Goal: Entertainment & Leisure: Consume media (video, audio)

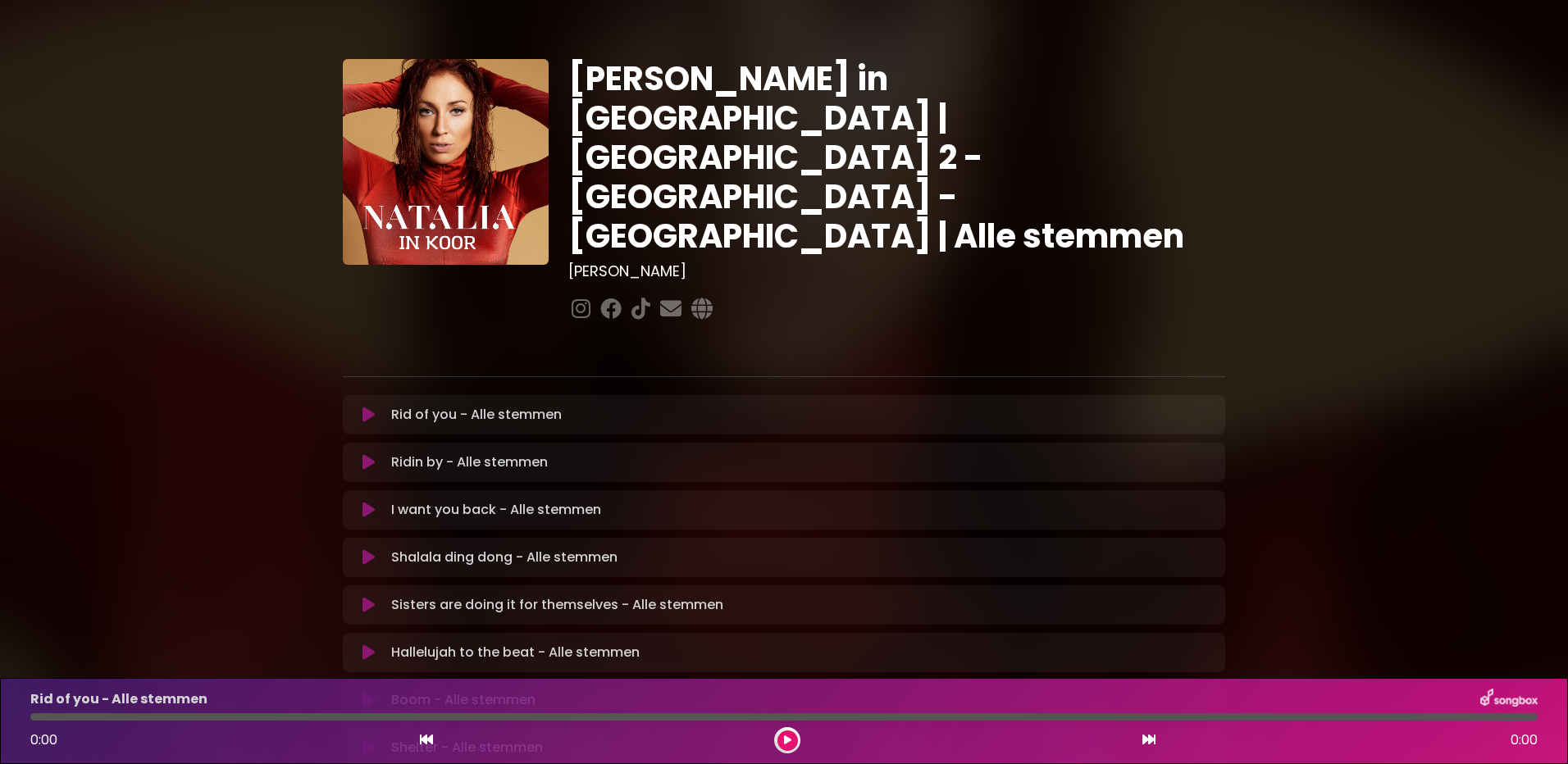
click at [368, 692] on icon at bounding box center [369, 700] width 12 height 16
click at [210, 720] on div at bounding box center [784, 717] width 1507 height 8
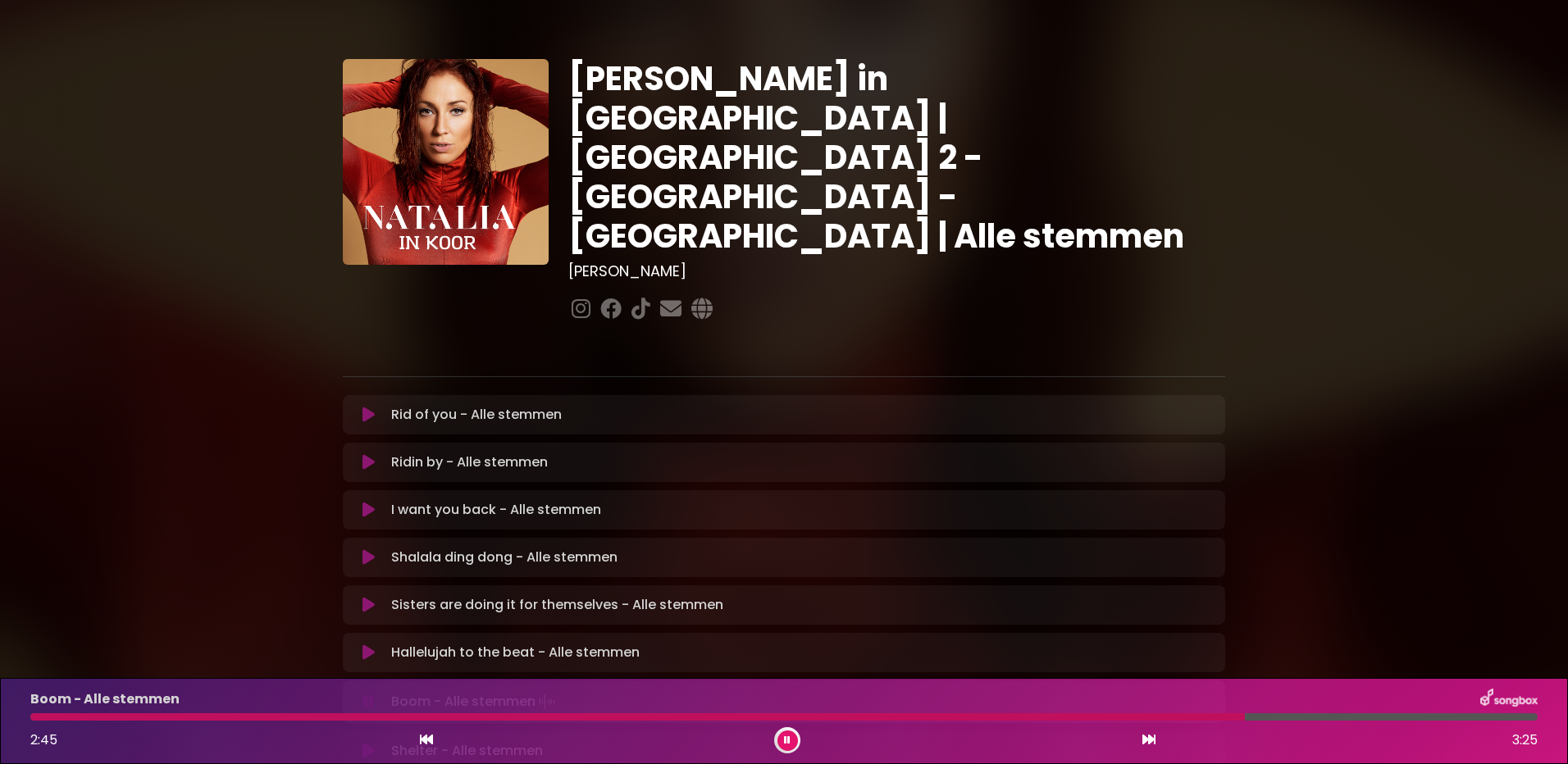
click at [783, 737] on button at bounding box center [788, 741] width 21 height 21
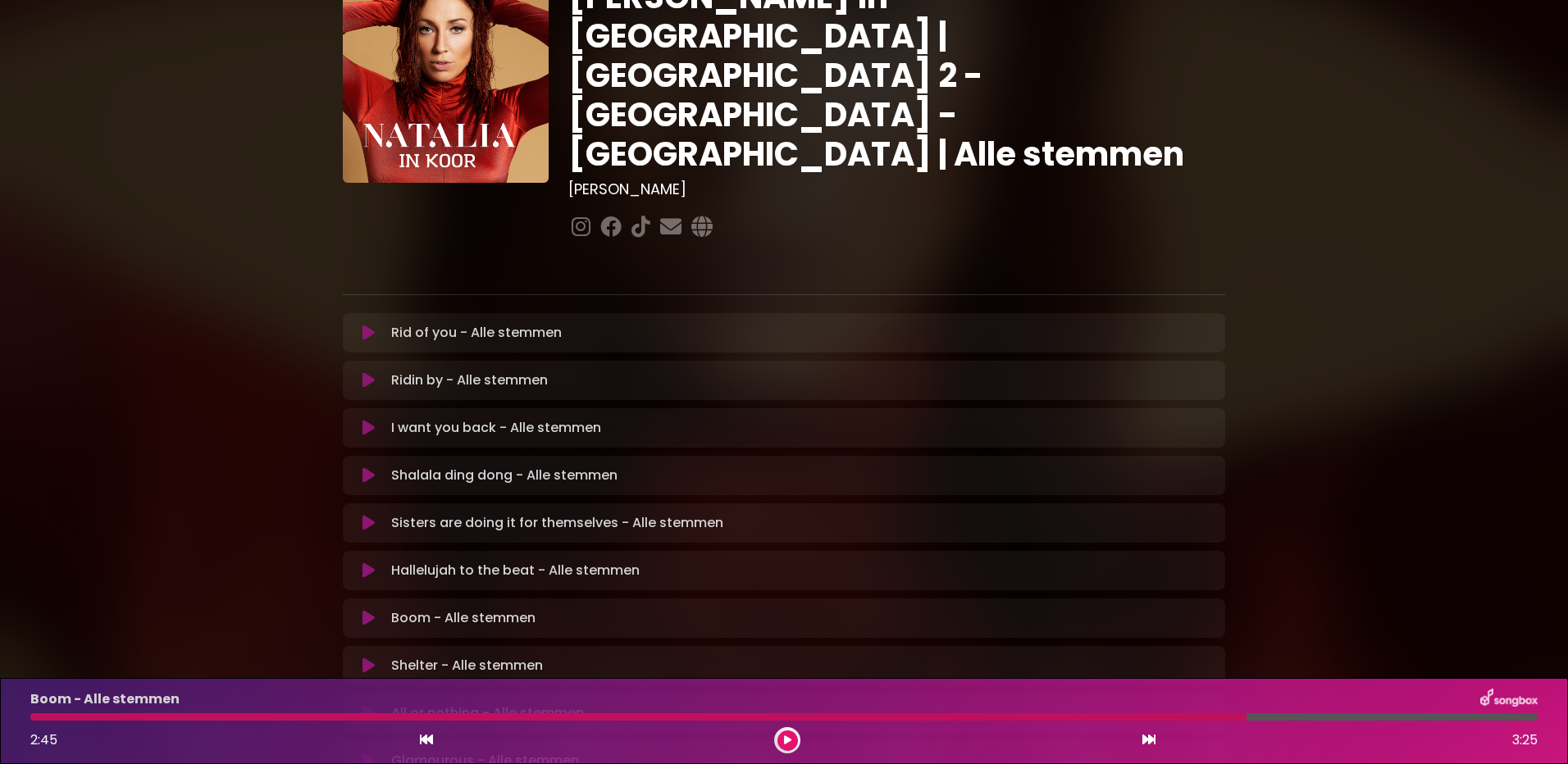
scroll to position [164, 0]
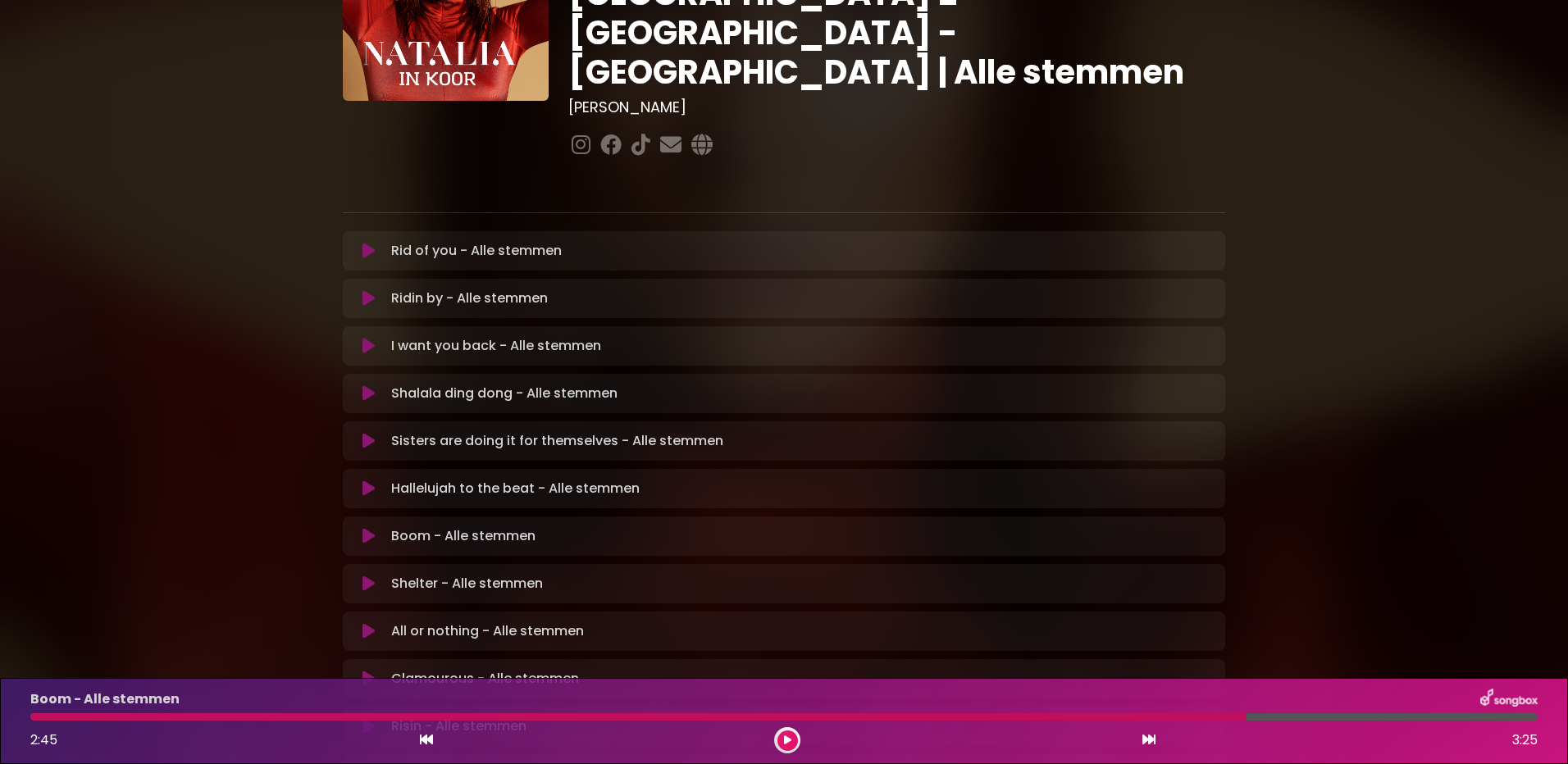
click at [368, 671] on icon at bounding box center [369, 678] width 12 height 16
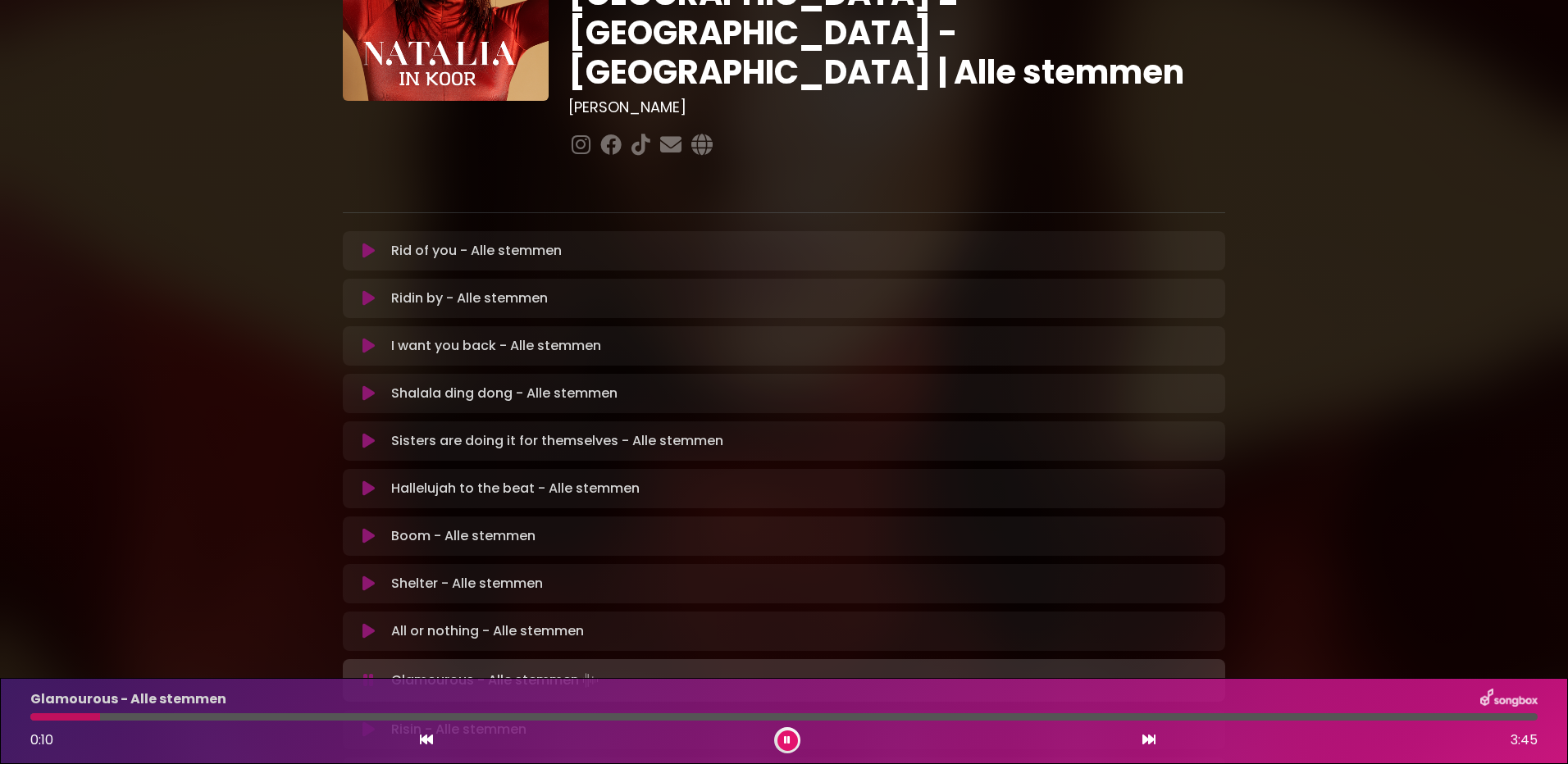
click at [406, 717] on div at bounding box center [784, 717] width 1507 height 8
click at [838, 717] on div at bounding box center [784, 717] width 1507 height 8
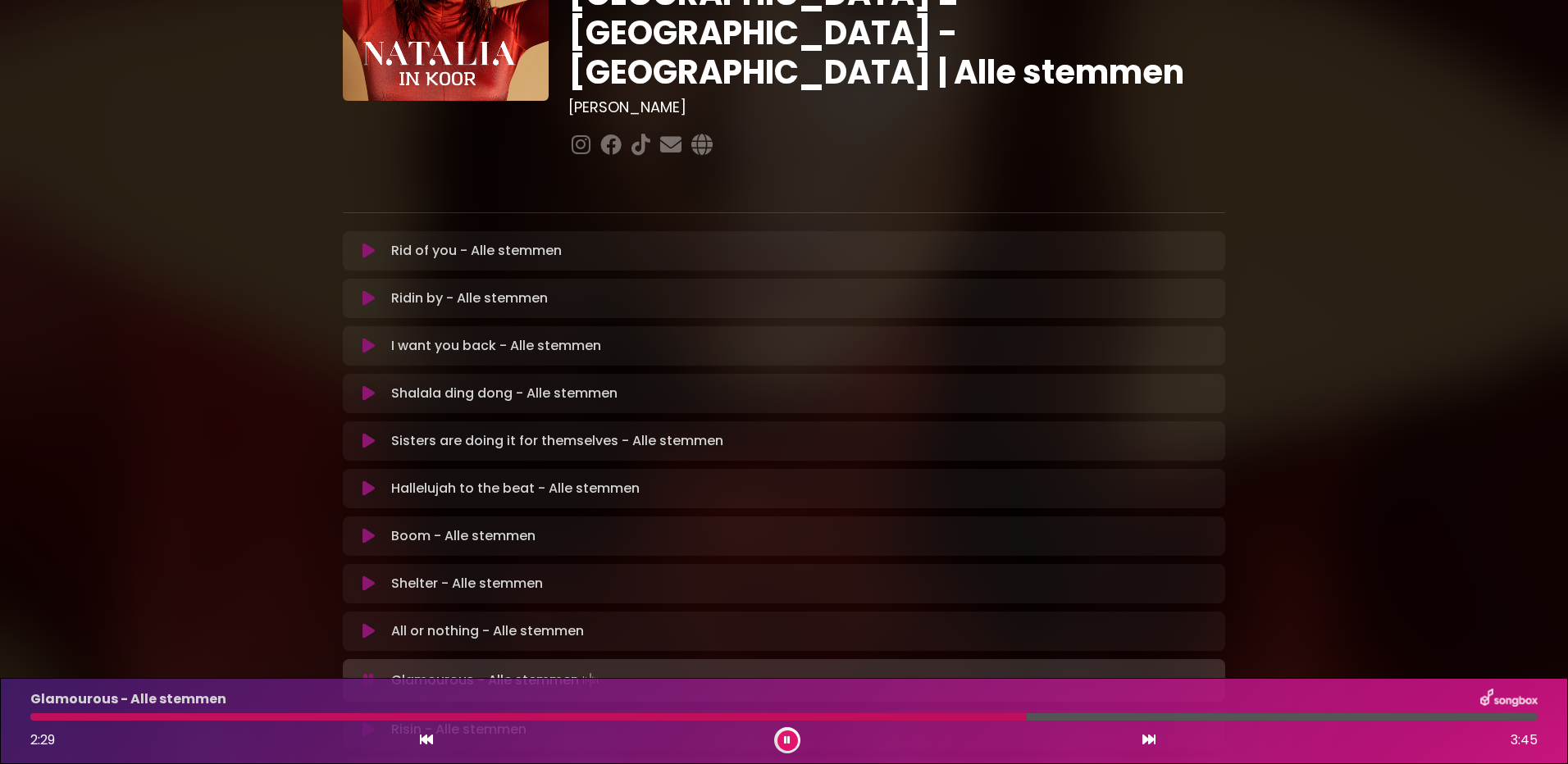
click at [783, 740] on button at bounding box center [788, 741] width 21 height 21
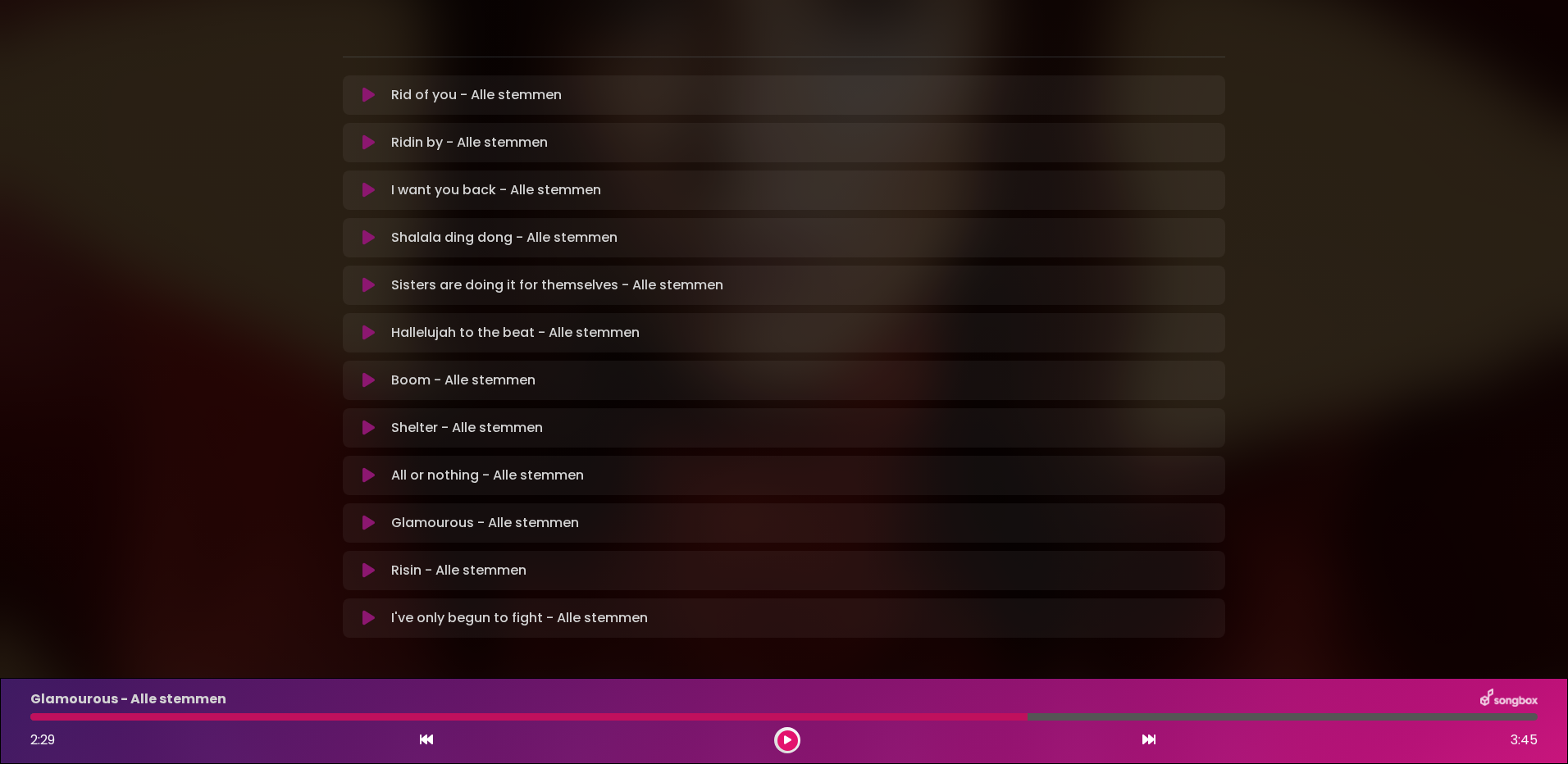
scroll to position [324, 0]
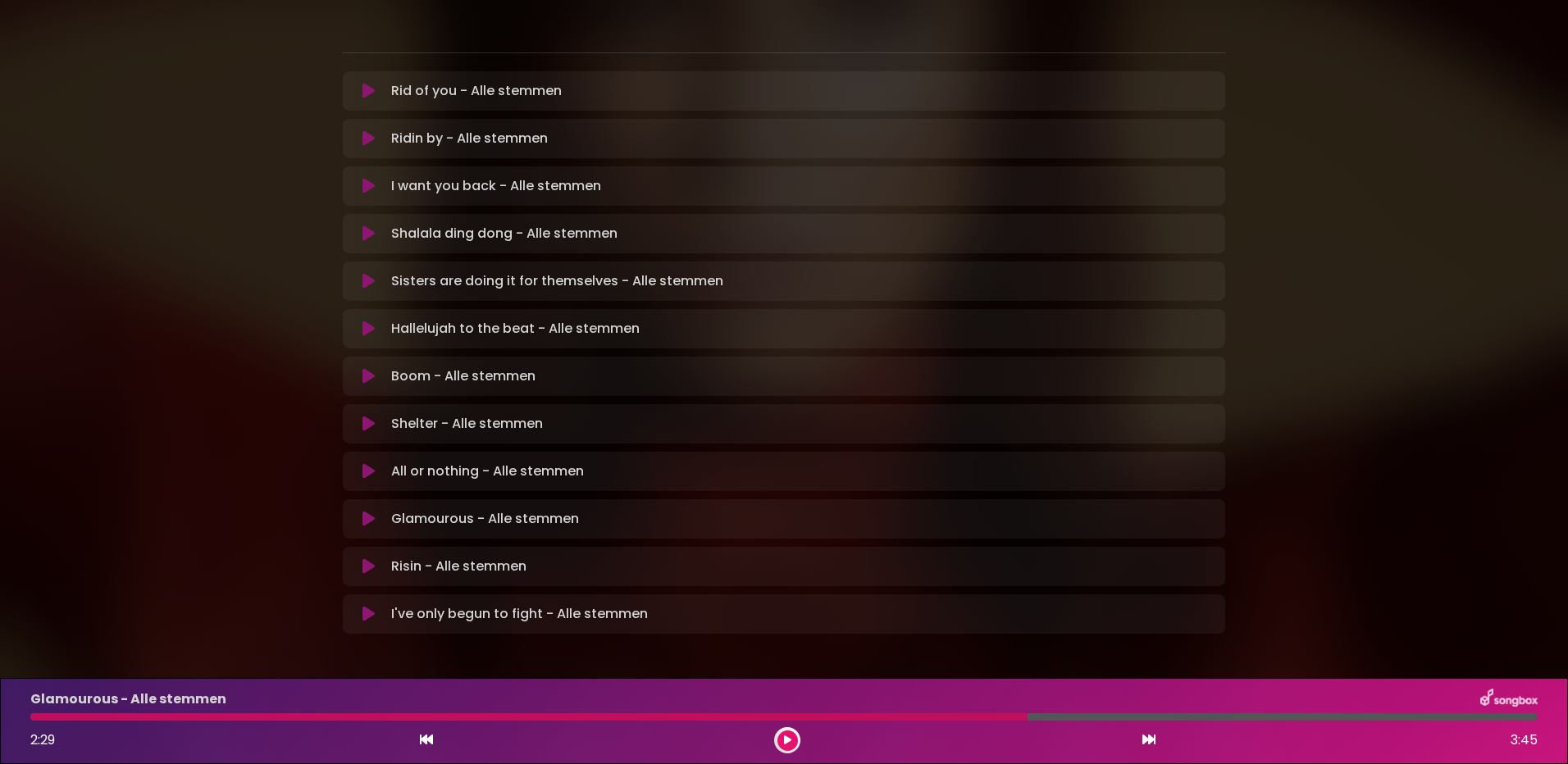
click at [366, 606] on icon at bounding box center [369, 614] width 12 height 16
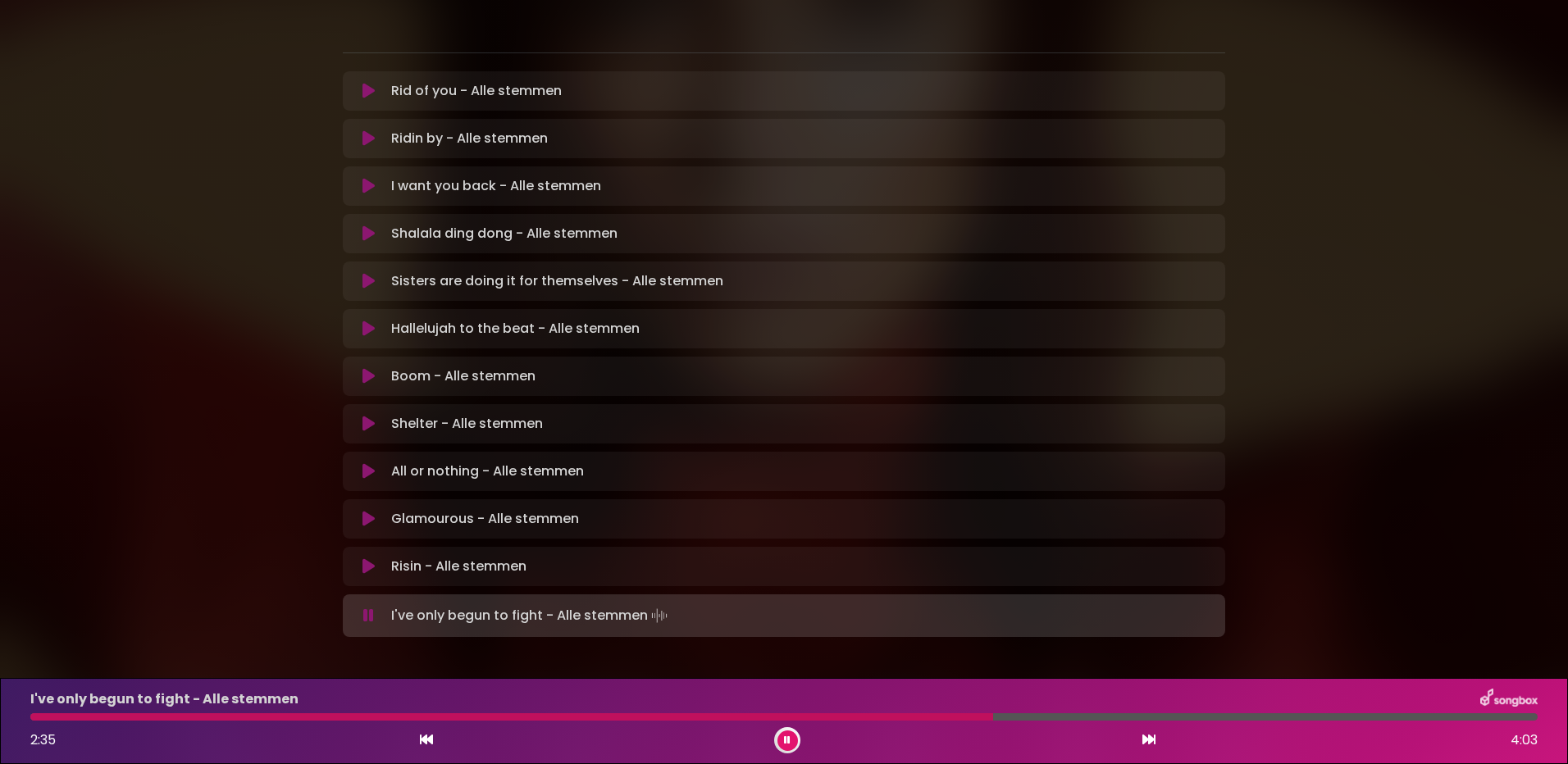
click at [783, 737] on button at bounding box center [788, 741] width 21 height 21
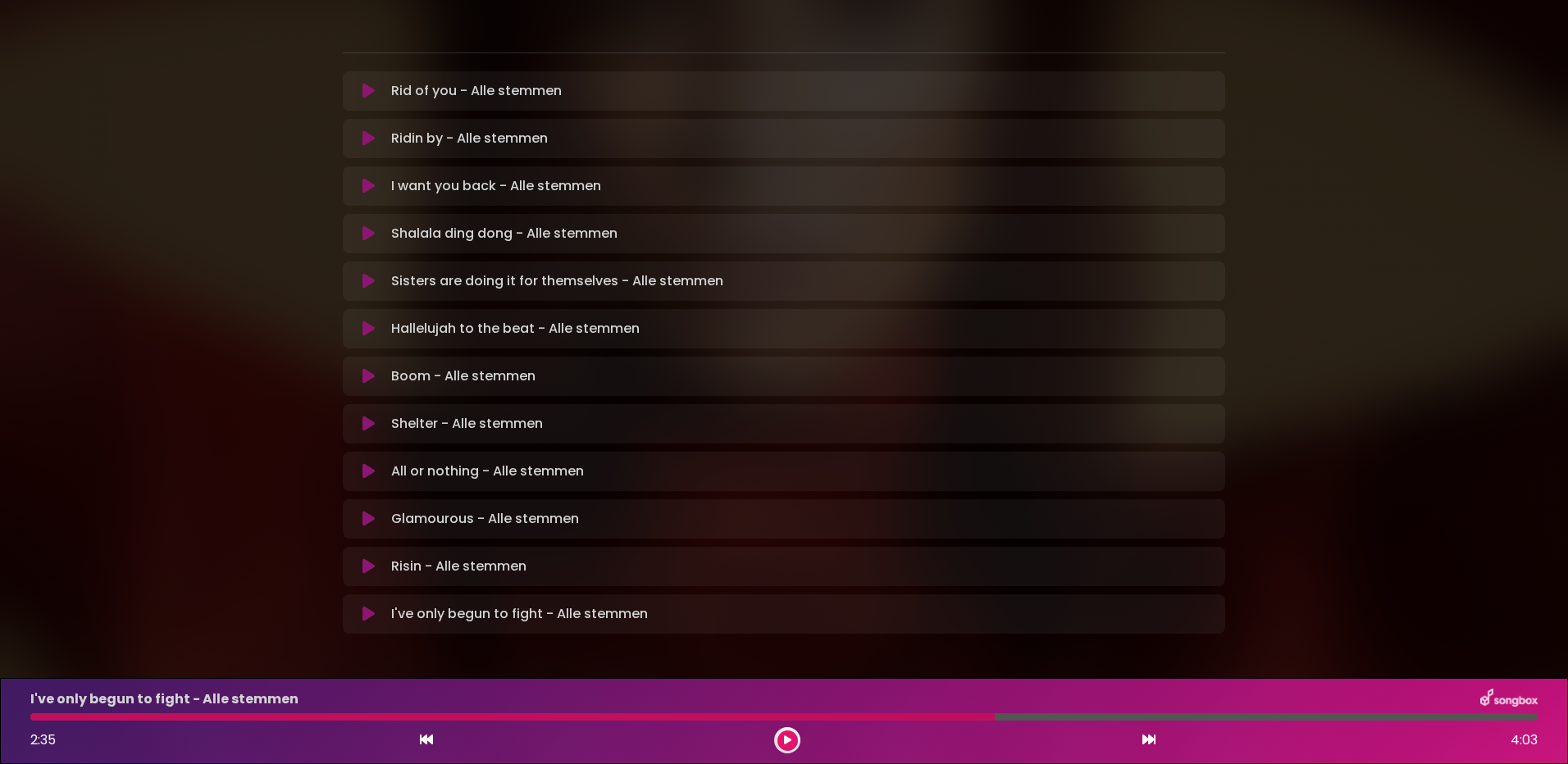
click at [370, 511] on icon at bounding box center [369, 519] width 12 height 16
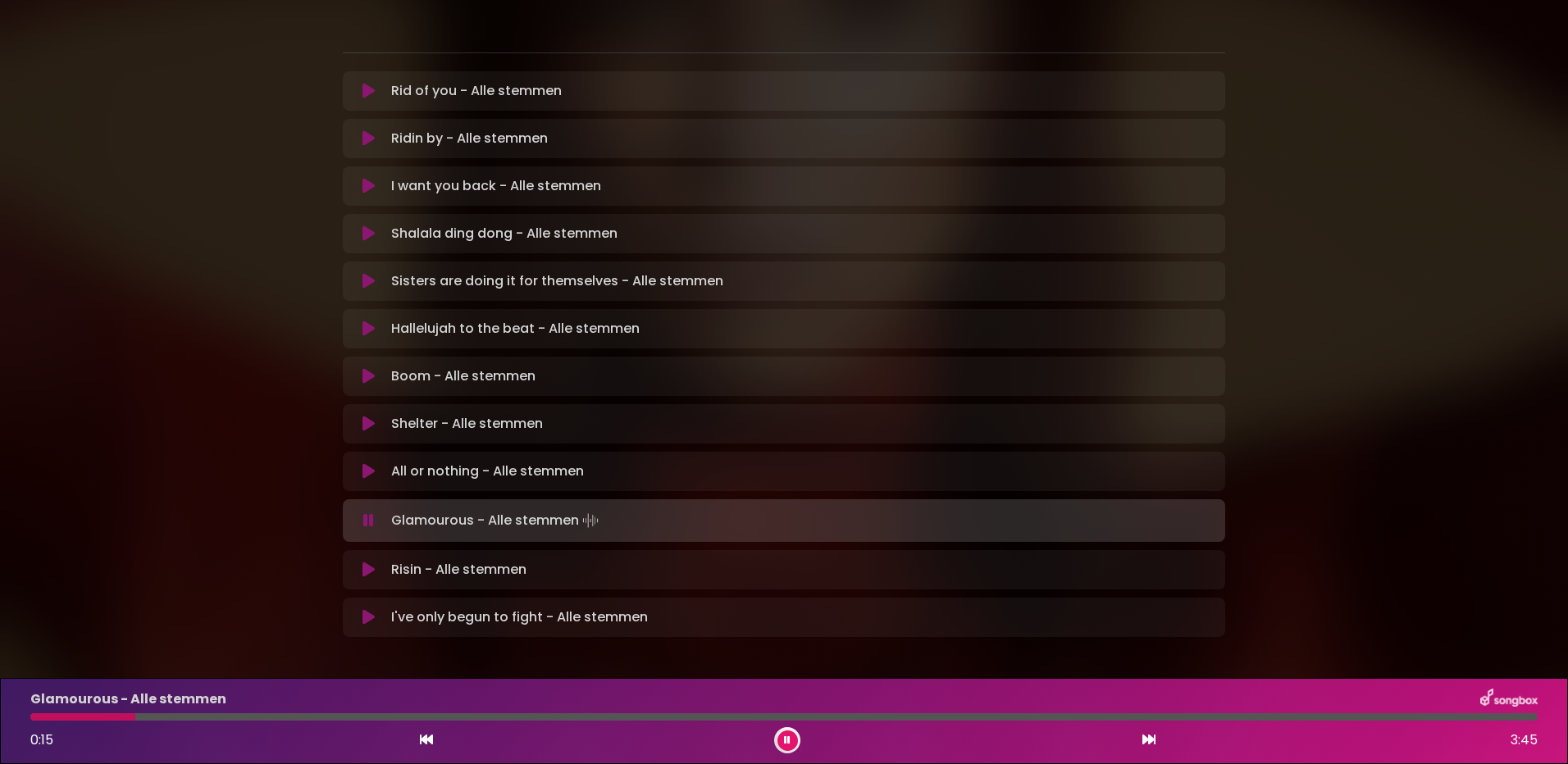
click at [400, 714] on div at bounding box center [784, 717] width 1507 height 8
click at [437, 717] on div at bounding box center [317, 717] width 575 height 8
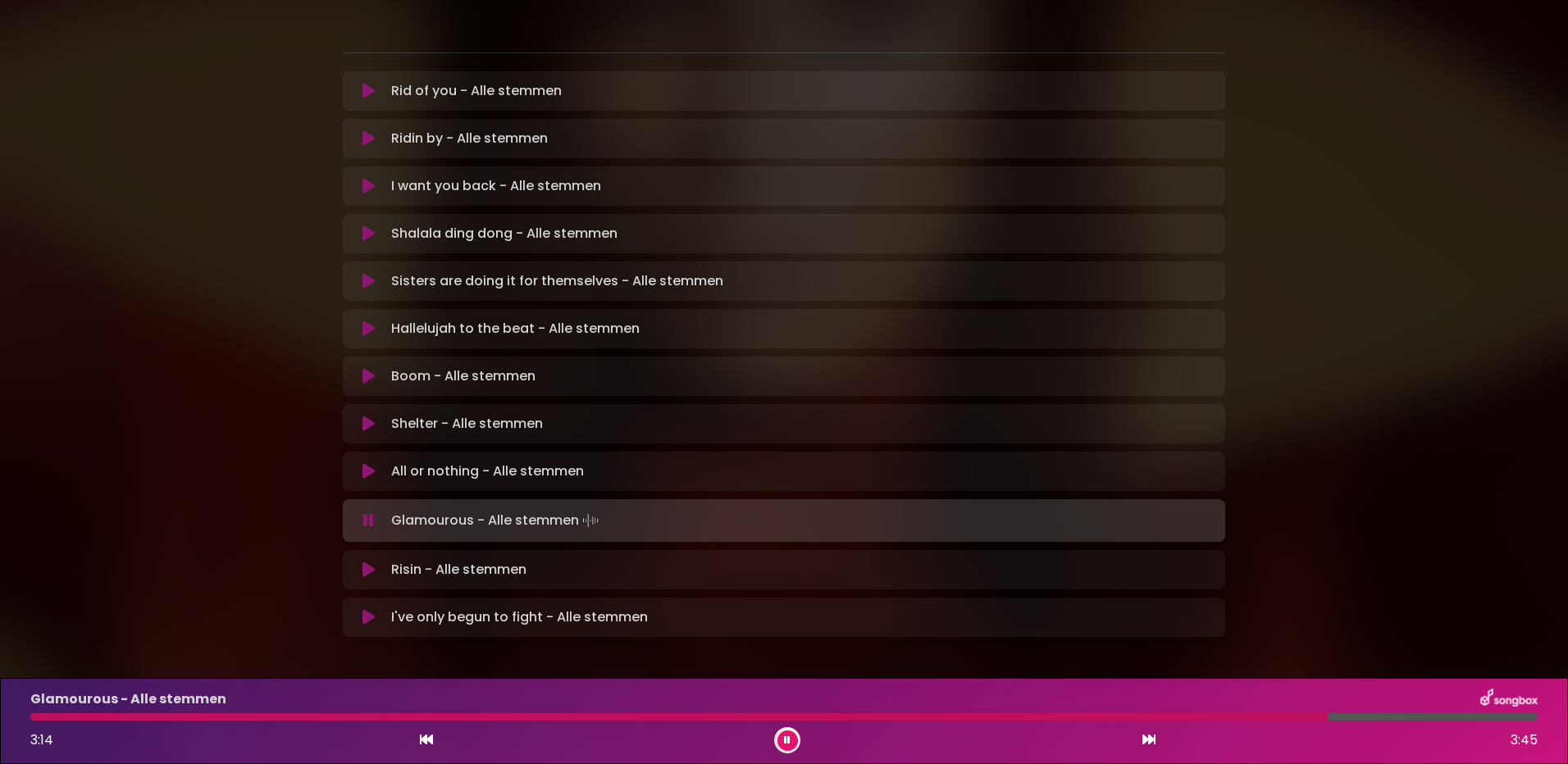
click at [364, 368] on icon at bounding box center [369, 376] width 12 height 16
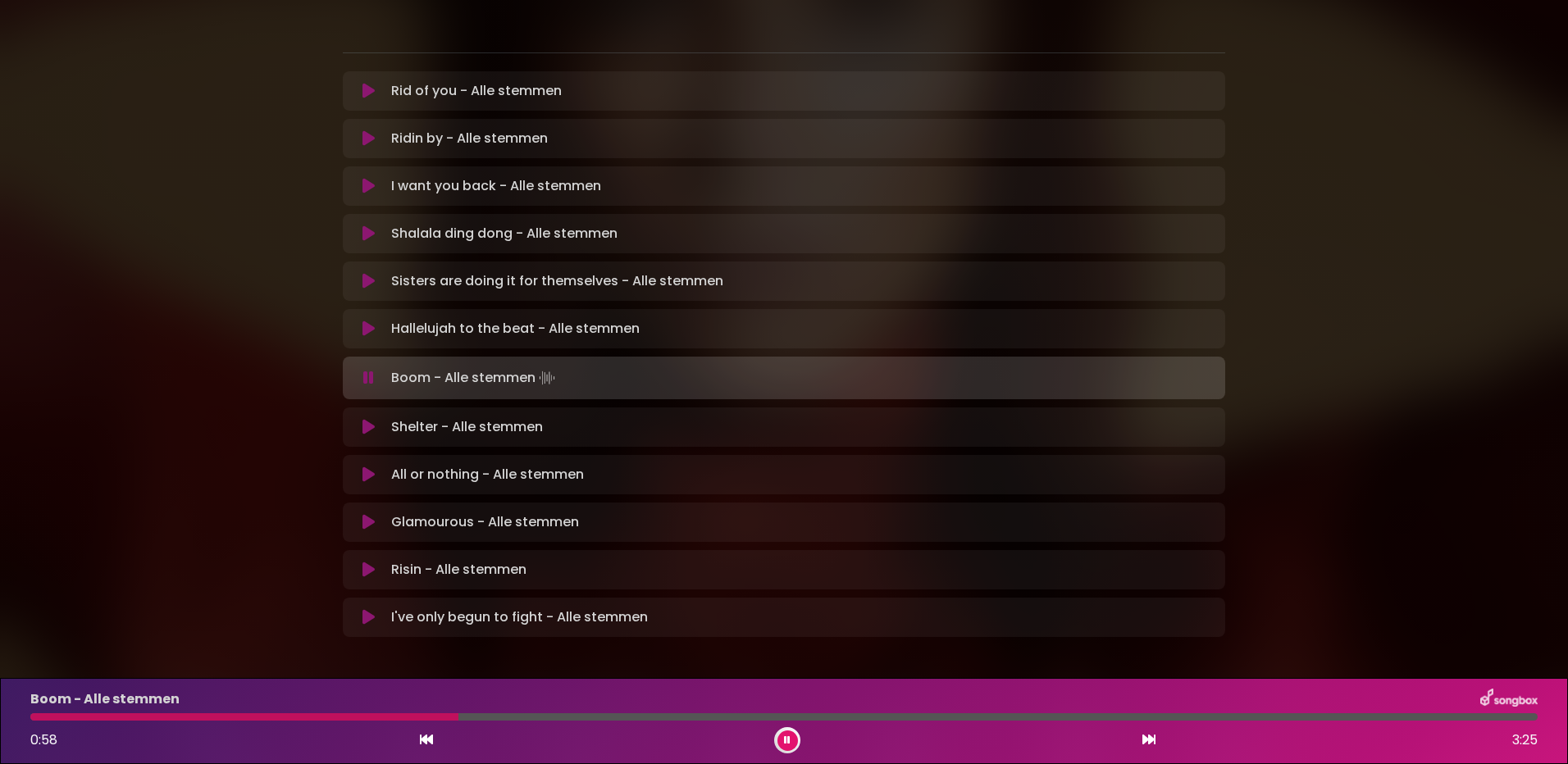
click at [827, 715] on div at bounding box center [784, 717] width 1507 height 8
click at [902, 719] on div at bounding box center [784, 717] width 1507 height 8
click at [1029, 713] on div "Boom - Alle stemmen 2:04 3:25" at bounding box center [784, 721] width 1527 height 65
click at [1032, 716] on div at bounding box center [784, 717] width 1507 height 8
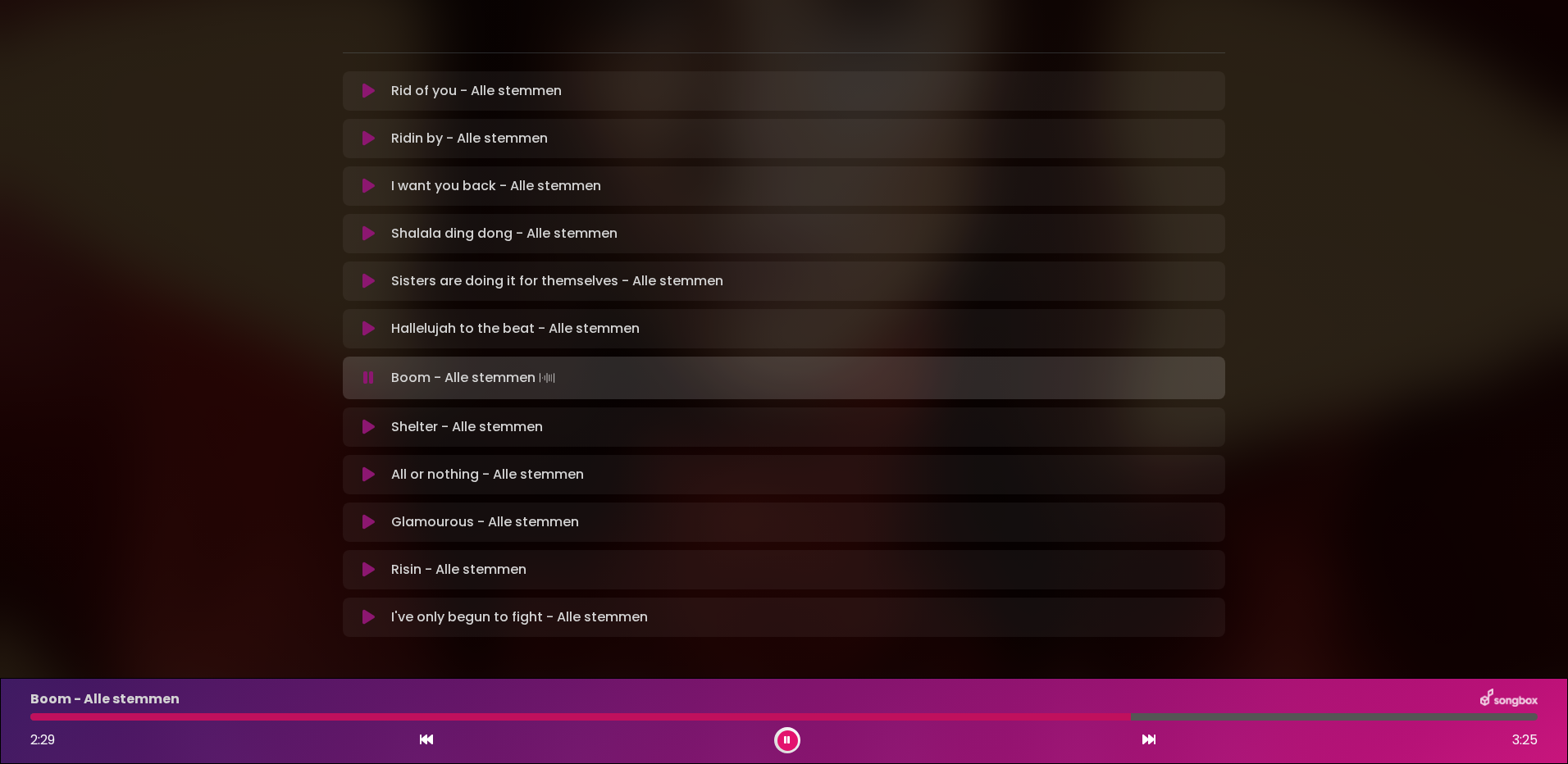
click at [1060, 720] on div at bounding box center [580, 717] width 1101 height 8
click at [1078, 720] on div at bounding box center [611, 717] width 1163 height 8
click at [1061, 718] on div at bounding box center [581, 717] width 1103 height 8
click at [1001, 717] on div at bounding box center [554, 717] width 1048 height 8
click at [1010, 717] on div at bounding box center [579, 717] width 1097 height 8
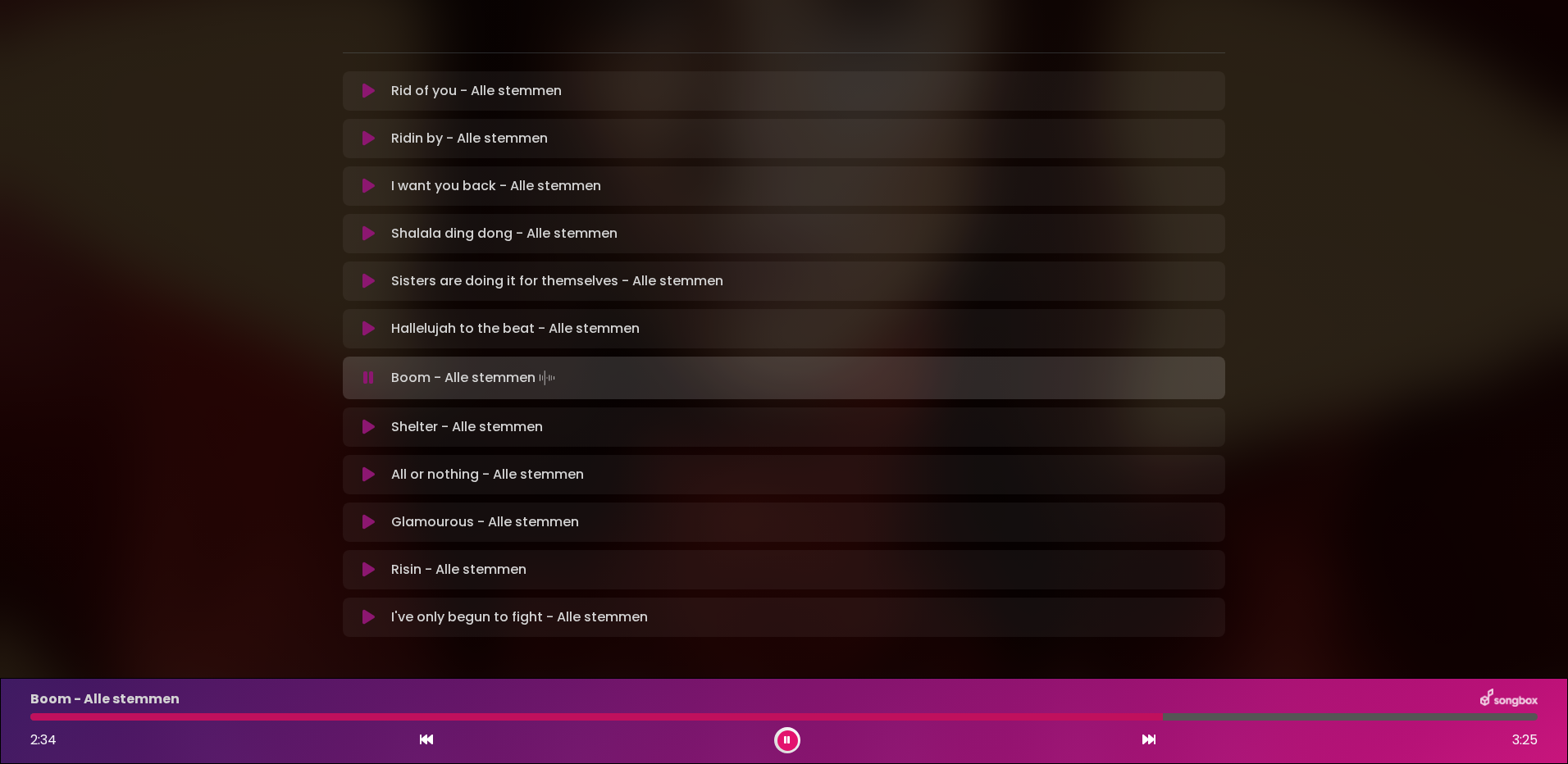
click at [1010, 718] on div at bounding box center [596, 717] width 1132 height 8
click at [783, 736] on button at bounding box center [788, 741] width 21 height 21
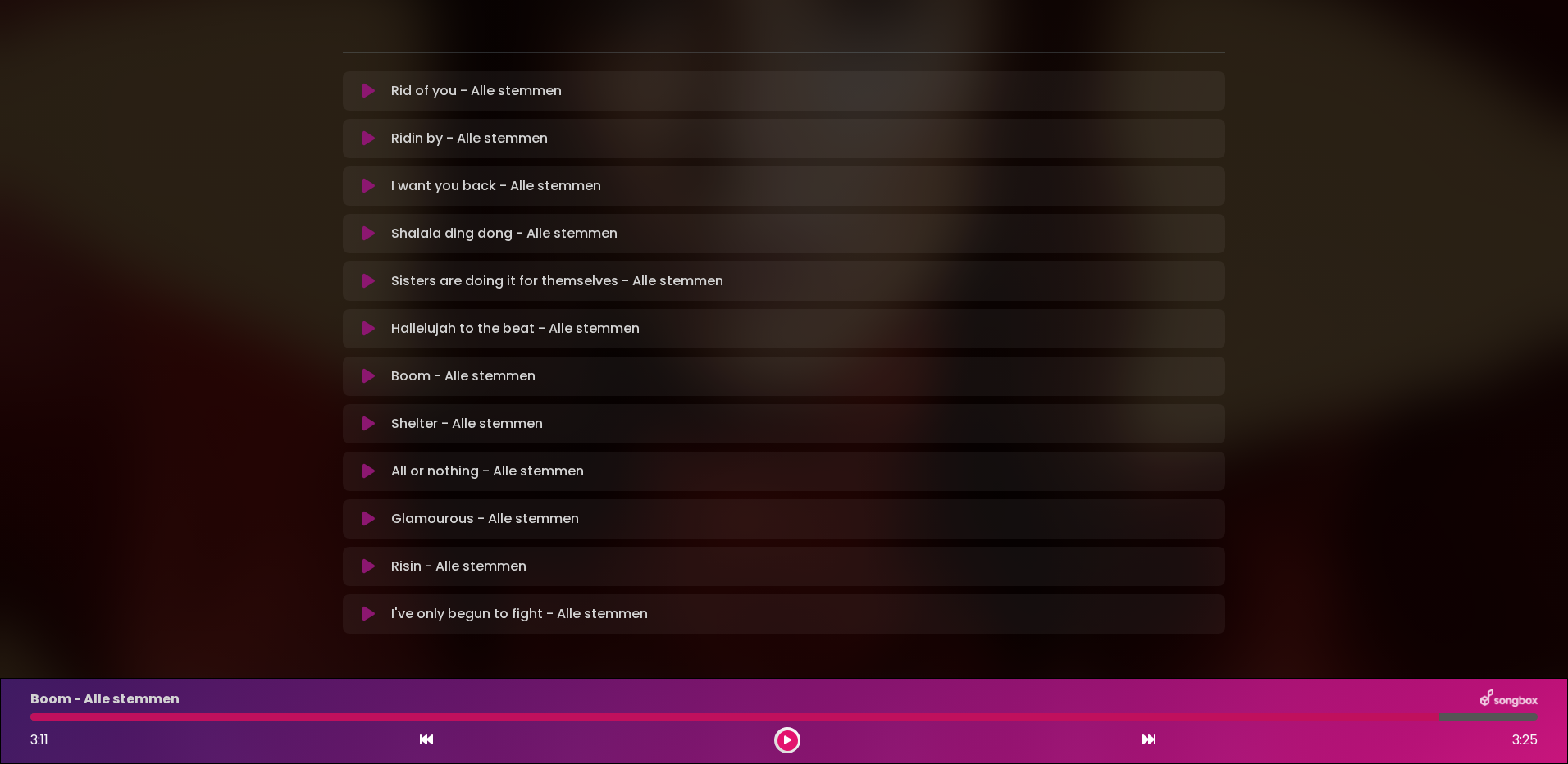
click at [363, 321] on icon at bounding box center [369, 328] width 12 height 16
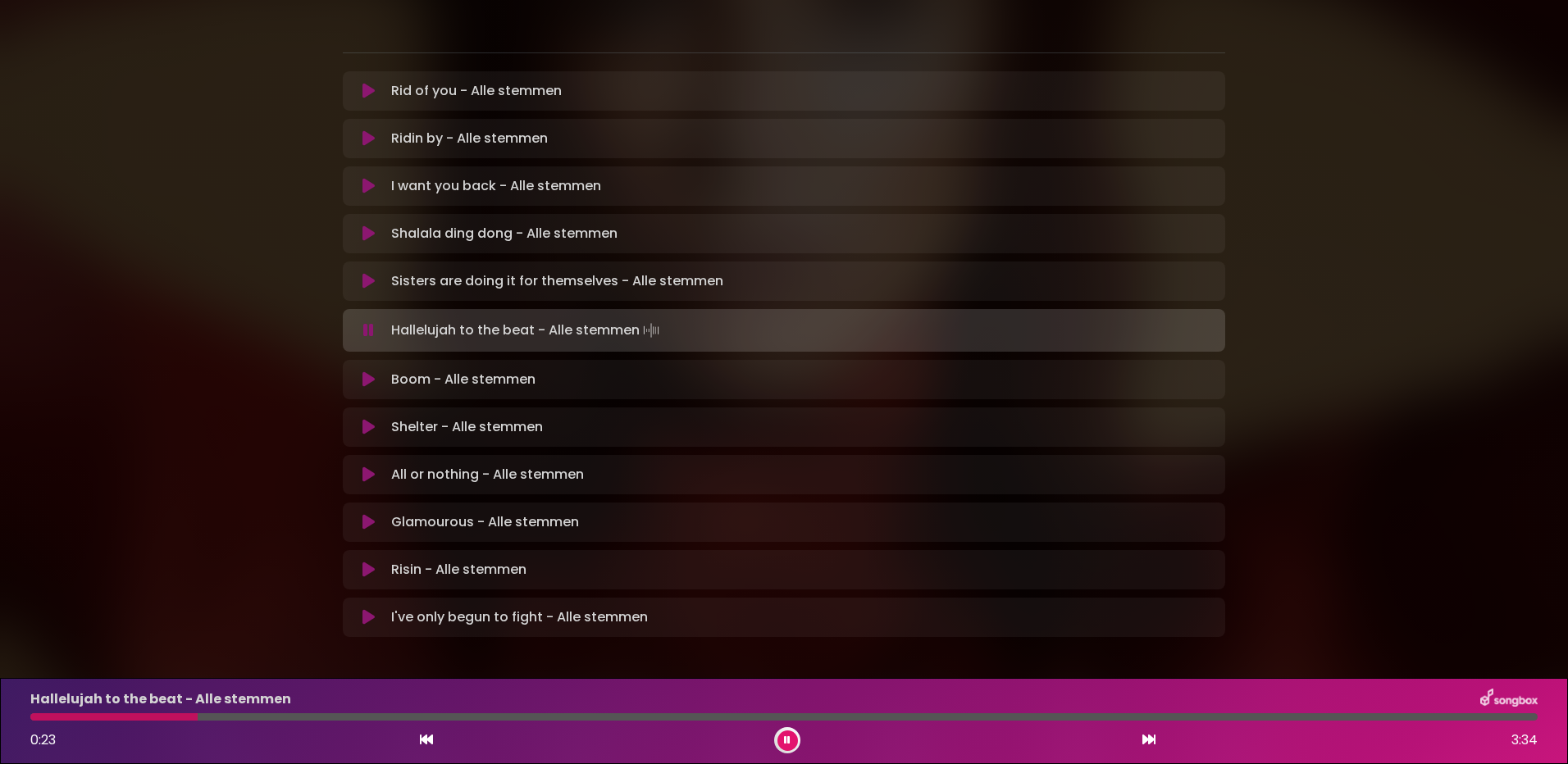
click at [105, 714] on div at bounding box center [113, 717] width 167 height 8
click at [789, 743] on icon at bounding box center [787, 740] width 7 height 9
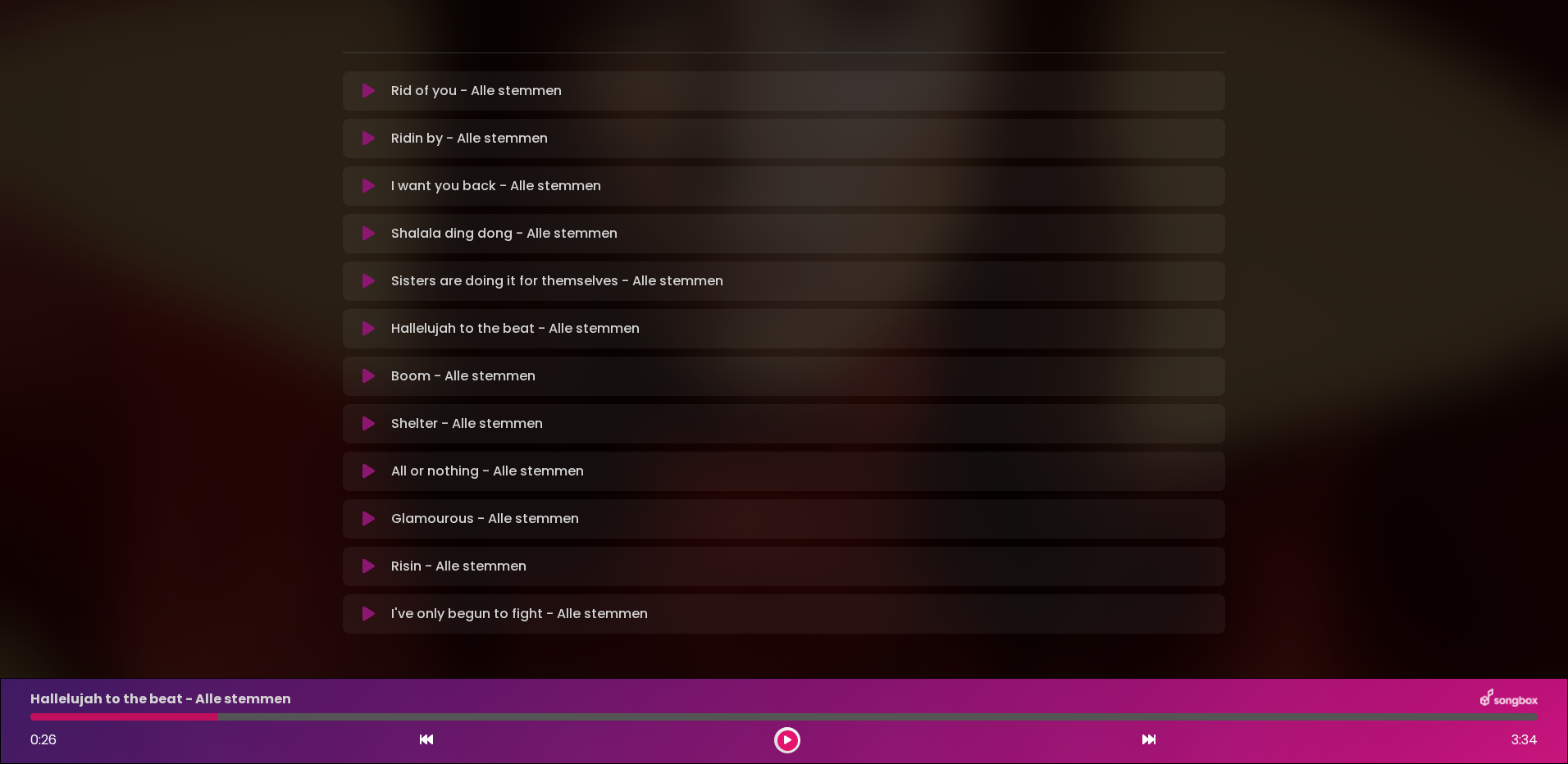
click at [368, 321] on icon at bounding box center [369, 328] width 12 height 16
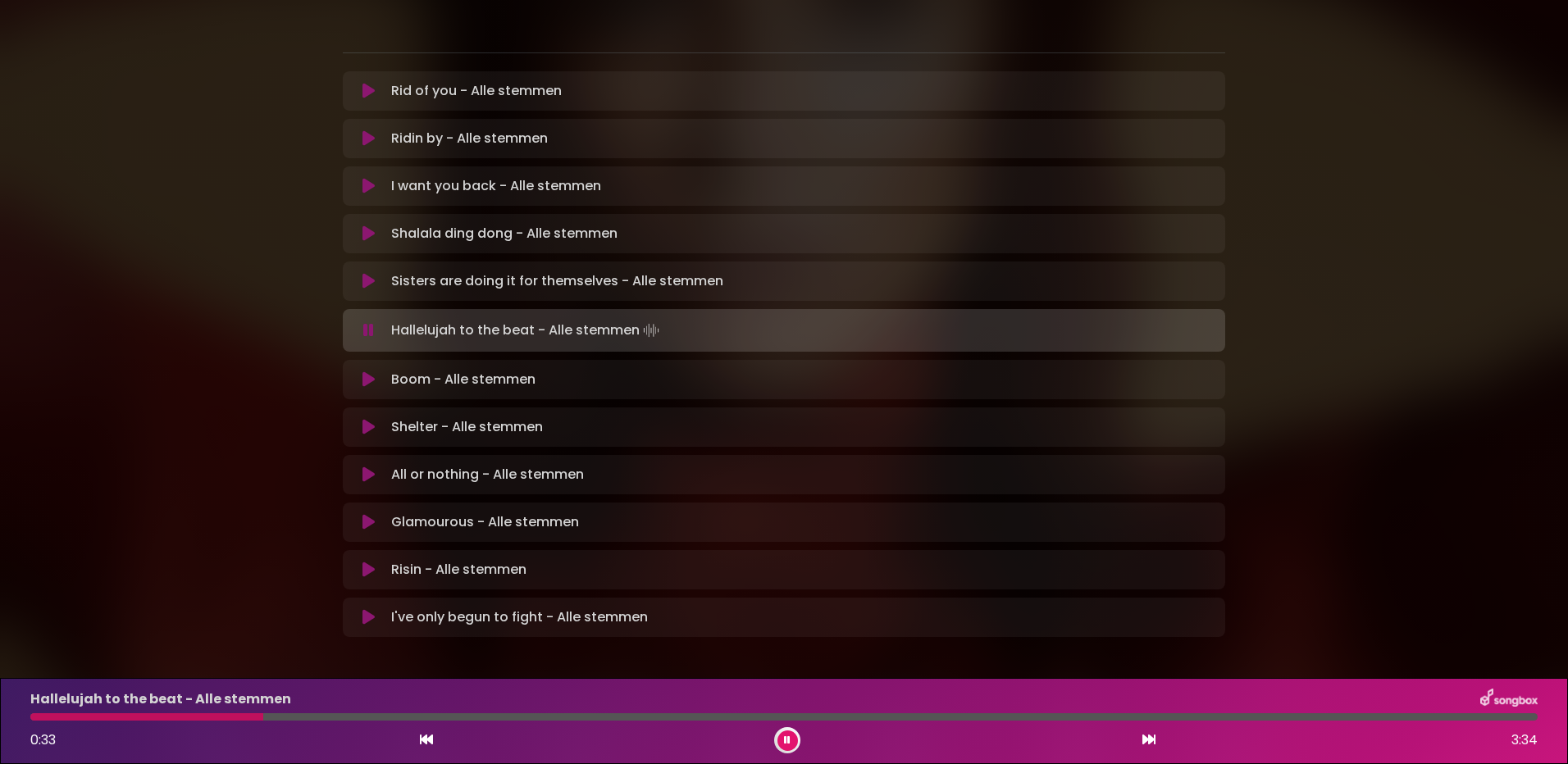
click at [158, 713] on div "Hallelujah to the beat - Alle stemmen 0:33 3:34" at bounding box center [784, 721] width 1527 height 65
click at [137, 716] on div at bounding box center [151, 717] width 243 height 8
click at [94, 715] on div at bounding box center [100, 717] width 141 height 8
click at [101, 721] on div "Hallelujah to the beat - Alle stemmen 0:22 3:34" at bounding box center [784, 721] width 1527 height 65
click at [101, 715] on div at bounding box center [111, 717] width 161 height 8
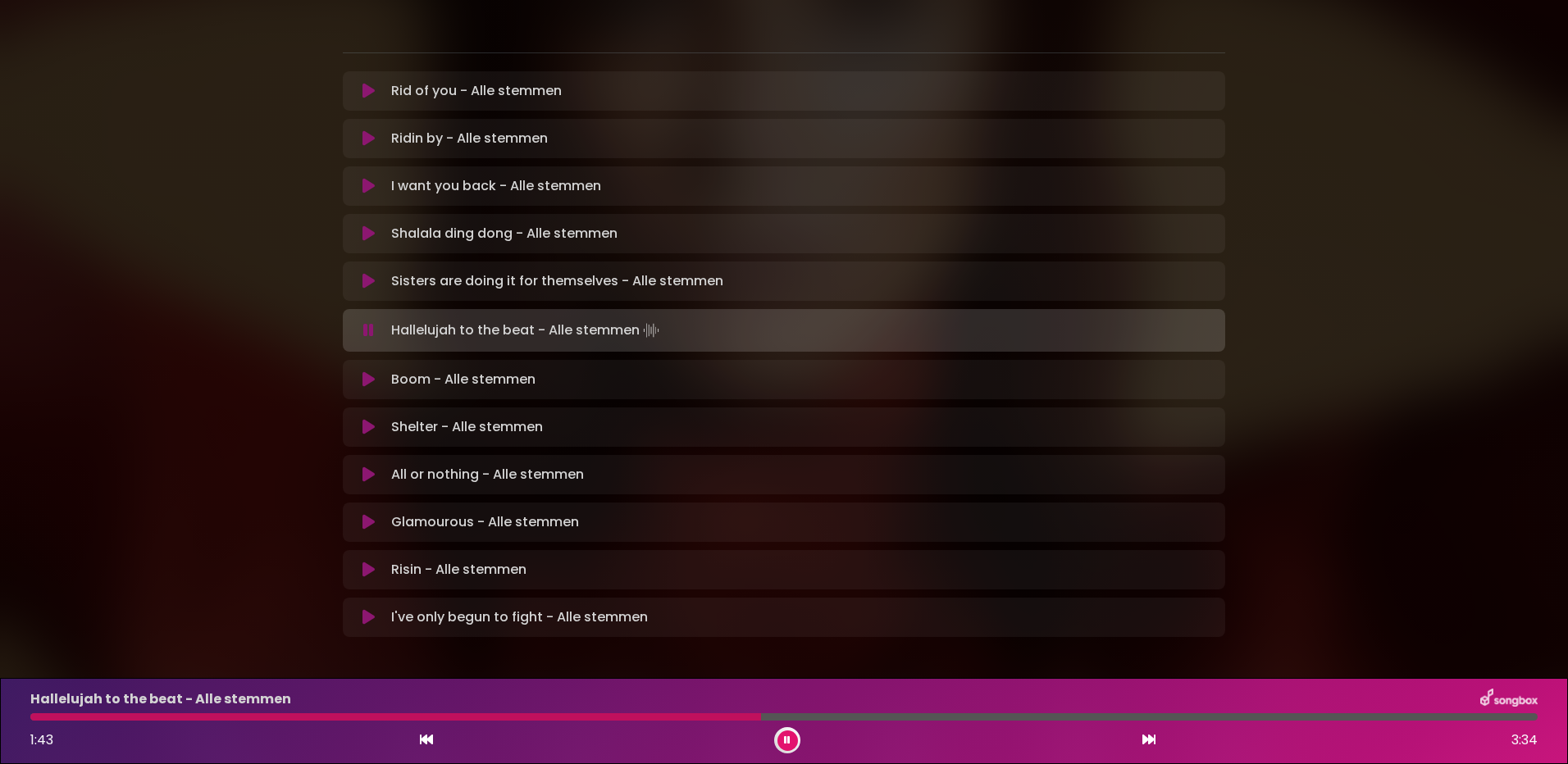
click at [666, 716] on div at bounding box center [395, 717] width 730 height 8
click at [604, 714] on div at bounding box center [362, 717] width 664 height 8
click at [567, 718] on div at bounding box center [343, 717] width 627 height 8
click at [526, 717] on div at bounding box center [310, 717] width 561 height 8
click at [475, 716] on div at bounding box center [280, 717] width 502 height 8
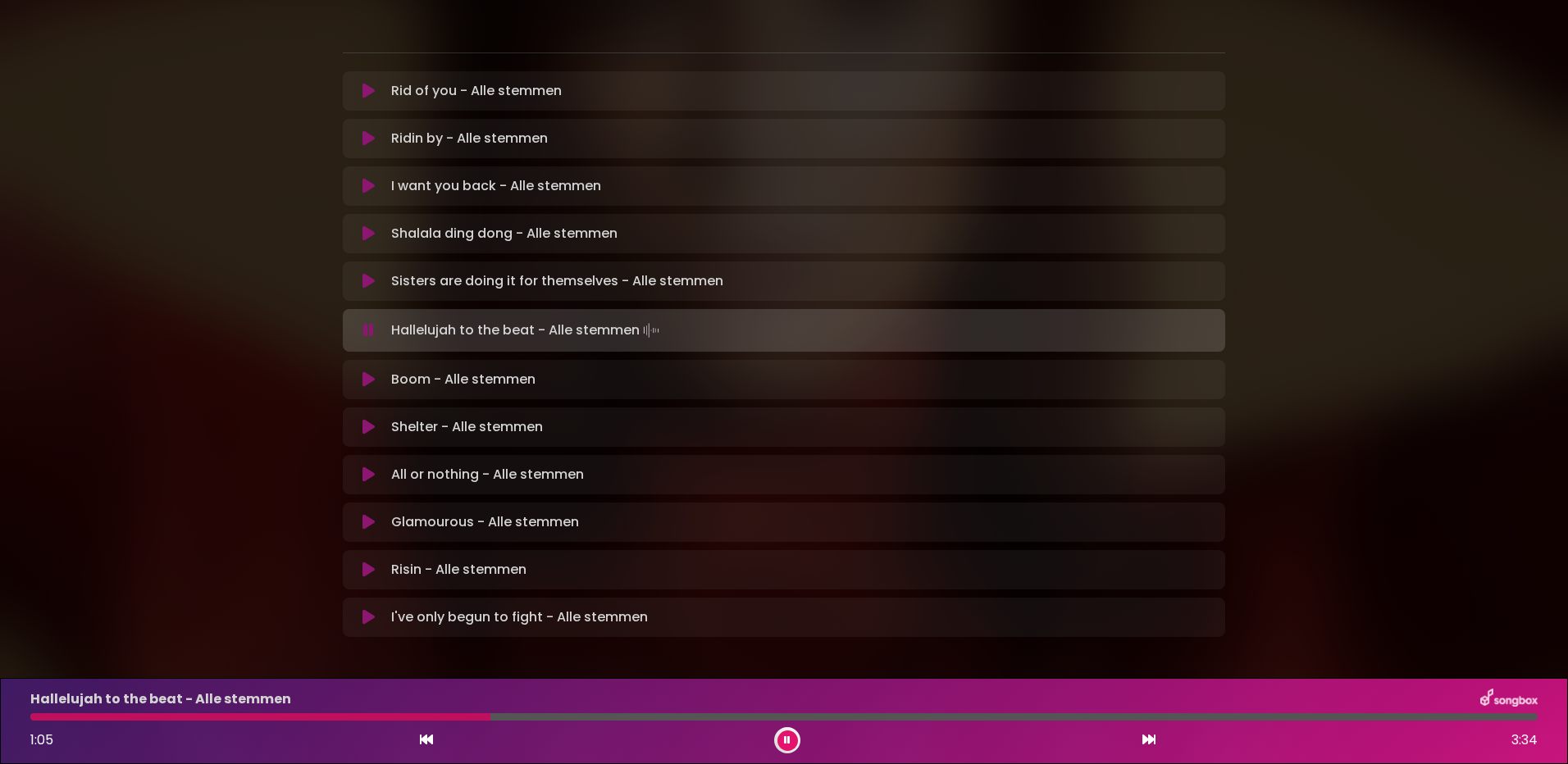
click at [458, 719] on div at bounding box center [260, 717] width 460 height 8
click at [458, 719] on div at bounding box center [394, 717] width 729 height 8
click at [788, 740] on icon at bounding box center [787, 740] width 7 height 9
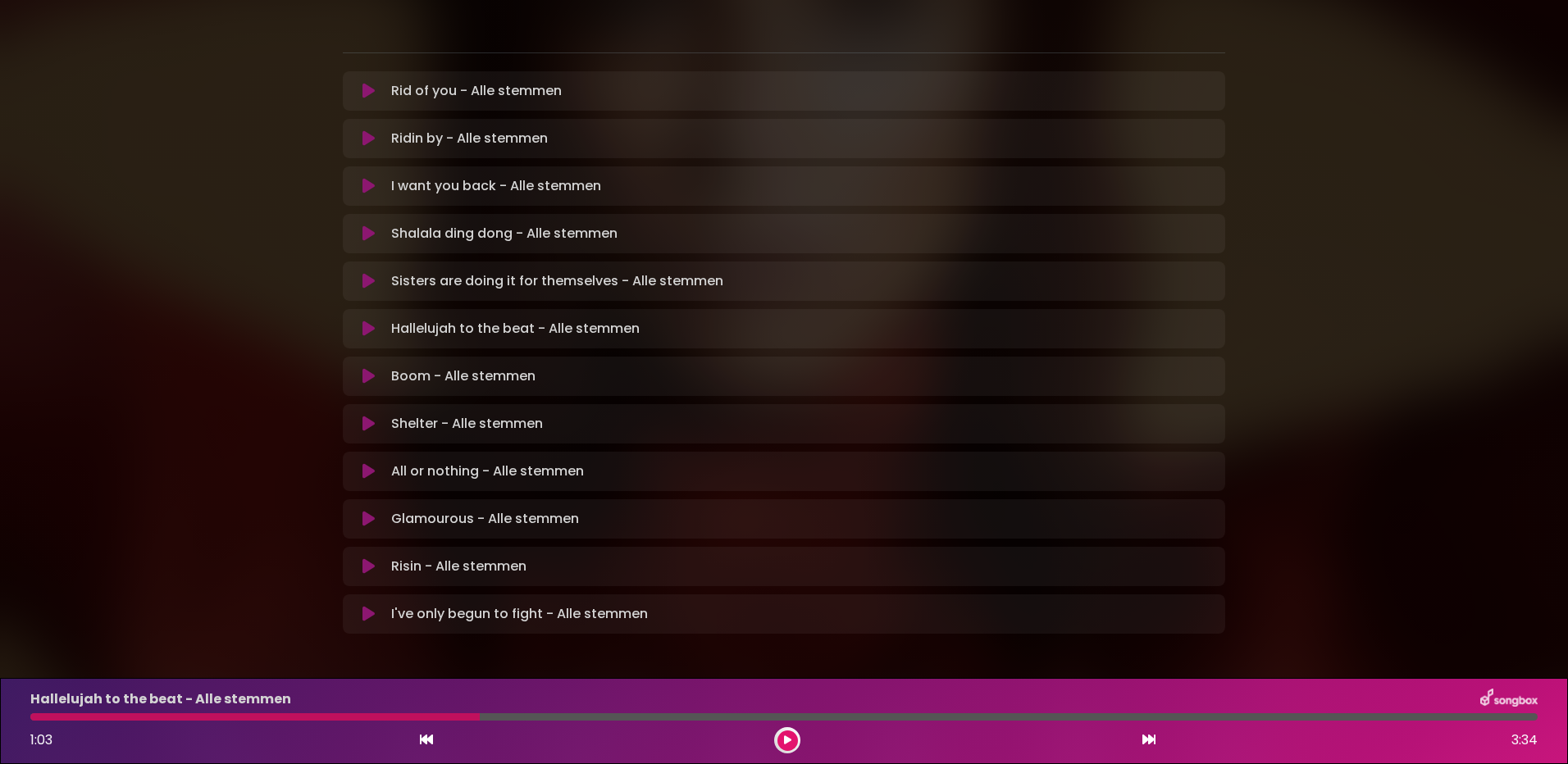
click at [448, 716] on div at bounding box center [255, 717] width 449 height 8
click at [455, 716] on div at bounding box center [255, 717] width 449 height 8
click at [781, 740] on button at bounding box center [788, 741] width 21 height 21
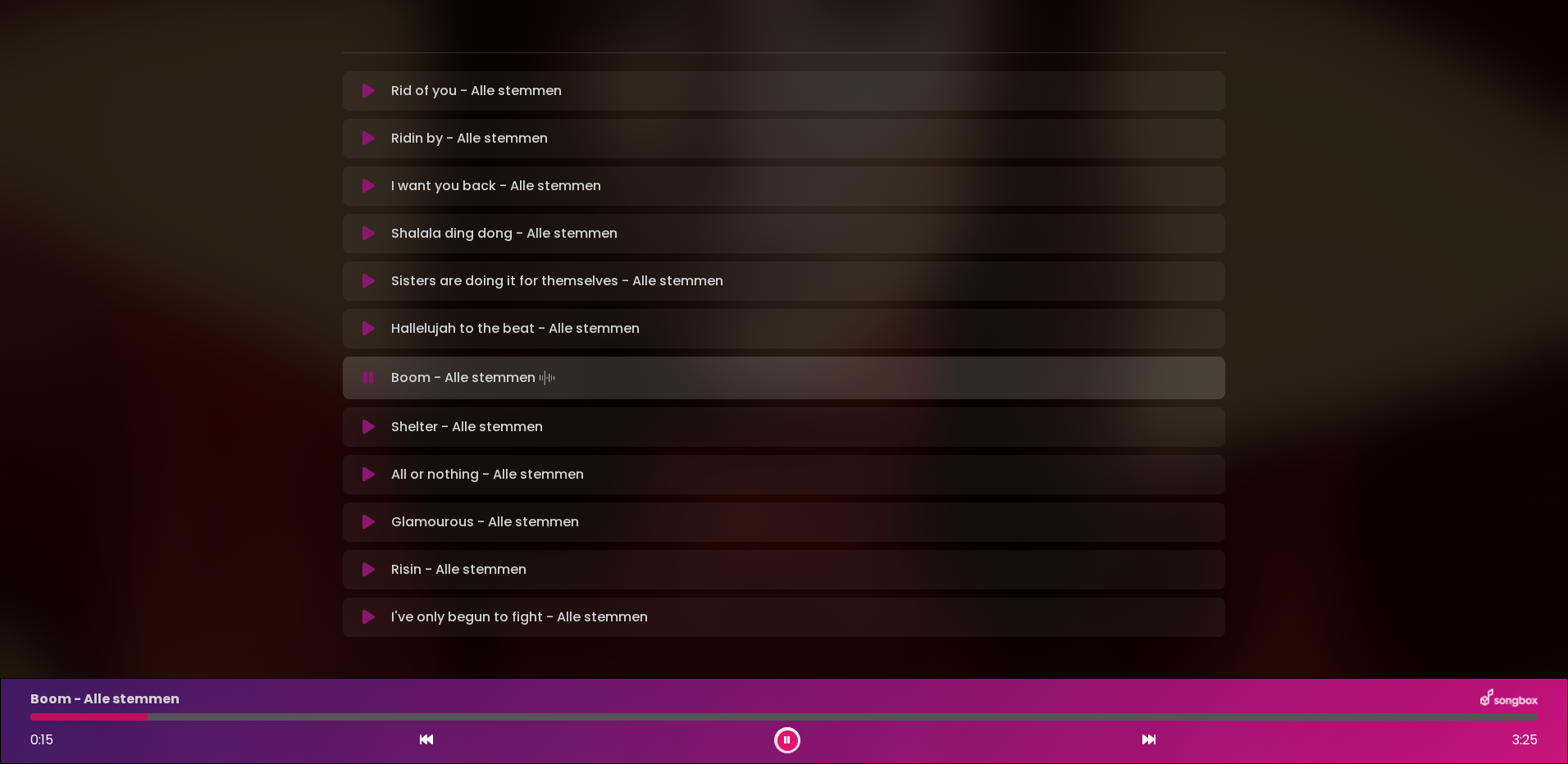
click at [375, 321] on button at bounding box center [368, 328] width 32 height 16
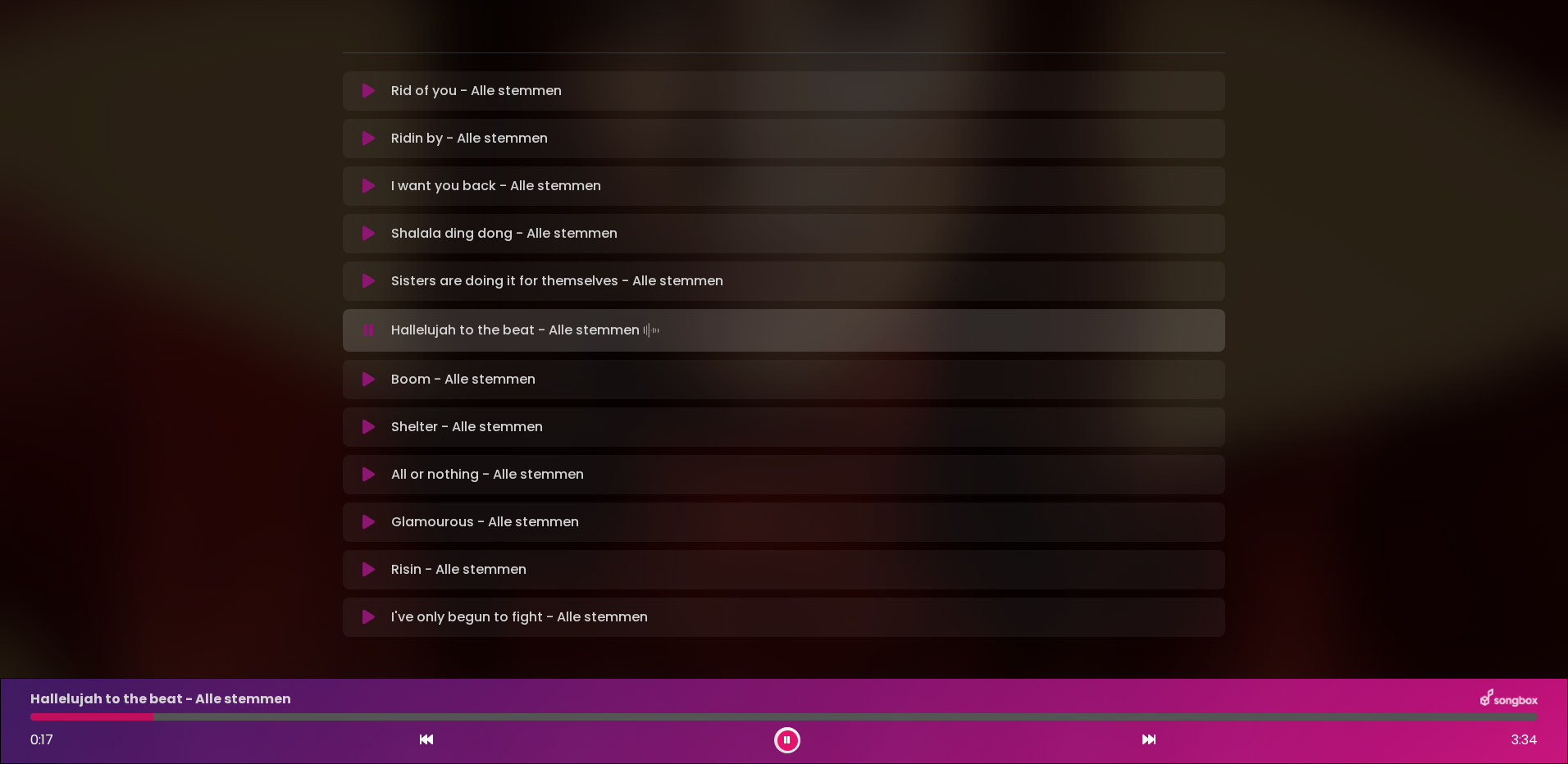
click at [680, 716] on div at bounding box center [784, 717] width 1507 height 8
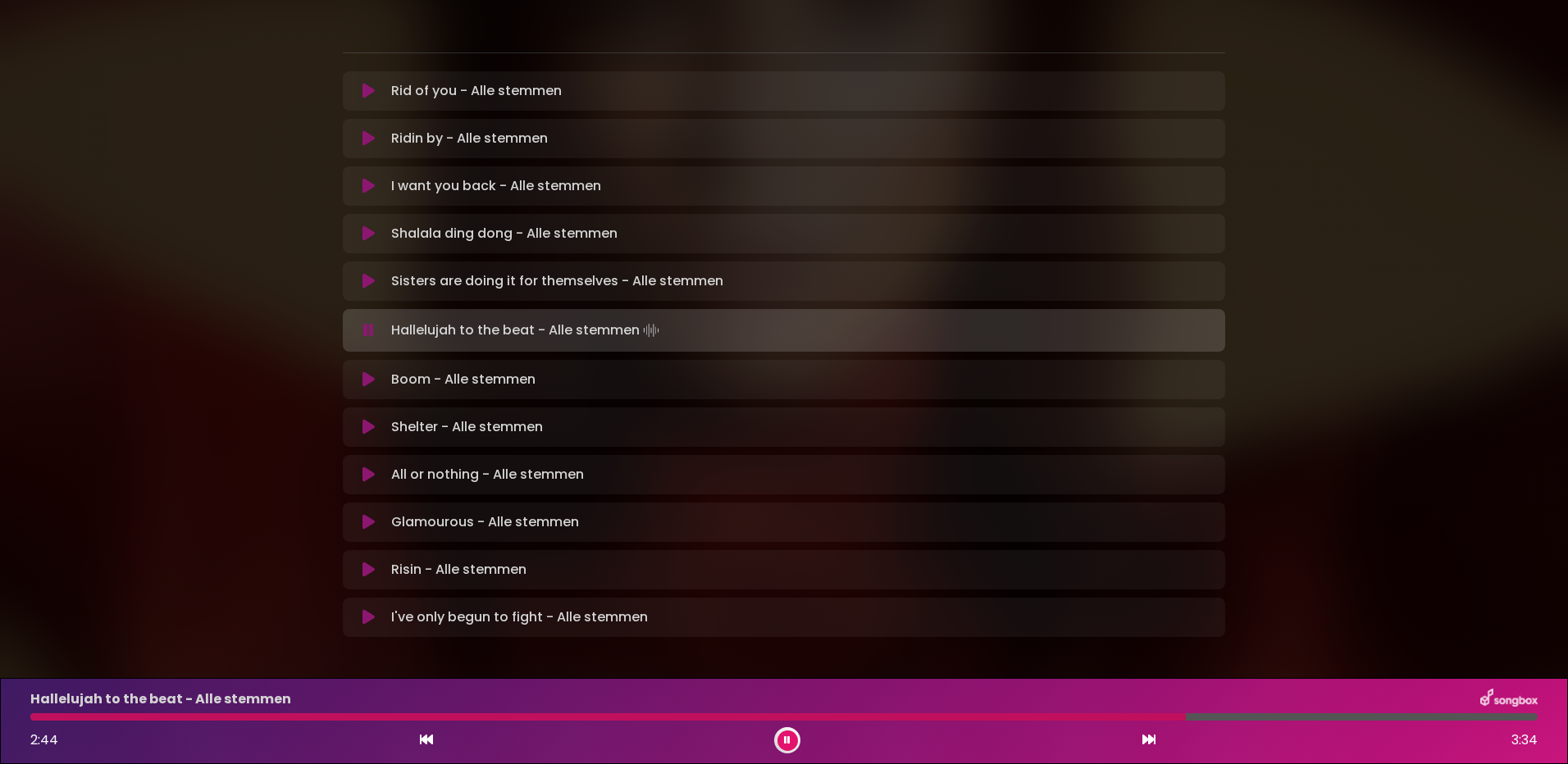
click at [791, 743] on button at bounding box center [788, 741] width 21 height 21
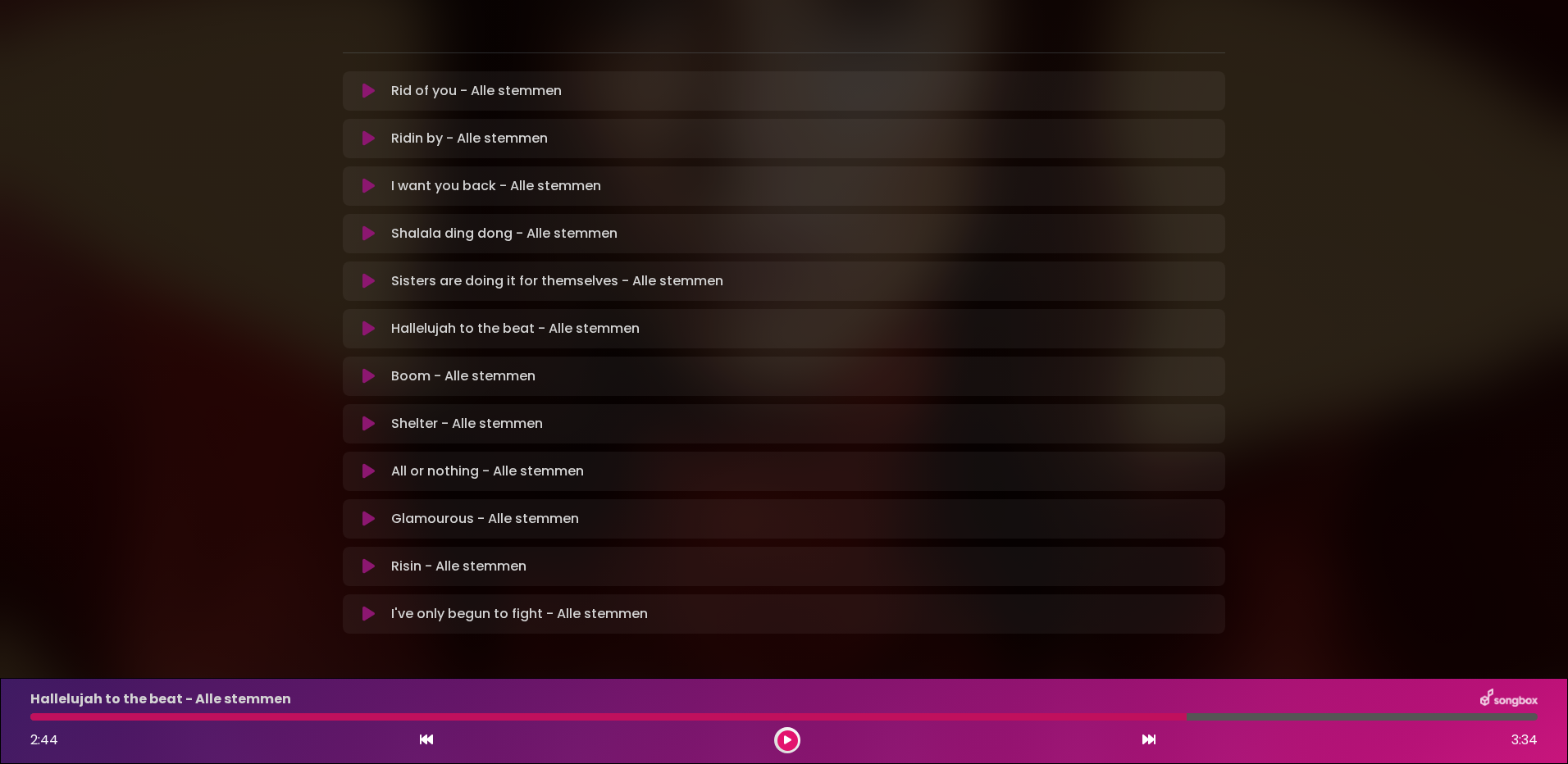
click at [791, 743] on button at bounding box center [788, 741] width 21 height 21
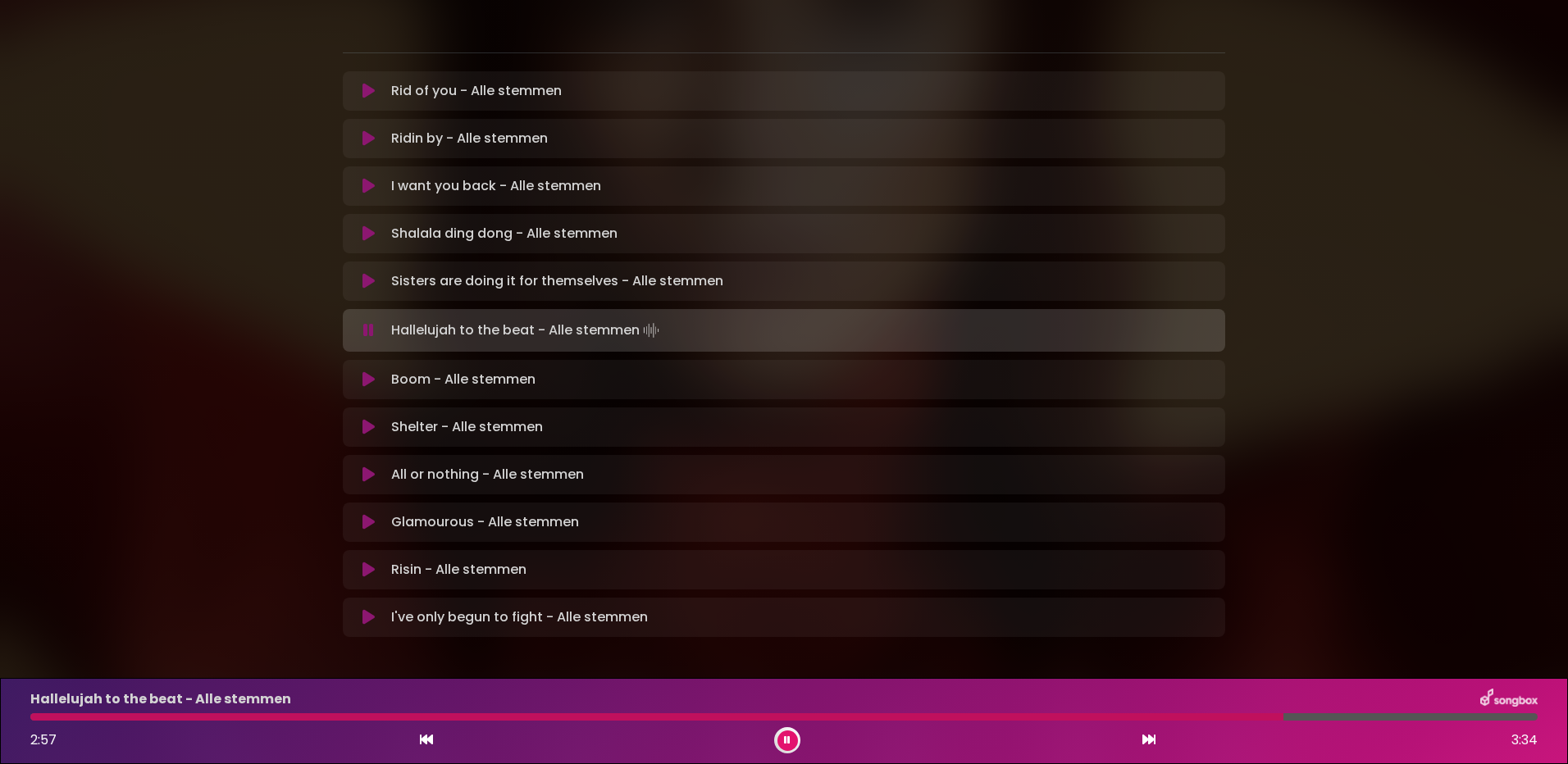
click at [778, 717] on div at bounding box center [657, 717] width 1253 height 8
click at [1076, 718] on div at bounding box center [592, 717] width 1126 height 8
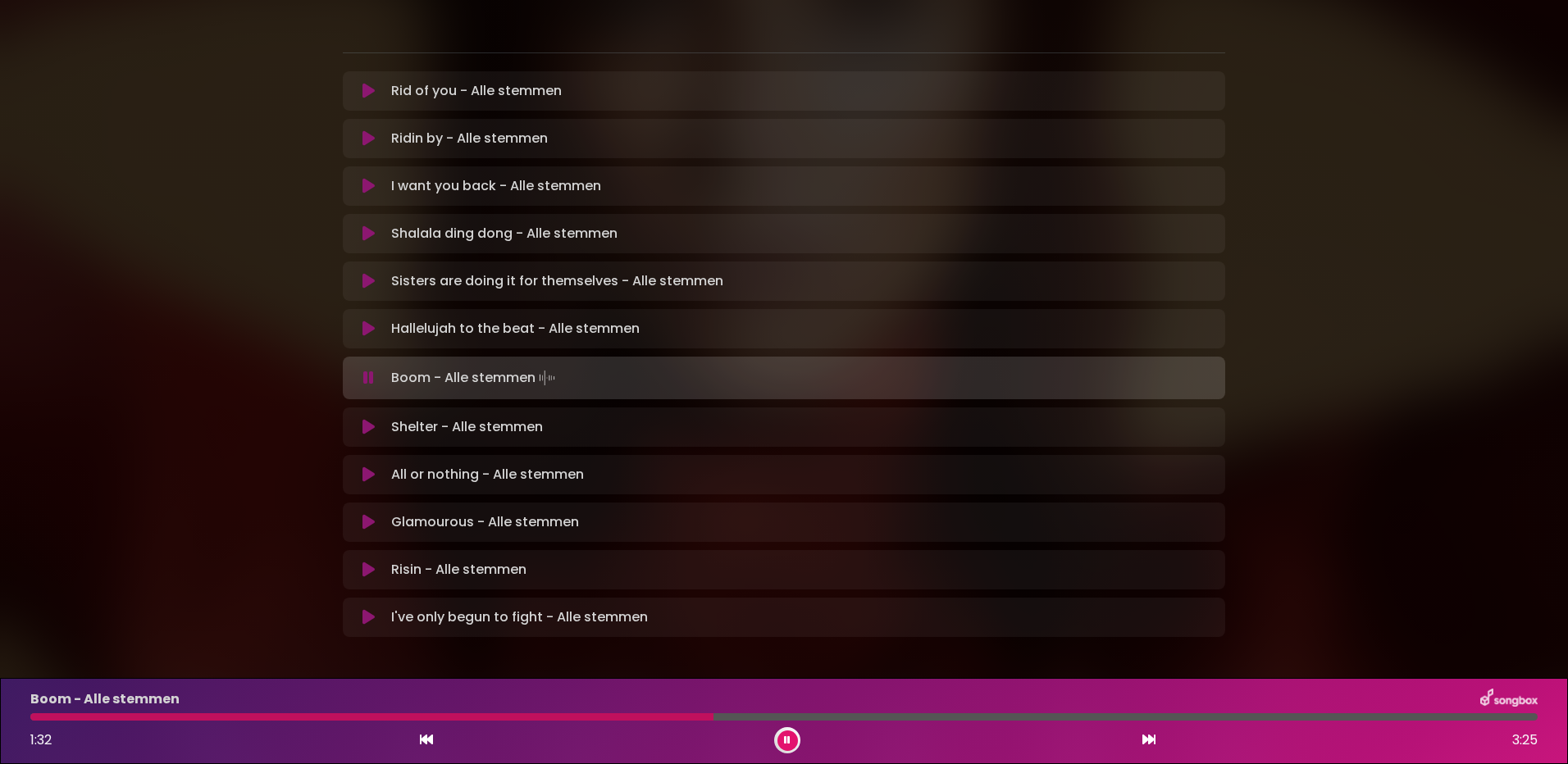
click at [781, 740] on button at bounding box center [788, 741] width 21 height 21
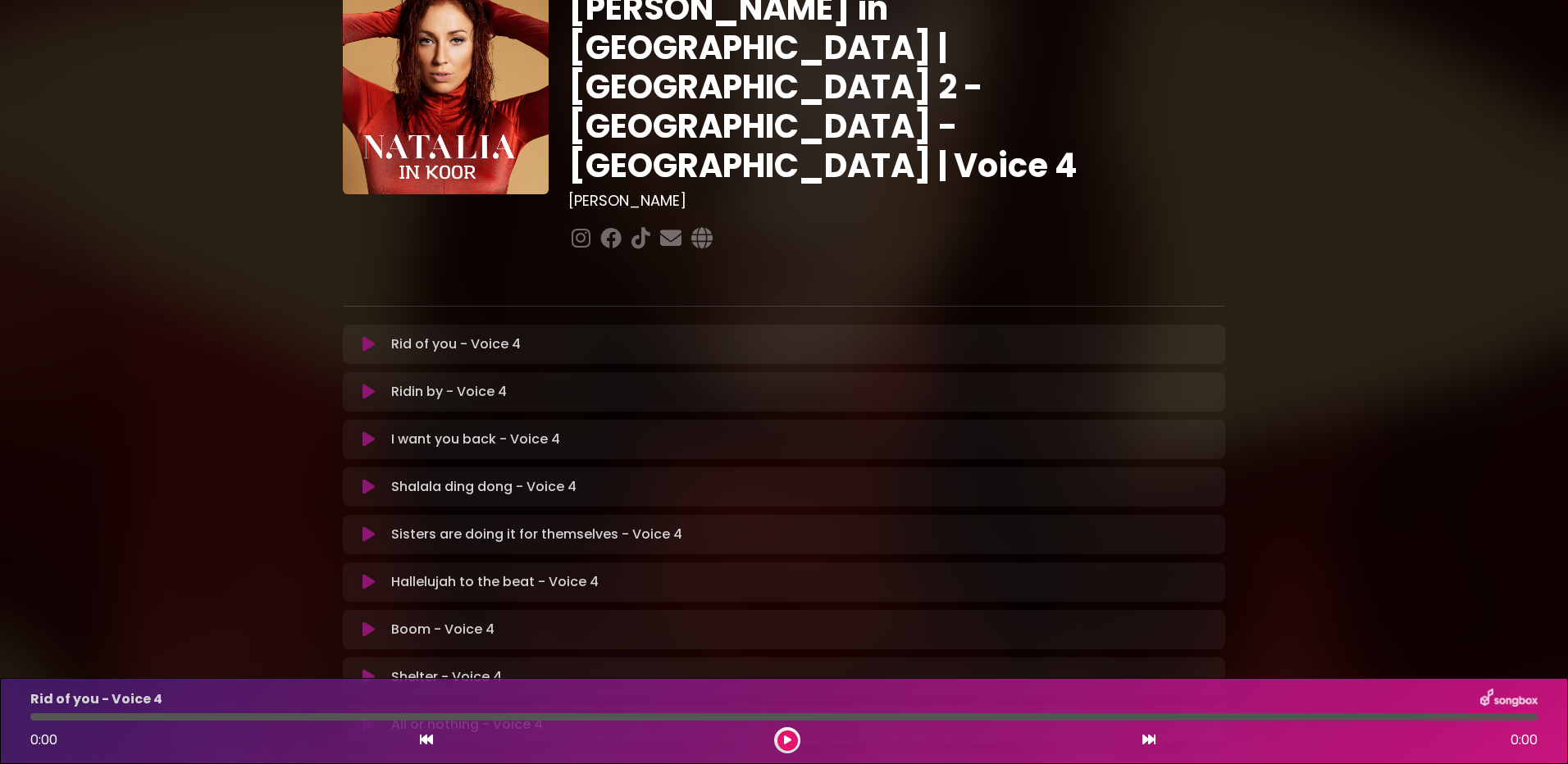
scroll to position [246, 0]
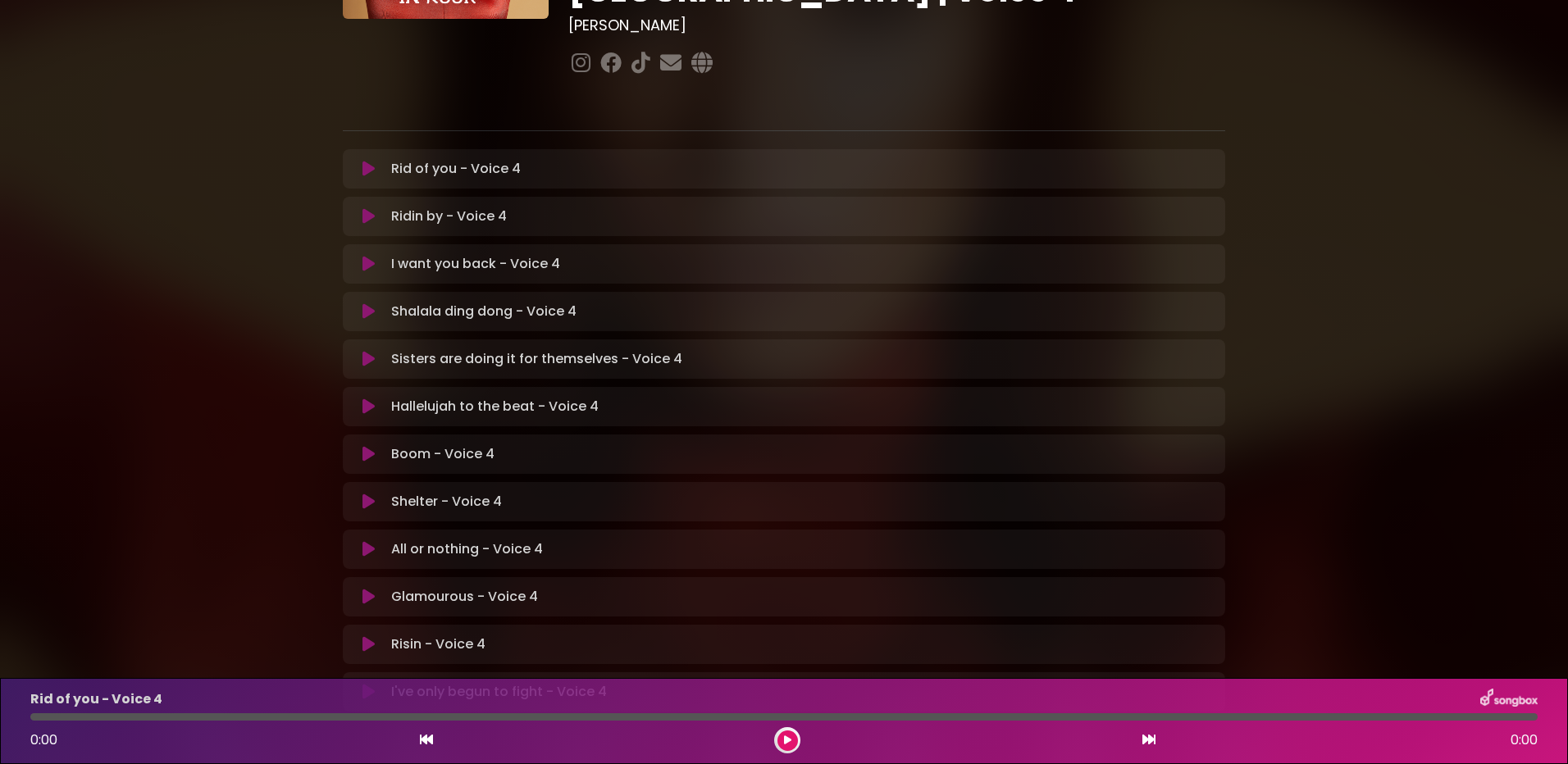
click at [368, 589] on icon at bounding box center [369, 597] width 12 height 16
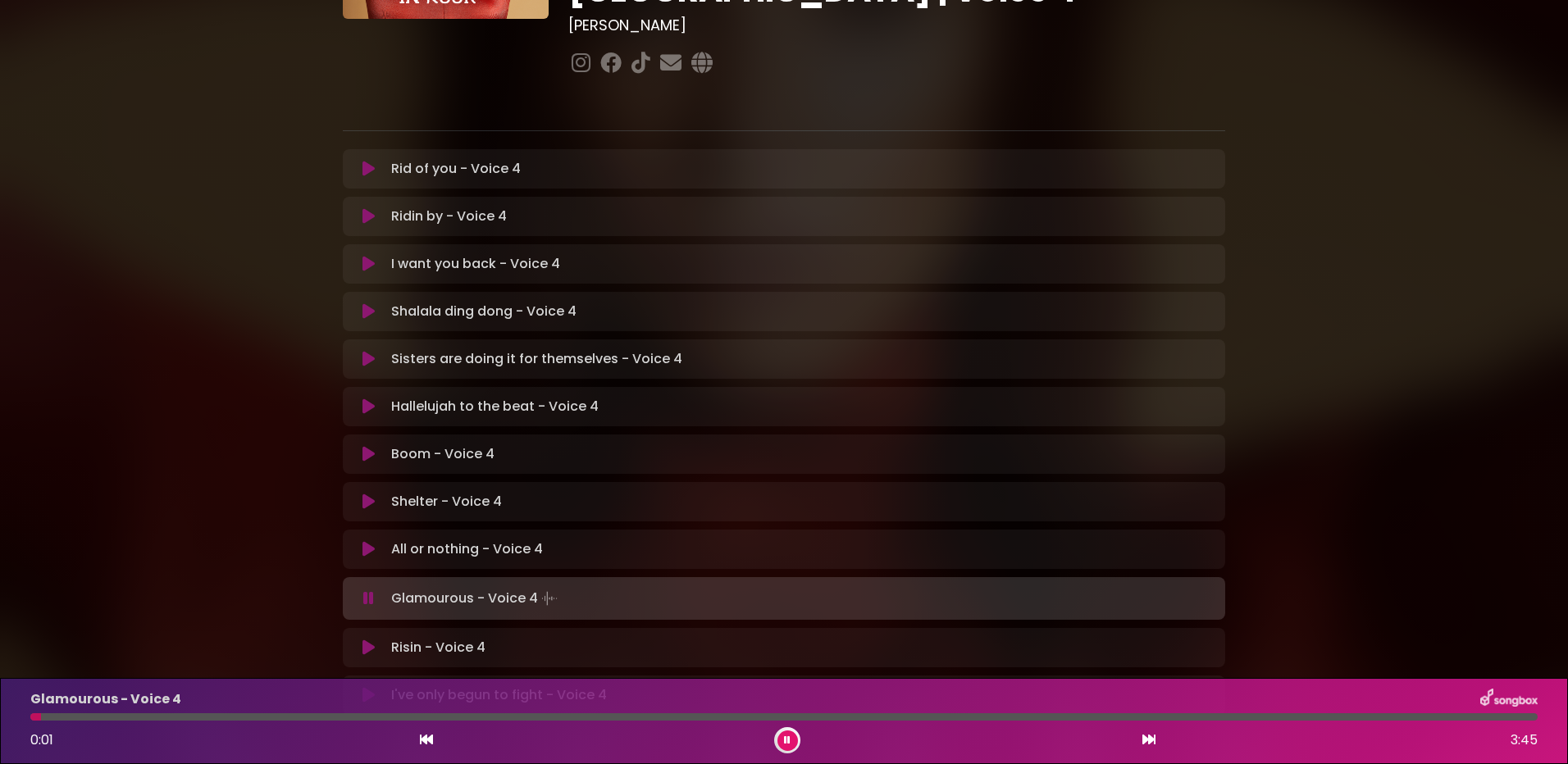
click at [233, 718] on div at bounding box center [784, 717] width 1507 height 8
click at [333, 719] on div at bounding box center [784, 717] width 1507 height 8
click at [364, 715] on div at bounding box center [784, 717] width 1507 height 8
click at [412, 716] on div at bounding box center [297, 717] width 536 height 8
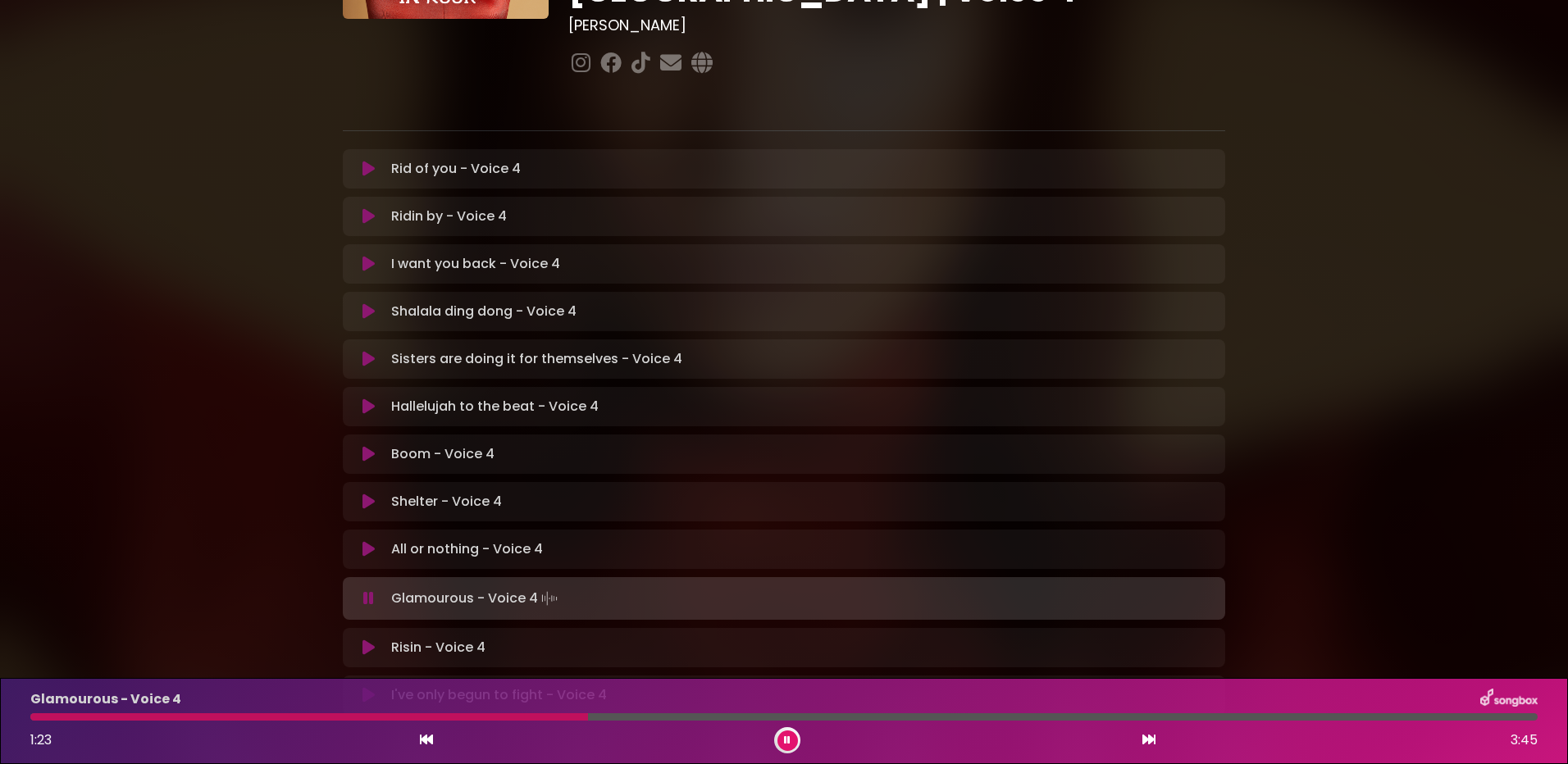
click at [431, 718] on div at bounding box center [309, 717] width 557 height 8
click at [1038, 714] on div at bounding box center [784, 717] width 1507 height 8
click at [858, 712] on div "Glamourous - Voice 4 2:34 3:45" at bounding box center [784, 721] width 1527 height 65
click at [880, 719] on div at bounding box center [545, 717] width 1031 height 8
click at [854, 716] on div at bounding box center [516, 717] width 972 height 8
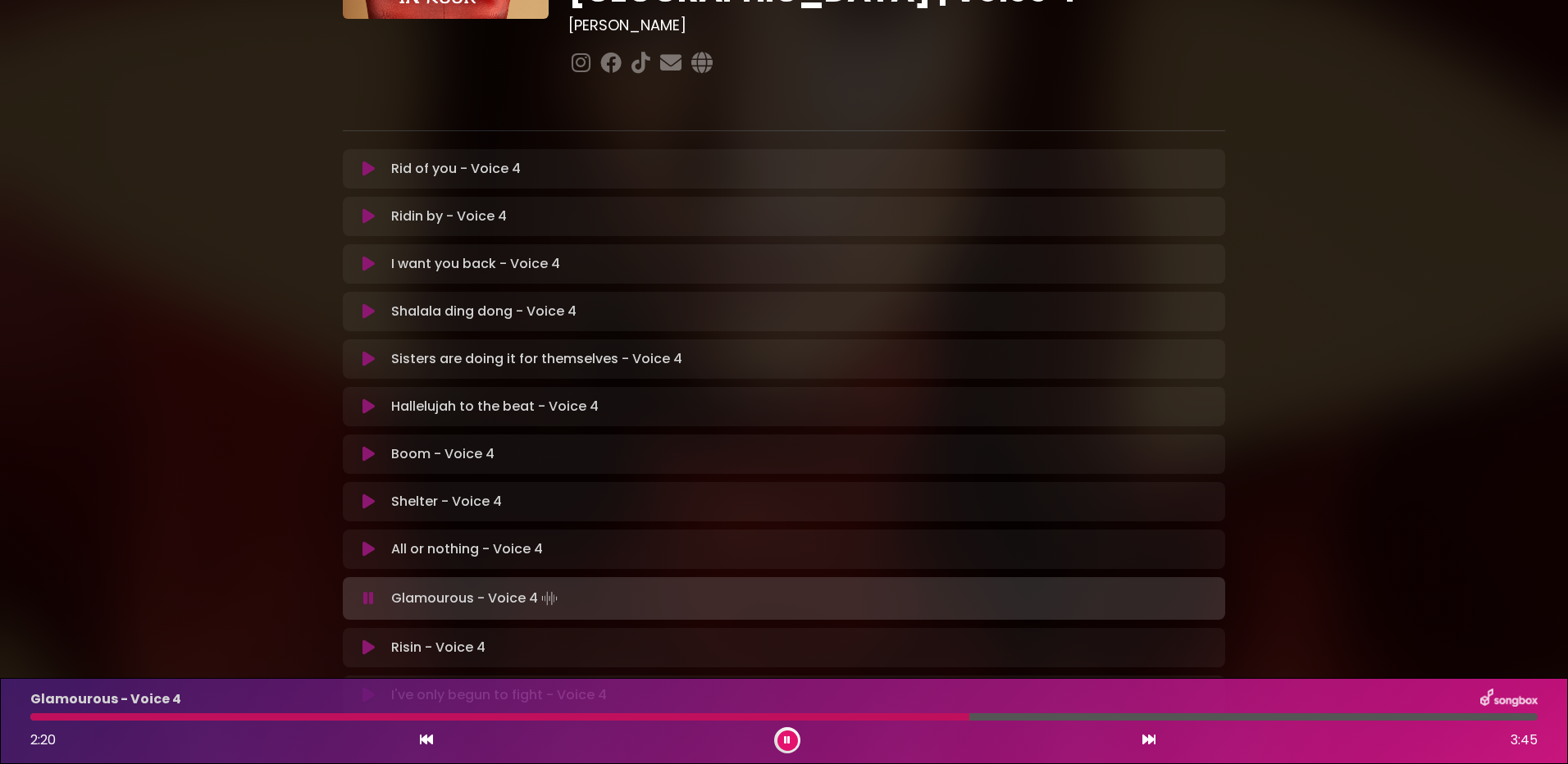
click at [875, 718] on div at bounding box center [499, 717] width 939 height 8
click at [368, 688] on icon at bounding box center [369, 695] width 12 height 16
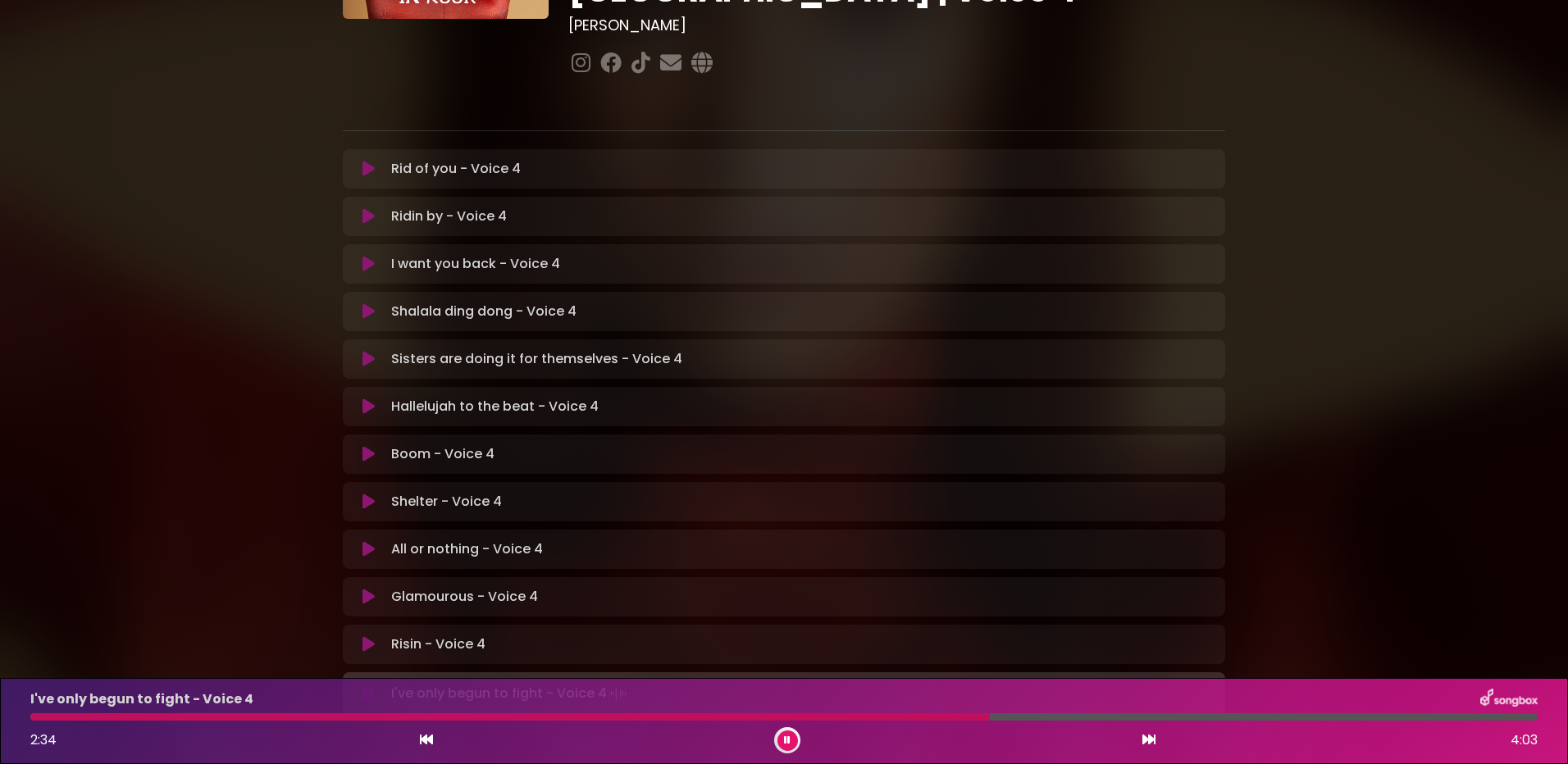
click at [887, 719] on div at bounding box center [509, 717] width 959 height 8
click at [883, 715] on div at bounding box center [512, 717] width 964 height 8
click at [856, 716] on div at bounding box center [470, 717] width 880 height 8
click at [808, 711] on div "I've only begun to fight - Voice 4 2:13 4:03" at bounding box center [784, 721] width 1527 height 65
click at [808, 716] on div at bounding box center [447, 717] width 833 height 8
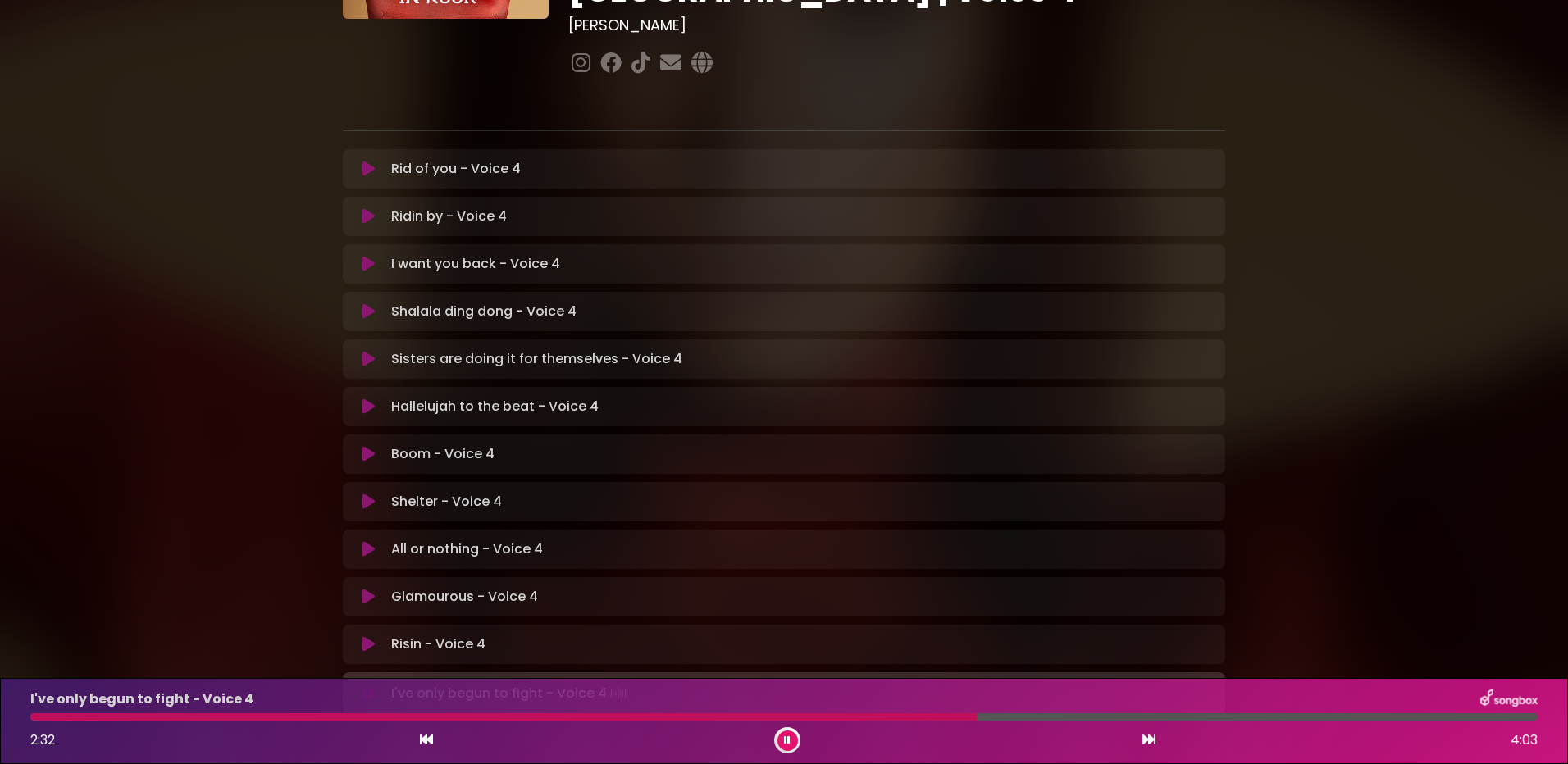
click at [924, 719] on div at bounding box center [503, 717] width 946 height 8
click at [895, 721] on div "I've only begun to fight - Voice 4 2:26 4:03" at bounding box center [784, 721] width 1527 height 65
click at [880, 716] on div at bounding box center [486, 717] width 913 height 8
click at [909, 713] on div "I've only begun to fight - Voice 4 2:37 4:03" at bounding box center [784, 721] width 1527 height 65
click at [920, 717] on div at bounding box center [519, 717] width 978 height 8
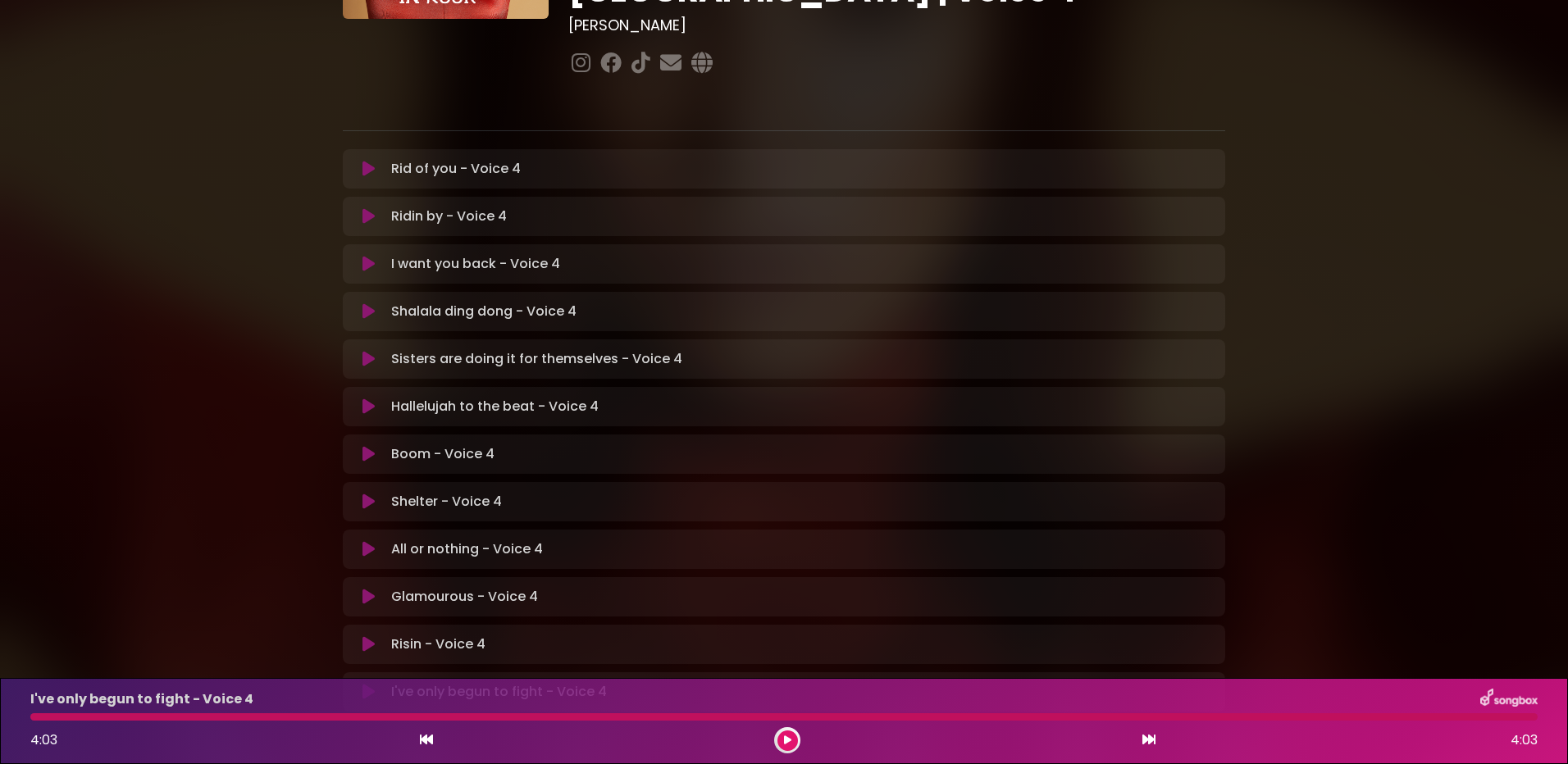
click at [373, 589] on icon at bounding box center [369, 597] width 12 height 16
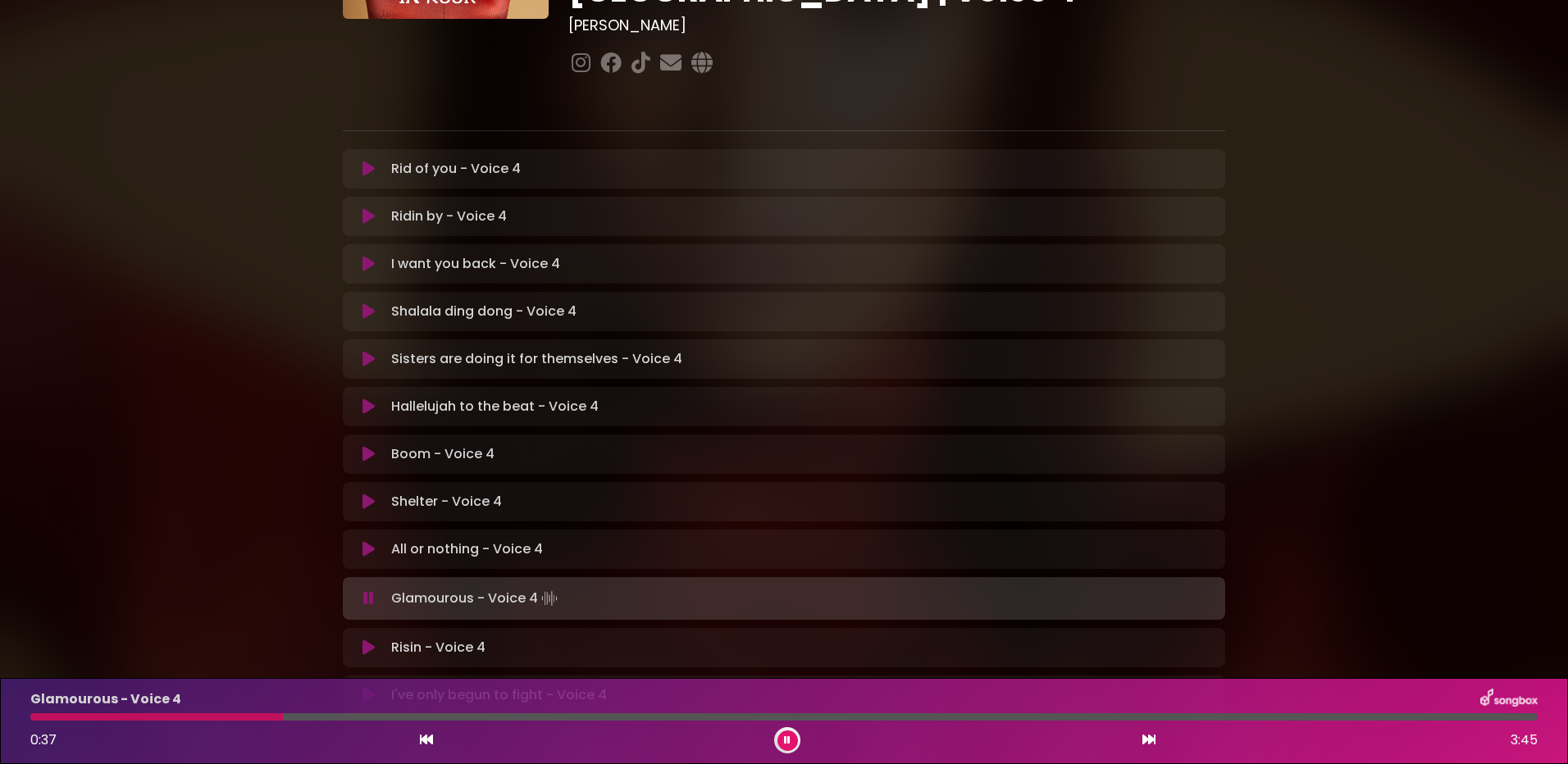
click at [237, 717] on div at bounding box center [156, 717] width 253 height 8
click at [194, 716] on div at bounding box center [142, 717] width 225 height 8
click at [436, 718] on div at bounding box center [291, 717] width 522 height 8
click at [436, 718] on div at bounding box center [307, 717] width 555 height 8
click at [436, 718] on div at bounding box center [273, 717] width 486 height 8
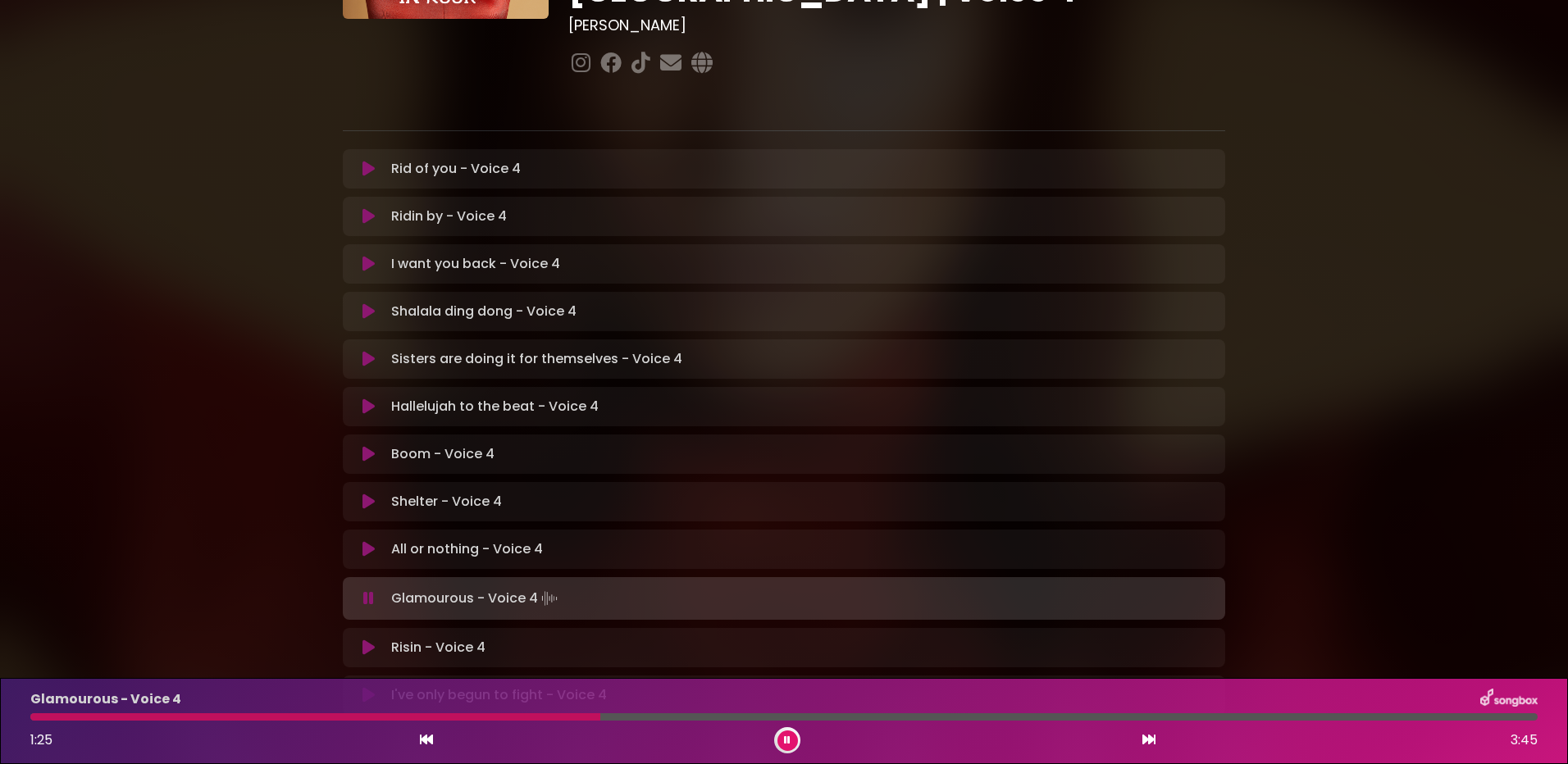
click at [442, 712] on div "Glamourous - Voice 4 1:25 3:45" at bounding box center [784, 721] width 1527 height 65
click at [449, 713] on div at bounding box center [317, 717] width 575 height 8
click at [436, 717] on div at bounding box center [297, 717] width 536 height 8
click at [436, 715] on div at bounding box center [300, 717] width 541 height 8
click at [447, 717] on div at bounding box center [305, 717] width 550 height 8
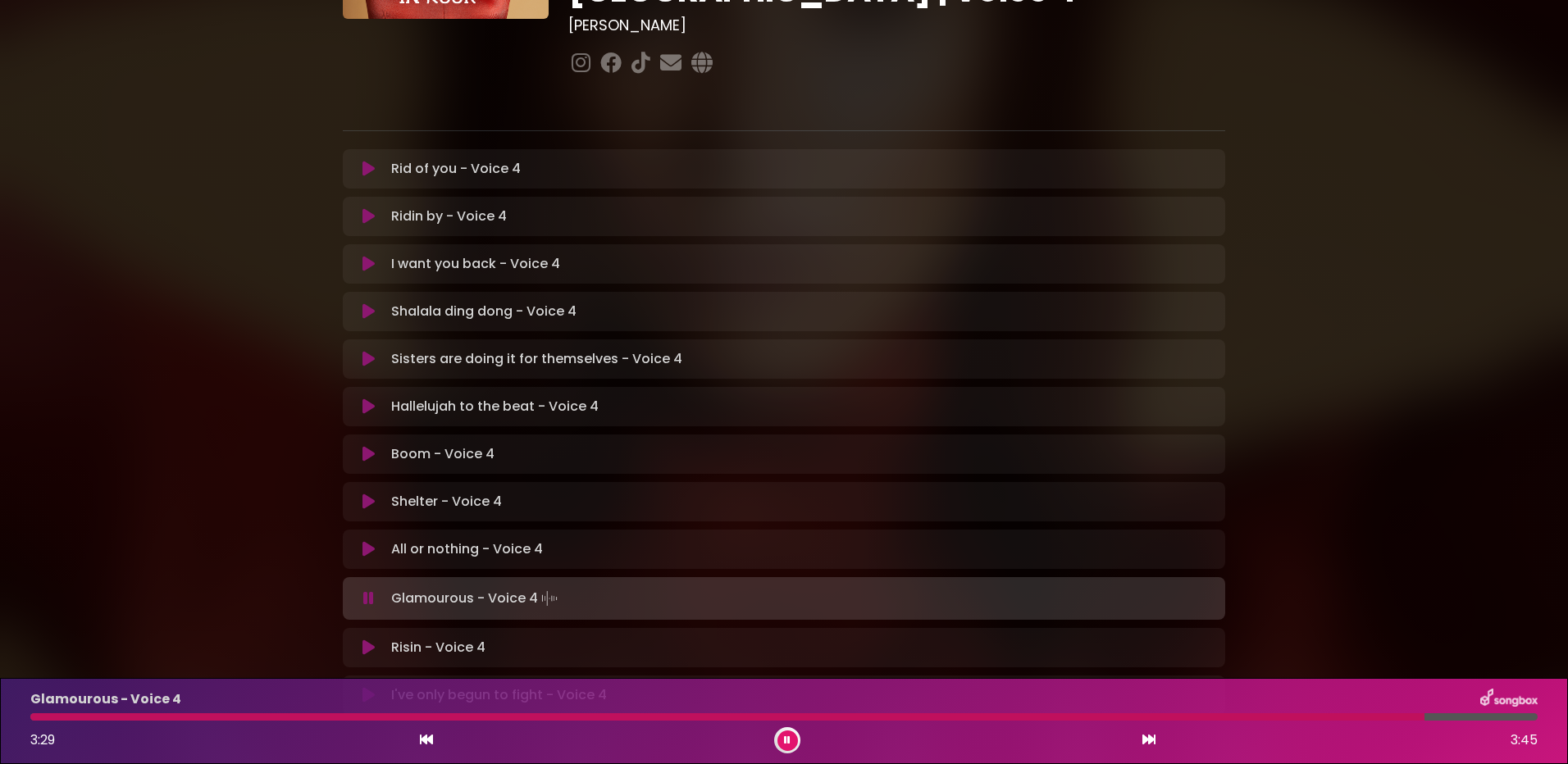
click at [993, 717] on div at bounding box center [727, 717] width 1394 height 8
click at [1081, 719] on div at bounding box center [784, 717] width 1507 height 8
click at [1141, 718] on div at bounding box center [613, 717] width 1166 height 8
click at [1127, 717] on div at bounding box center [600, 717] width 1141 height 8
click at [1110, 716] on div at bounding box center [581, 717] width 1102 height 8
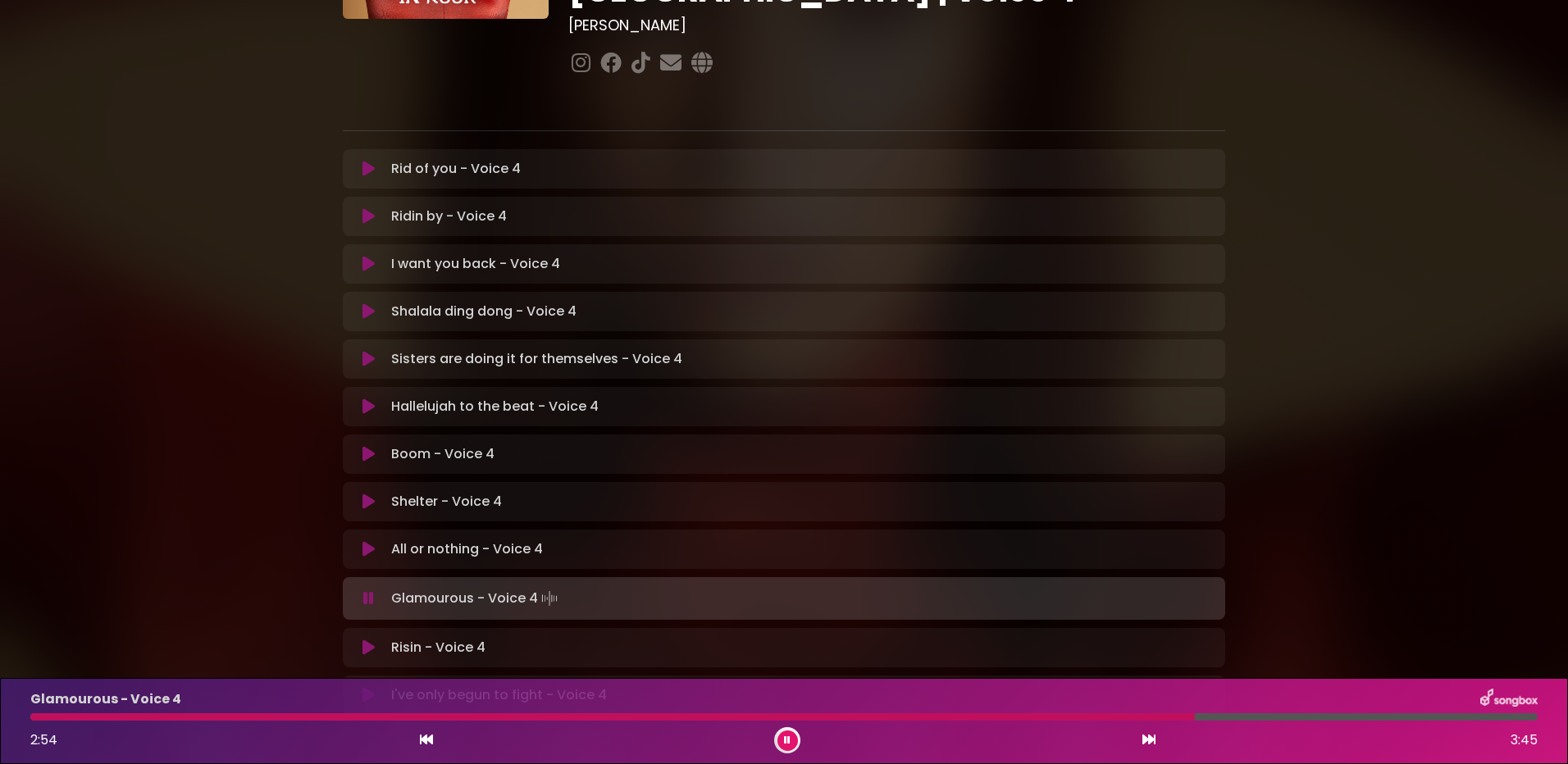
click at [1135, 716] on div at bounding box center [612, 717] width 1164 height 8
click at [378, 719] on div at bounding box center [671, 717] width 1283 height 8
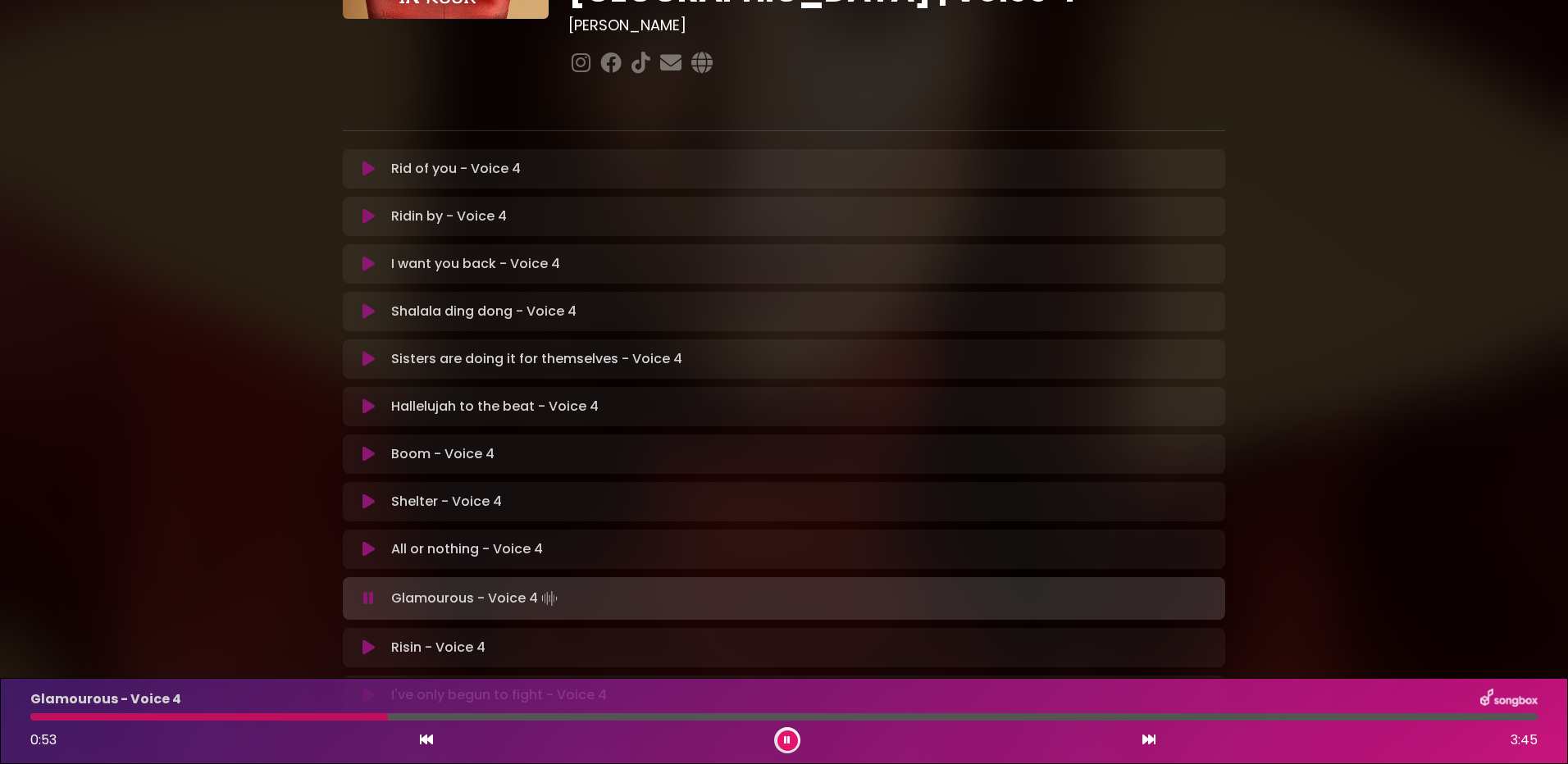
click at [439, 719] on div at bounding box center [784, 717] width 1507 height 8
click at [823, 719] on div at bounding box center [784, 717] width 1507 height 8
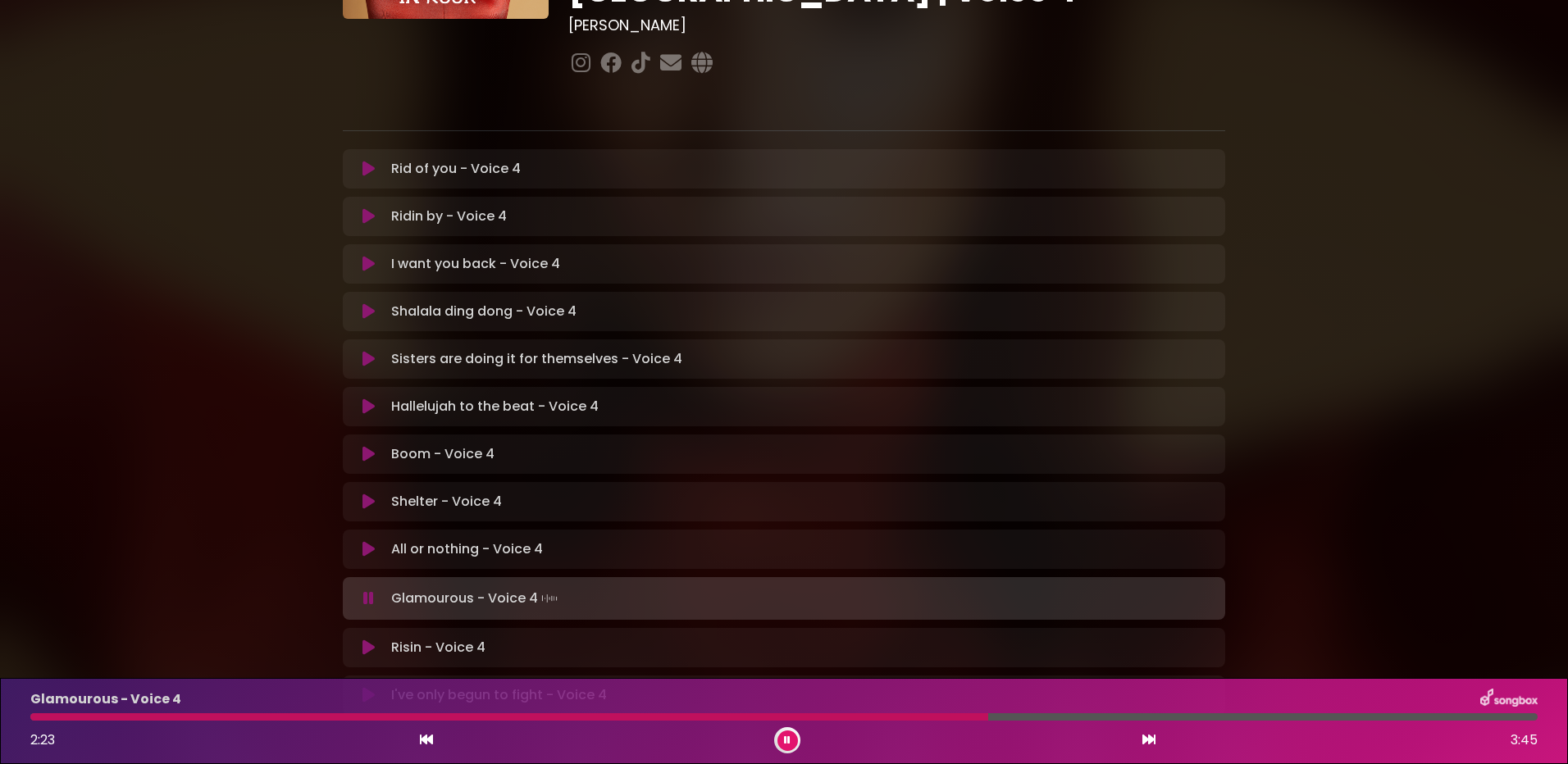
click at [820, 718] on div at bounding box center [508, 717] width 958 height 8
click at [371, 446] on icon at bounding box center [369, 454] width 12 height 16
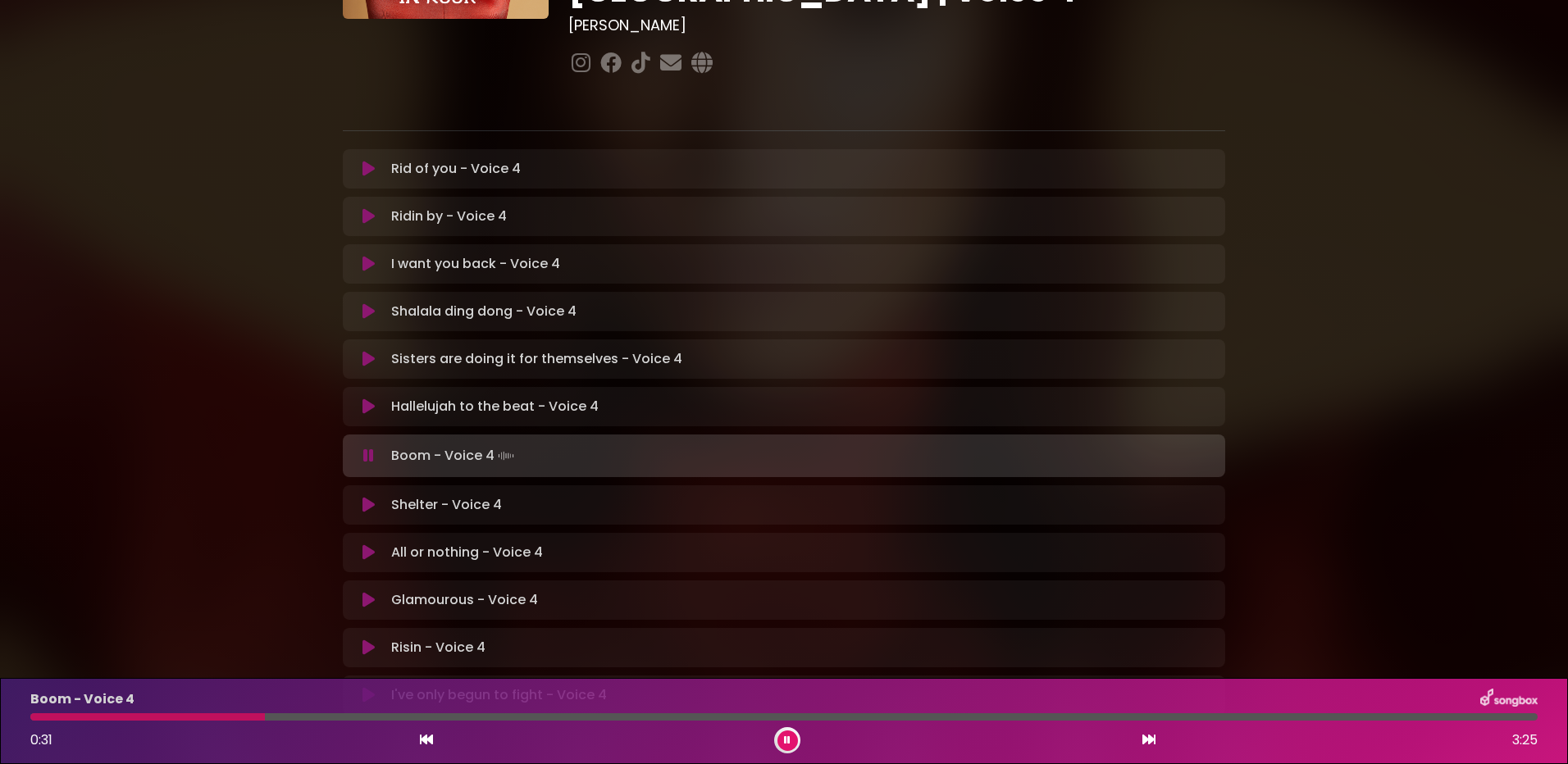
click at [790, 734] on button at bounding box center [788, 741] width 21 height 21
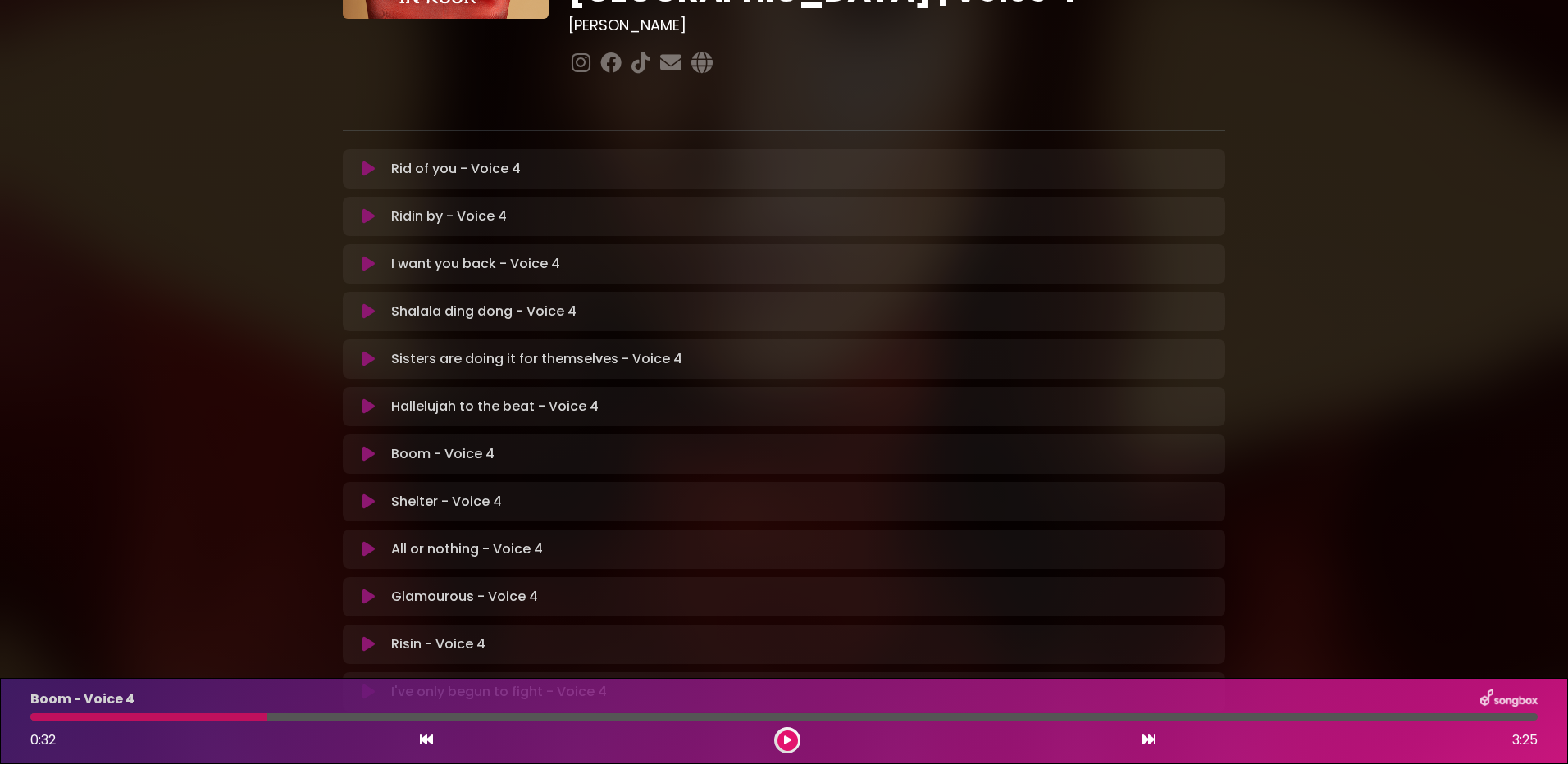
click at [611, 717] on div at bounding box center [784, 717] width 1507 height 8
click at [679, 719] on div at bounding box center [784, 717] width 1507 height 8
click at [651, 715] on div at bounding box center [784, 717] width 1507 height 8
click at [790, 737] on icon at bounding box center [787, 740] width 8 height 9
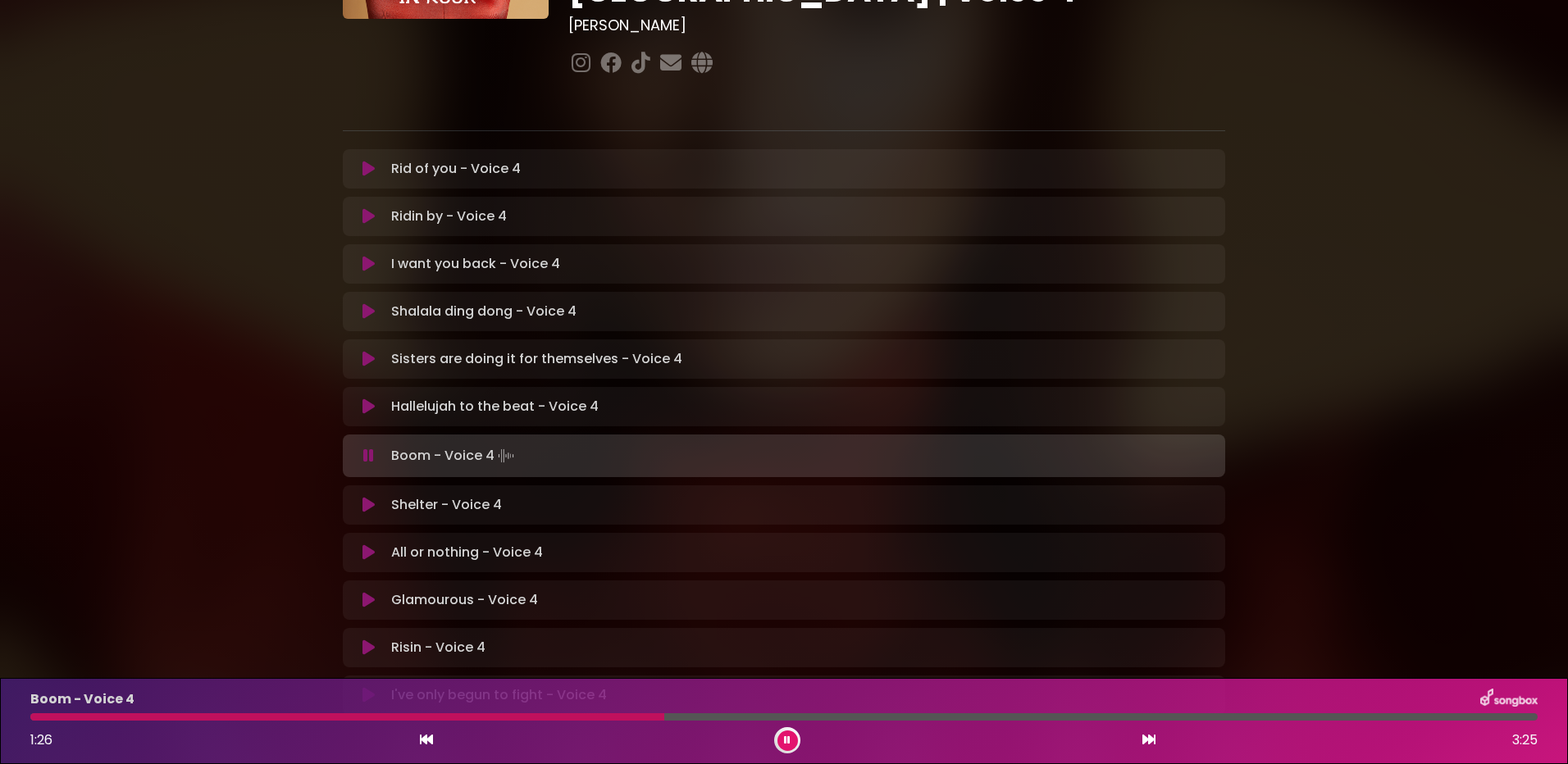
click at [823, 716] on div at bounding box center [784, 717] width 1507 height 8
click at [908, 713] on div at bounding box center [784, 717] width 1507 height 8
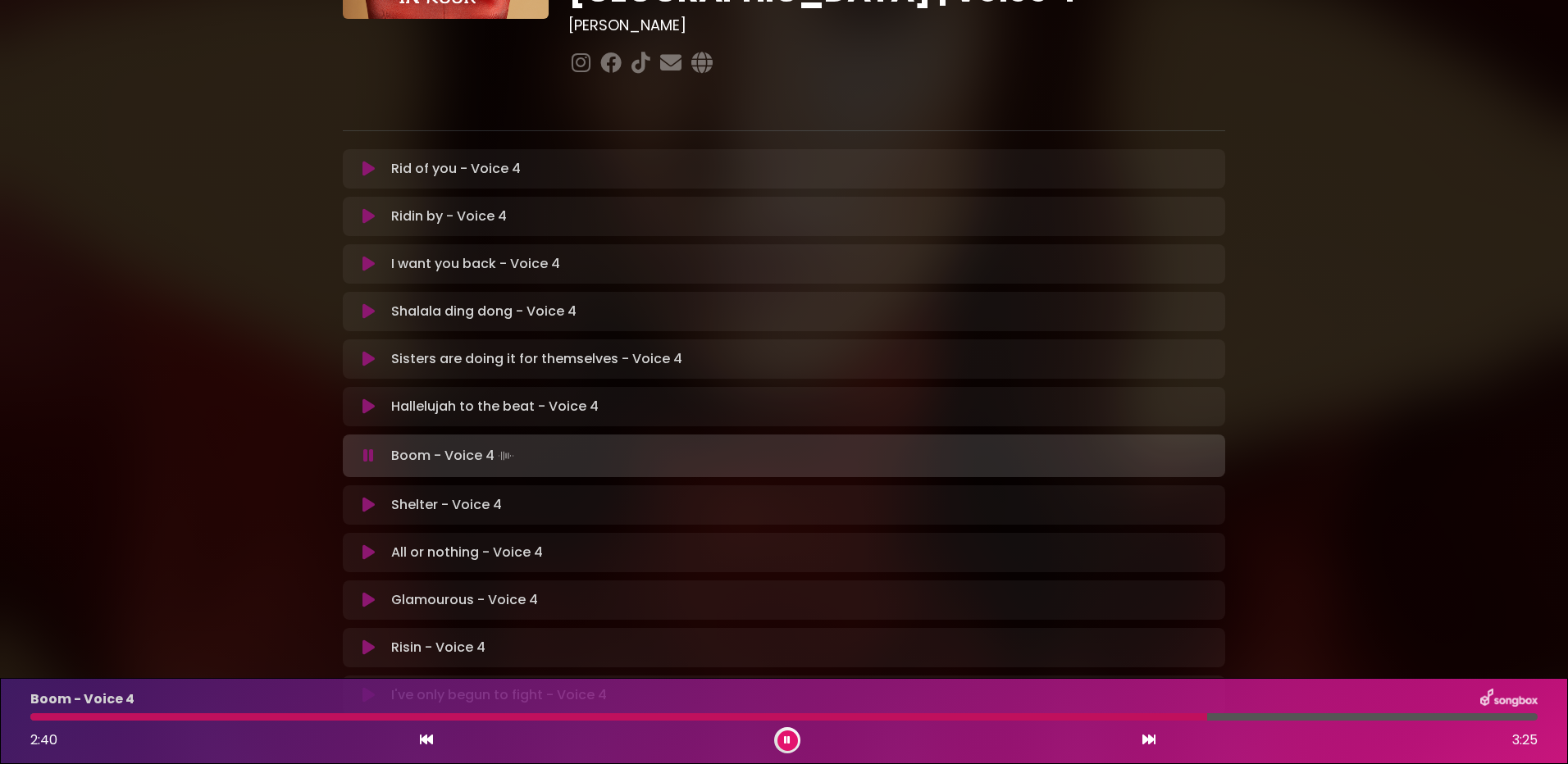
click at [1129, 715] on div at bounding box center [618, 717] width 1177 height 8
click at [1086, 713] on div "Boom - Voice 4 2:32 3:25" at bounding box center [784, 721] width 1527 height 65
click at [1100, 718] on div at bounding box center [592, 717] width 1125 height 8
click at [1114, 719] on div at bounding box center [597, 717] width 1134 height 8
click at [925, 715] on div at bounding box center [478, 717] width 895 height 8
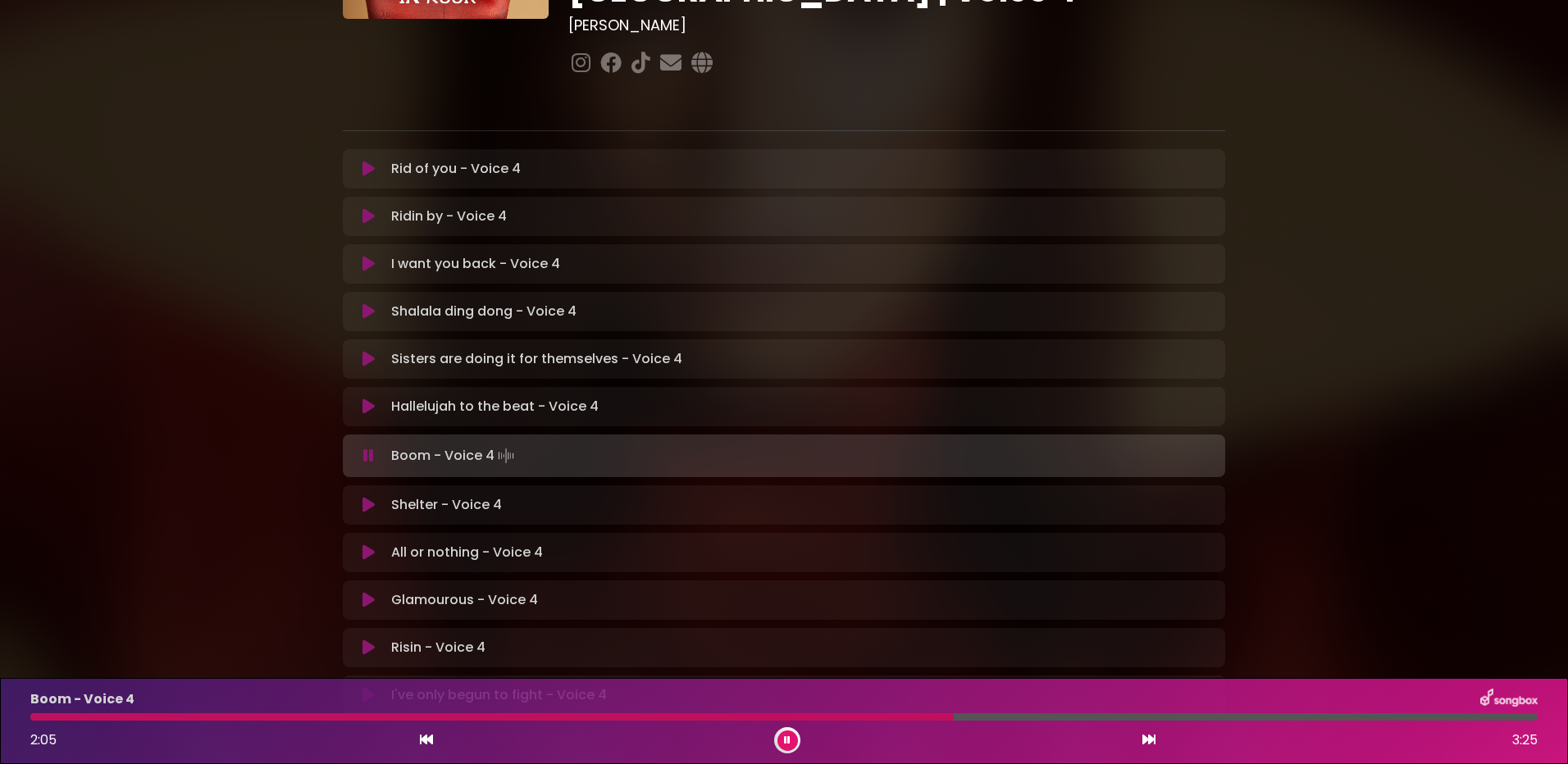
click at [953, 719] on div at bounding box center [784, 717] width 1507 height 8
click at [366, 593] on icon at bounding box center [369, 600] width 12 height 16
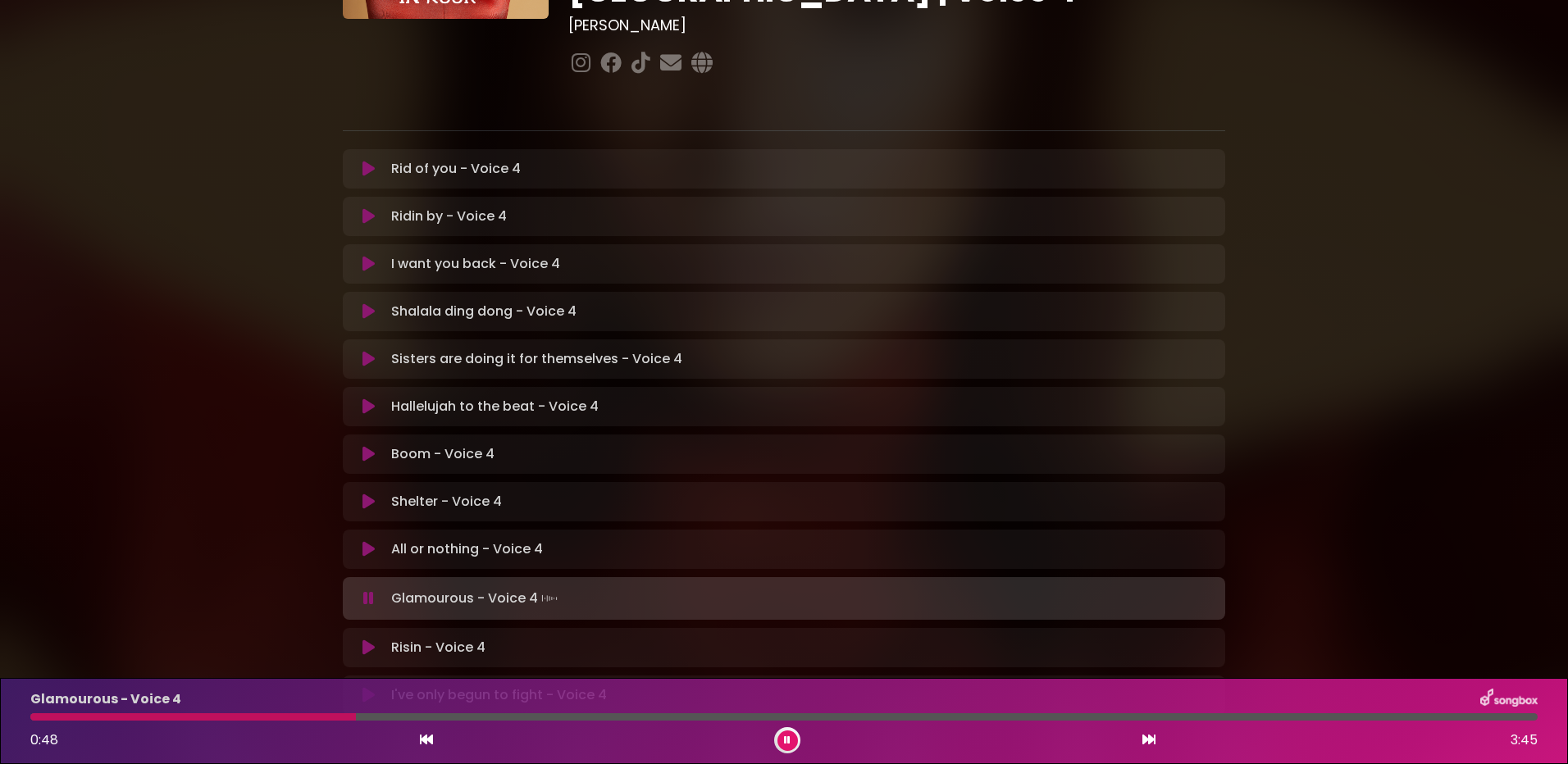
click at [356, 717] on div at bounding box center [784, 717] width 1507 height 8
click at [375, 716] on div at bounding box center [297, 717] width 533 height 8
click at [391, 713] on div "Glamourous - Voice 4 0:53 3:45" at bounding box center [784, 721] width 1527 height 65
click at [420, 710] on div "Glamourous - Voice 4 0:54 3:45" at bounding box center [784, 721] width 1527 height 65
click at [423, 716] on div at bounding box center [784, 717] width 1507 height 8
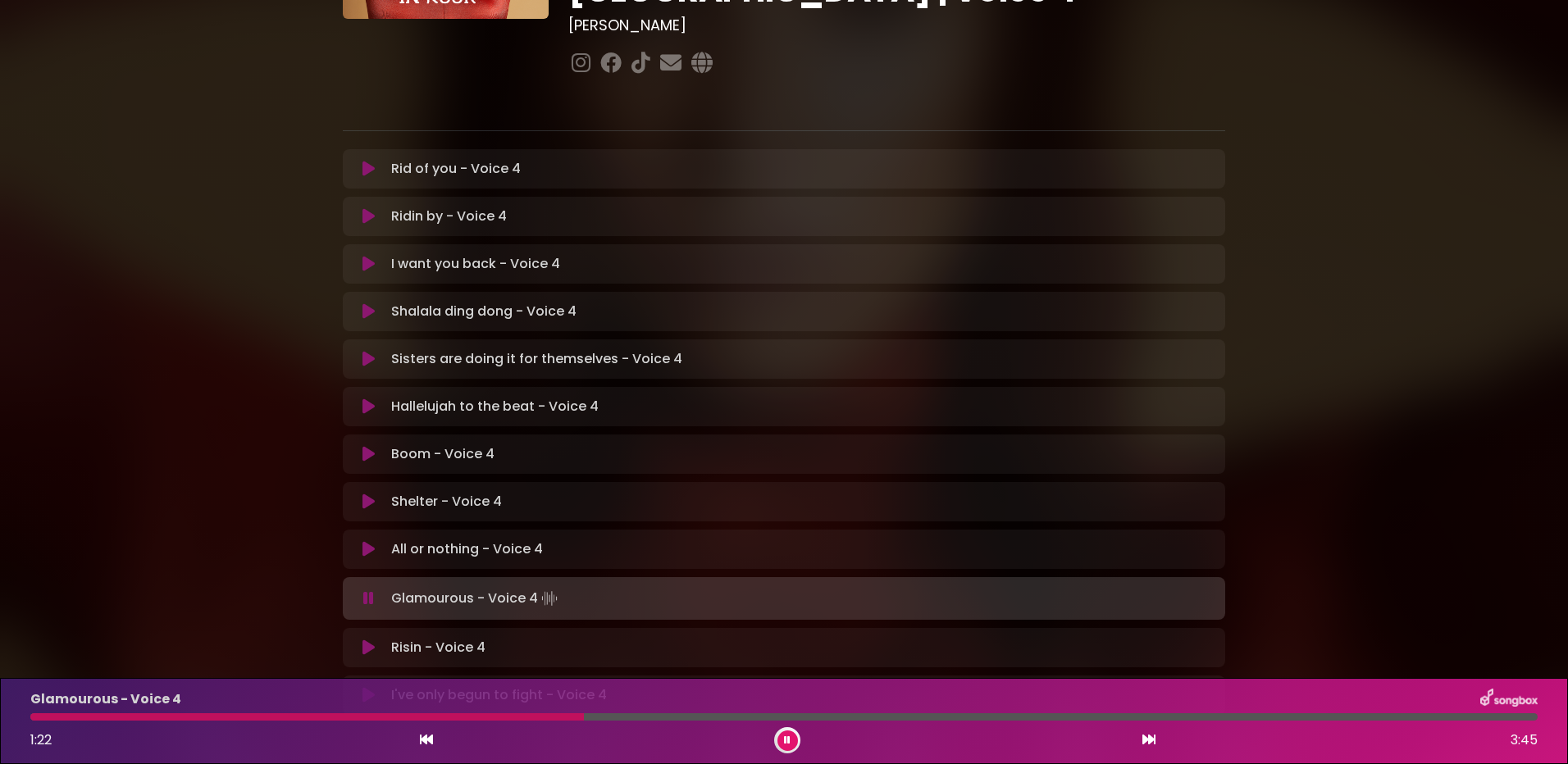
click at [888, 716] on div at bounding box center [784, 717] width 1507 height 8
click at [891, 718] on div at bounding box center [507, 717] width 954 height 8
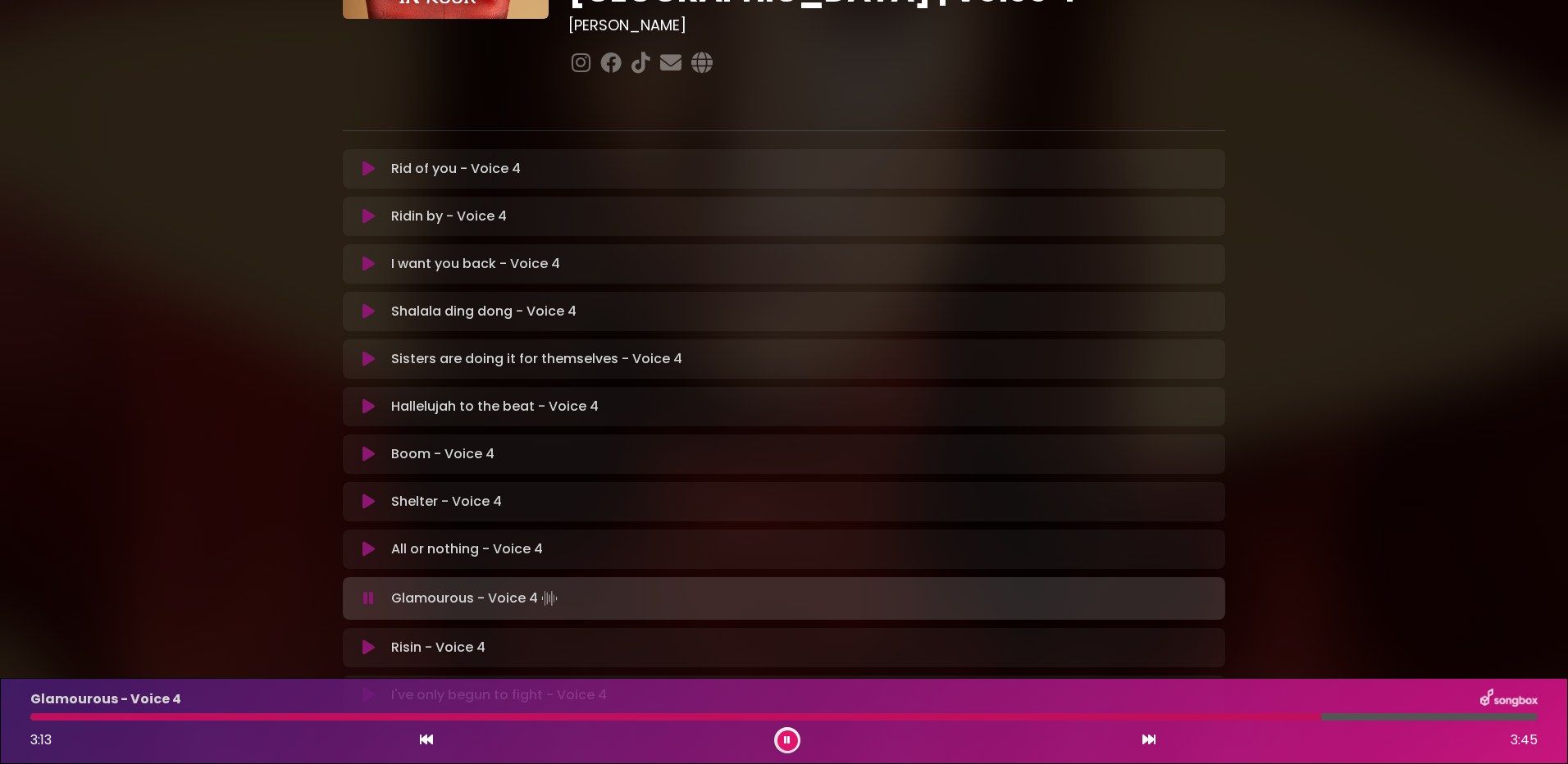
click at [789, 743] on icon at bounding box center [787, 740] width 7 height 9
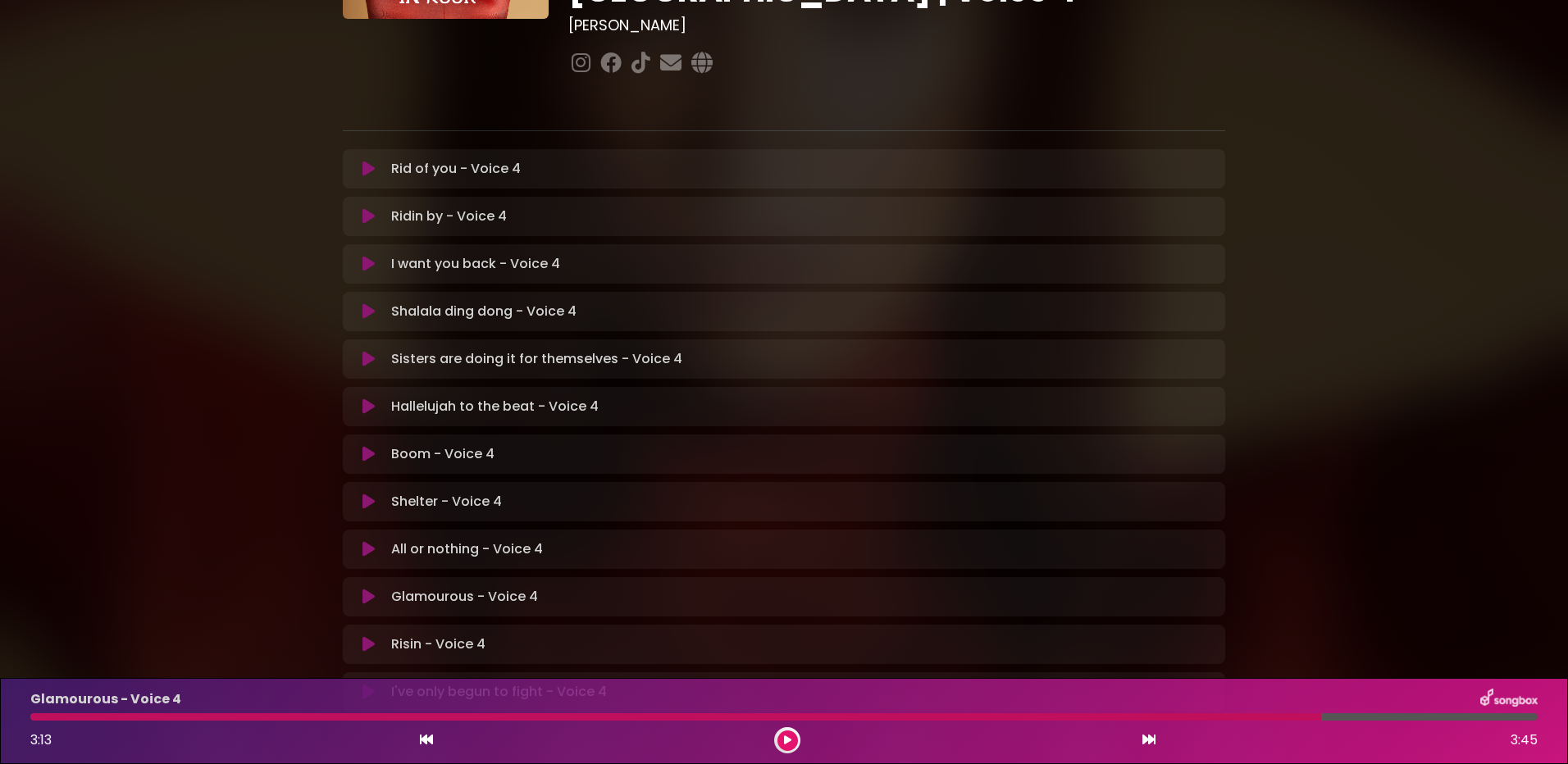
drag, startPoint x: 371, startPoint y: 629, endPoint x: 642, endPoint y: 692, distance: 278.2
click at [372, 684] on icon at bounding box center [369, 692] width 12 height 16
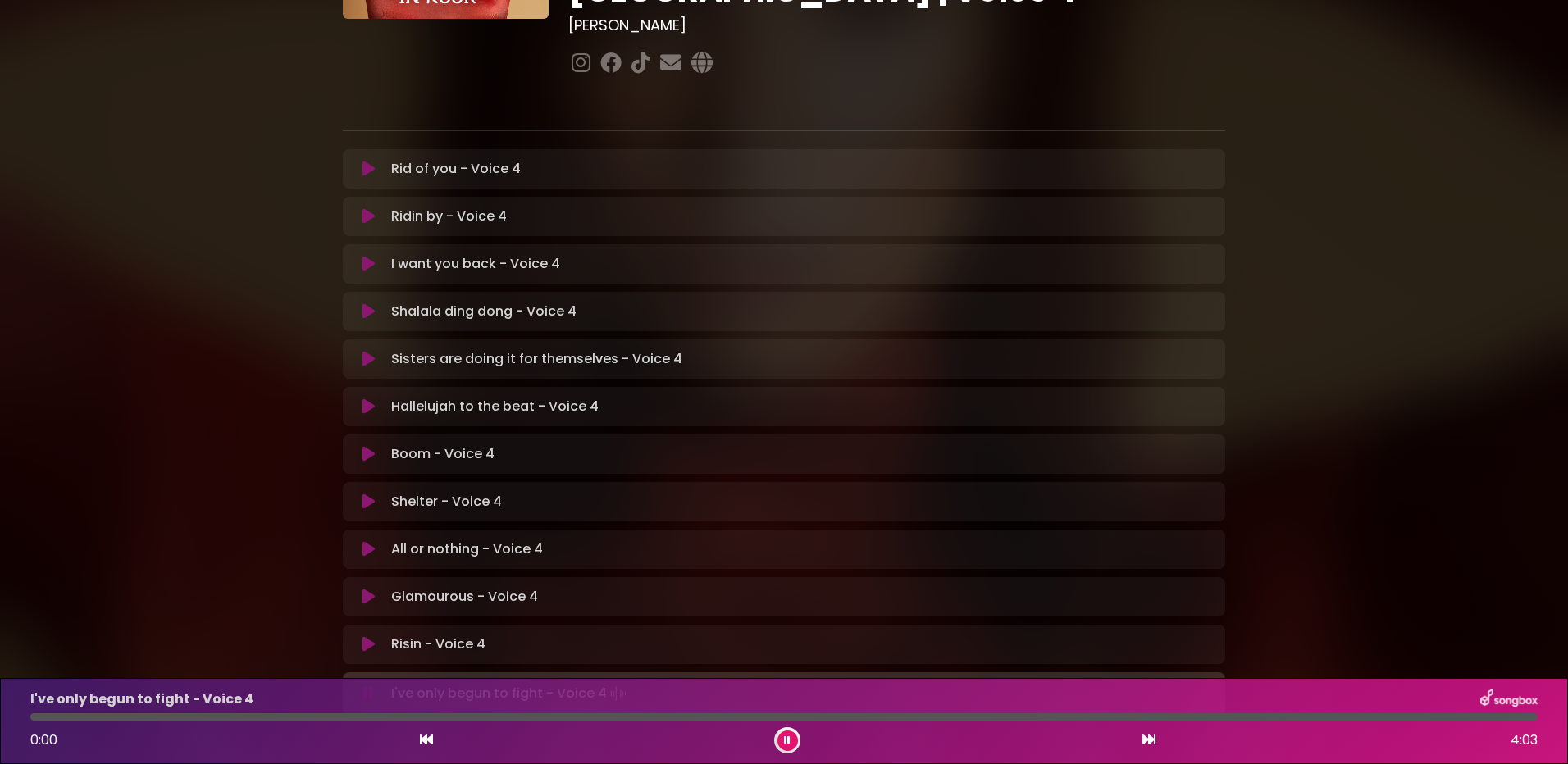
click at [820, 719] on div at bounding box center [784, 717] width 1507 height 8
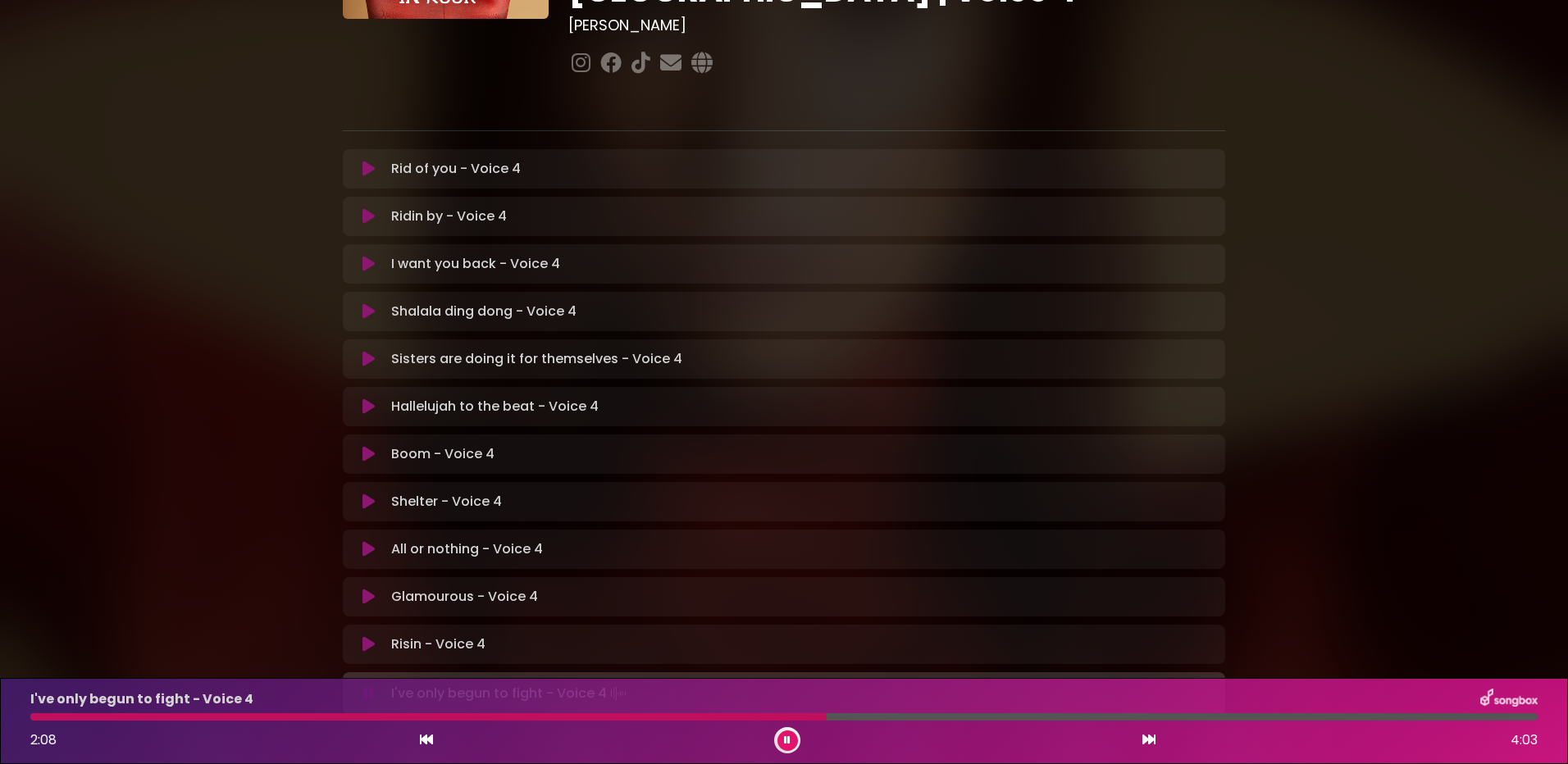
click at [862, 716] on div at bounding box center [784, 717] width 1507 height 8
click at [928, 712] on div "I've only begun to fight - Voice 4 2:17 4:03" at bounding box center [784, 721] width 1527 height 65
click at [939, 718] on div at bounding box center [784, 717] width 1507 height 8
click at [897, 716] on div at bounding box center [498, 717] width 937 height 8
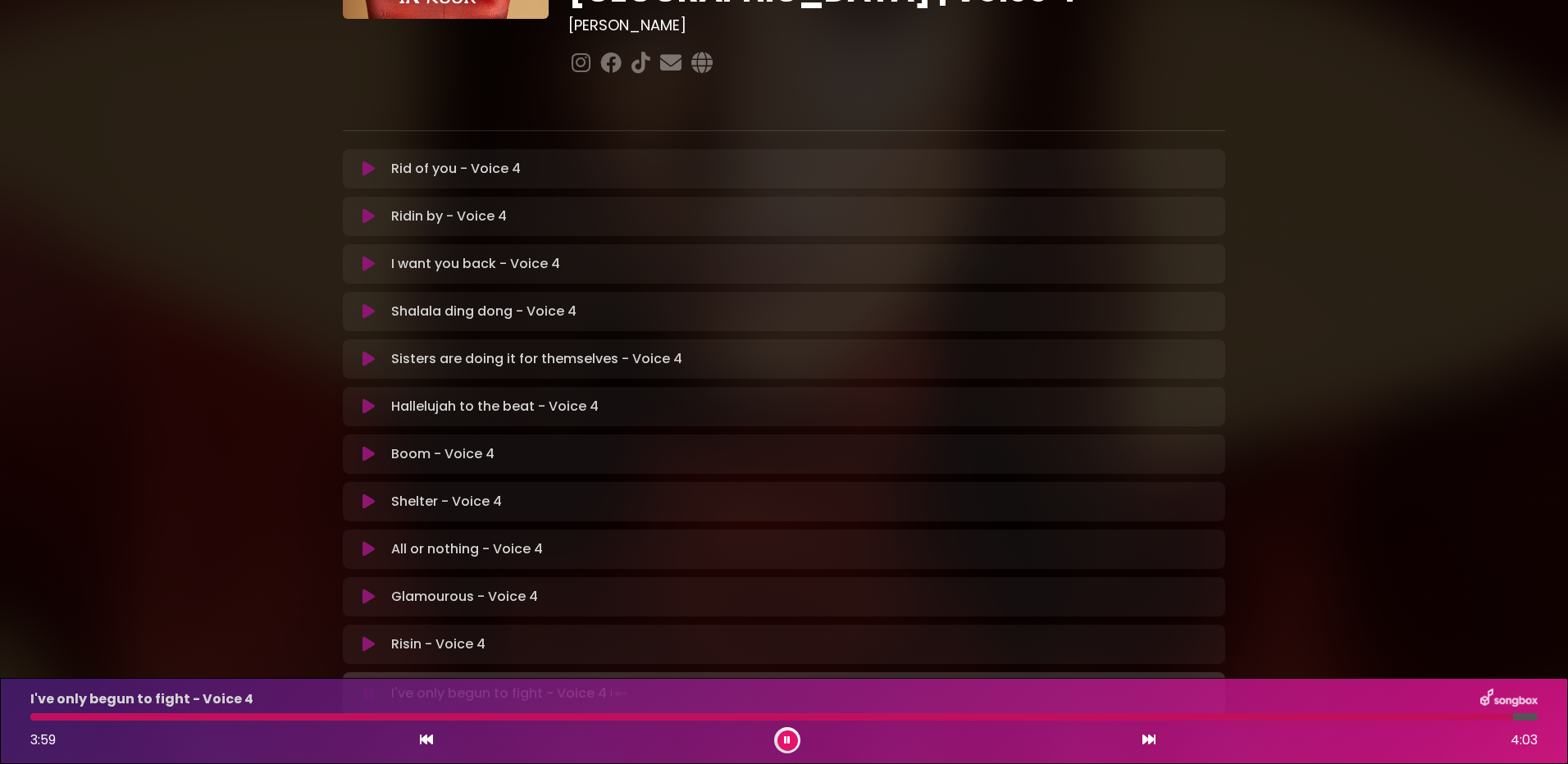
click at [880, 720] on div "I've only begun to fight - Voice 4 3:59 4:03" at bounding box center [784, 721] width 1527 height 65
click at [881, 712] on div "I've only begun to fight - Voice 4 3:59 4:03" at bounding box center [784, 721] width 1527 height 65
click at [873, 717] on div at bounding box center [777, 717] width 1494 height 8
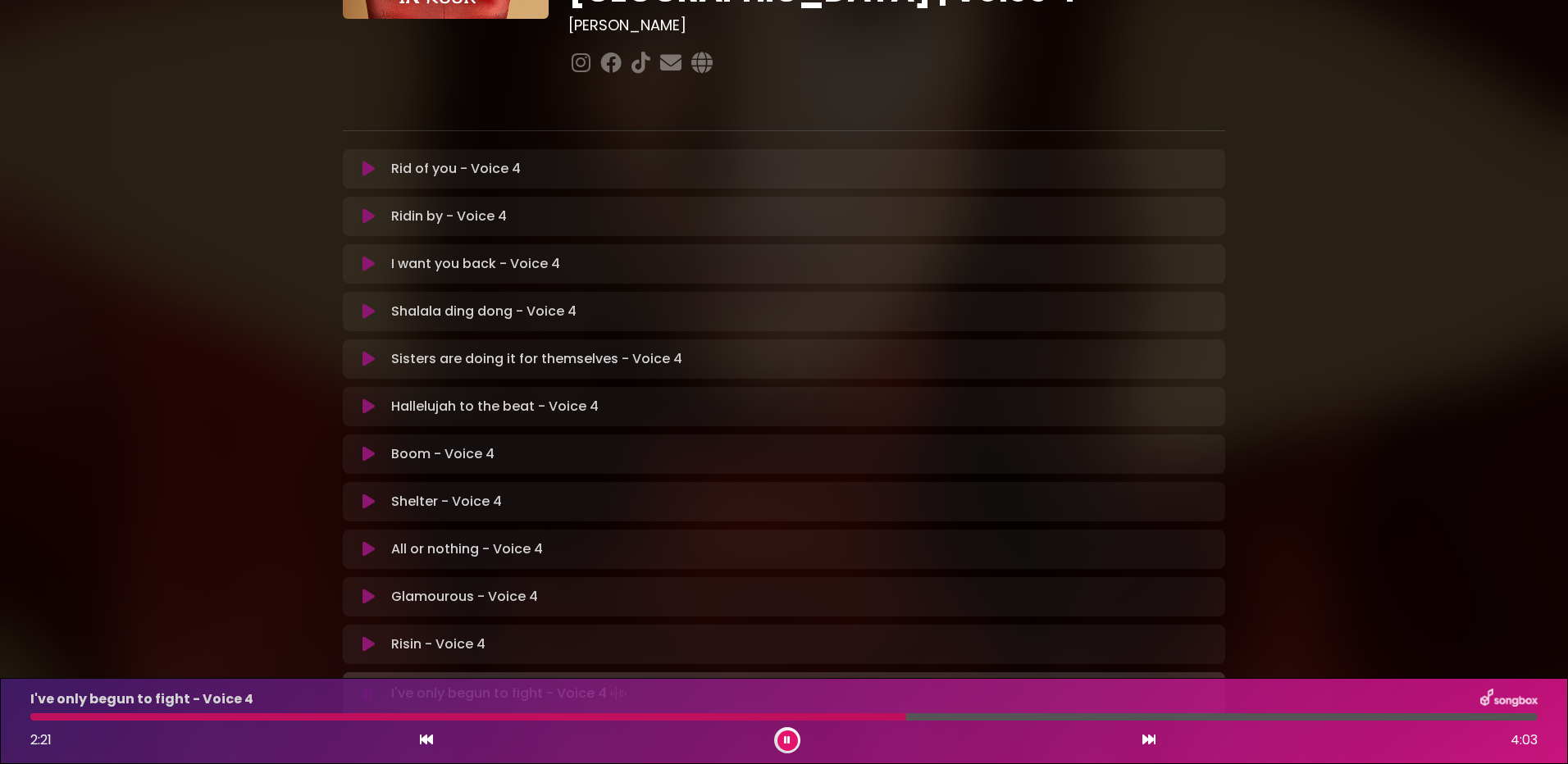
click at [728, 716] on div at bounding box center [468, 717] width 876 height 8
click at [728, 716] on div at bounding box center [500, 717] width 940 height 8
click at [828, 713] on div at bounding box center [784, 717] width 1507 height 8
click at [837, 719] on div at bounding box center [506, 717] width 952 height 8
click at [837, 719] on div at bounding box center [505, 717] width 950 height 8
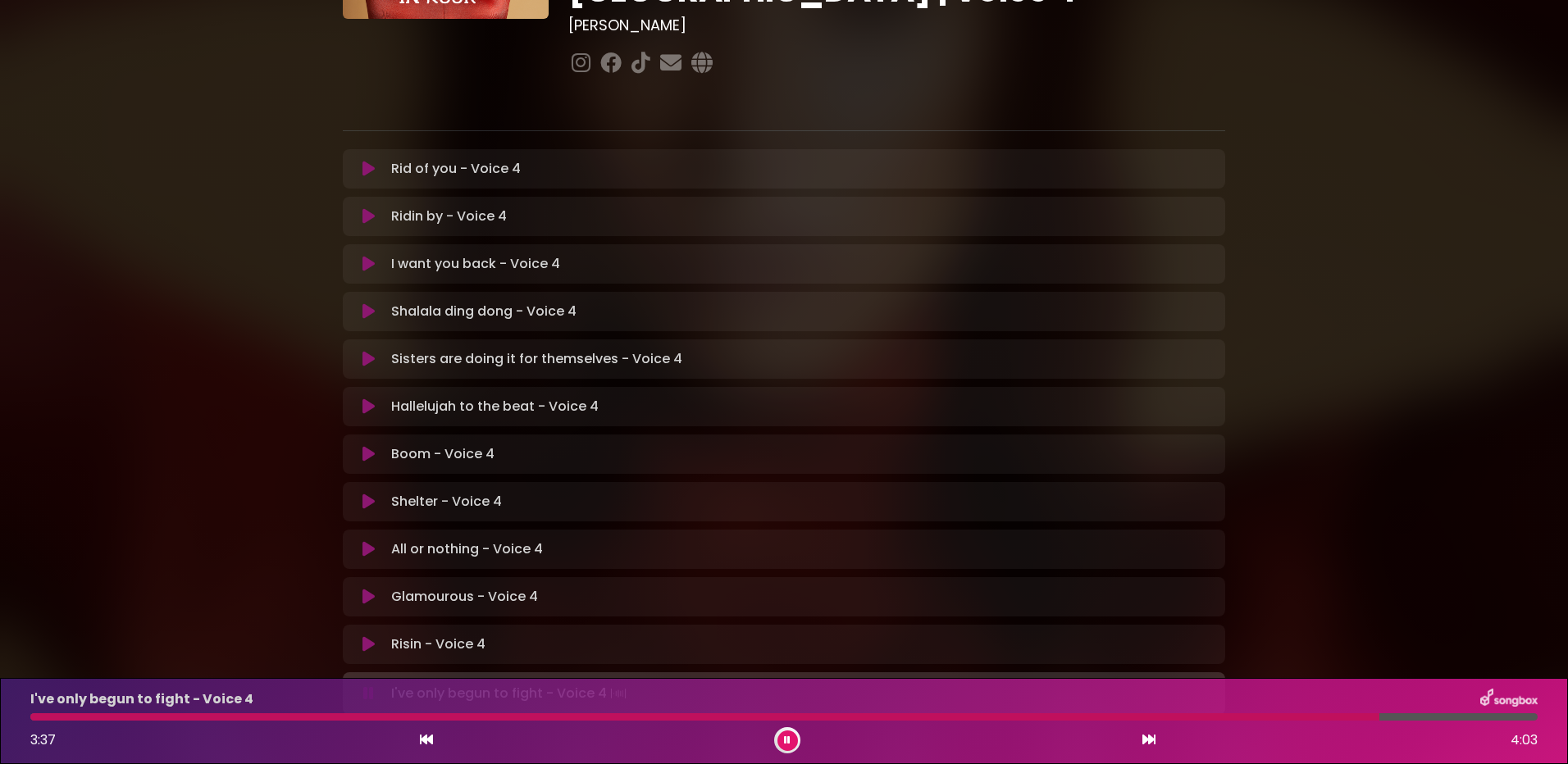
click at [779, 741] on button at bounding box center [788, 741] width 21 height 21
click at [363, 399] on icon at bounding box center [369, 406] width 12 height 16
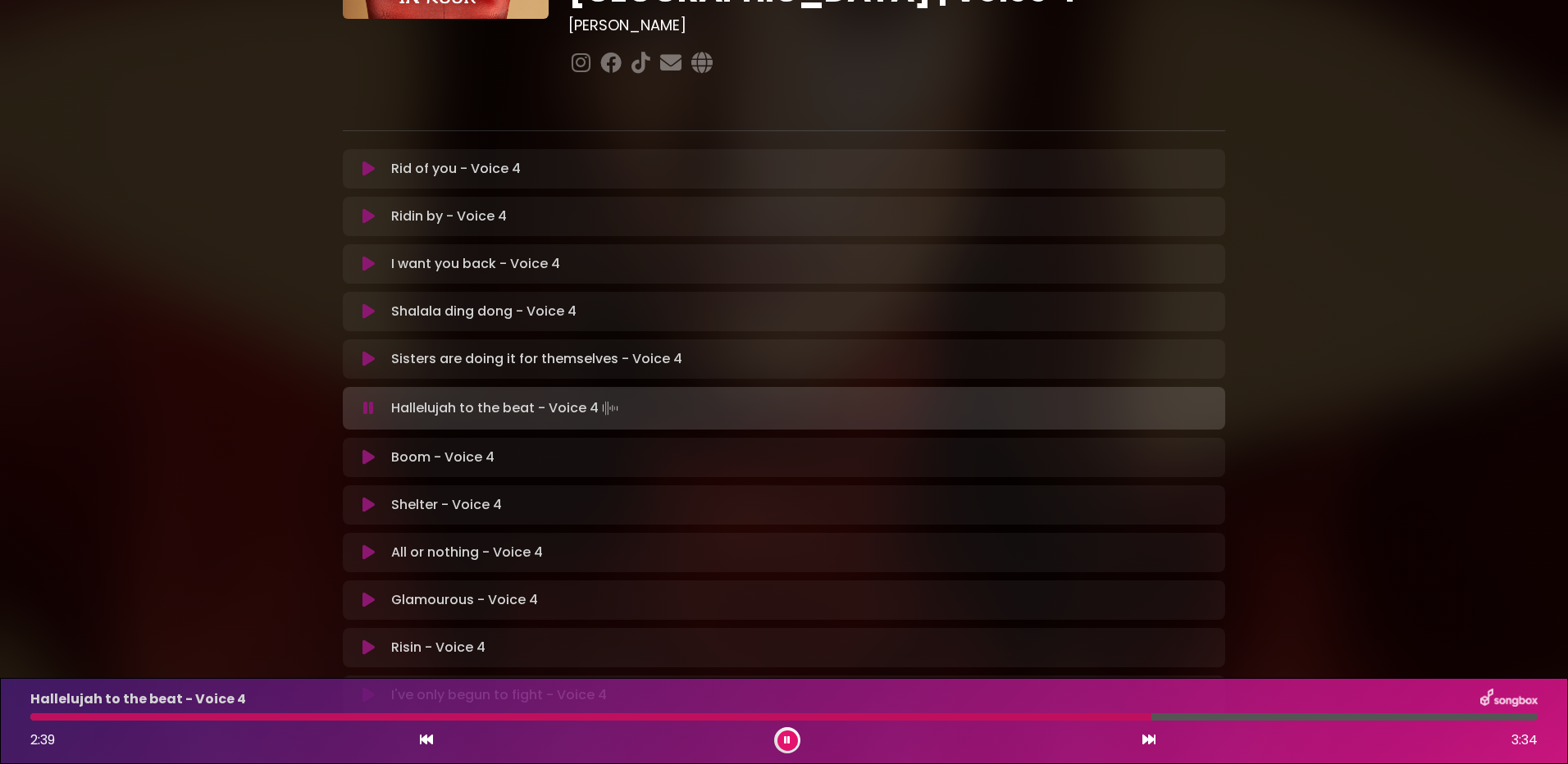
click at [1099, 718] on div at bounding box center [591, 717] width 1121 height 8
click at [802, 742] on div "3:23 3:34" at bounding box center [784, 740] width 1527 height 27
click at [794, 741] on button at bounding box center [788, 741] width 21 height 21
